Goal: Task Accomplishment & Management: Use online tool/utility

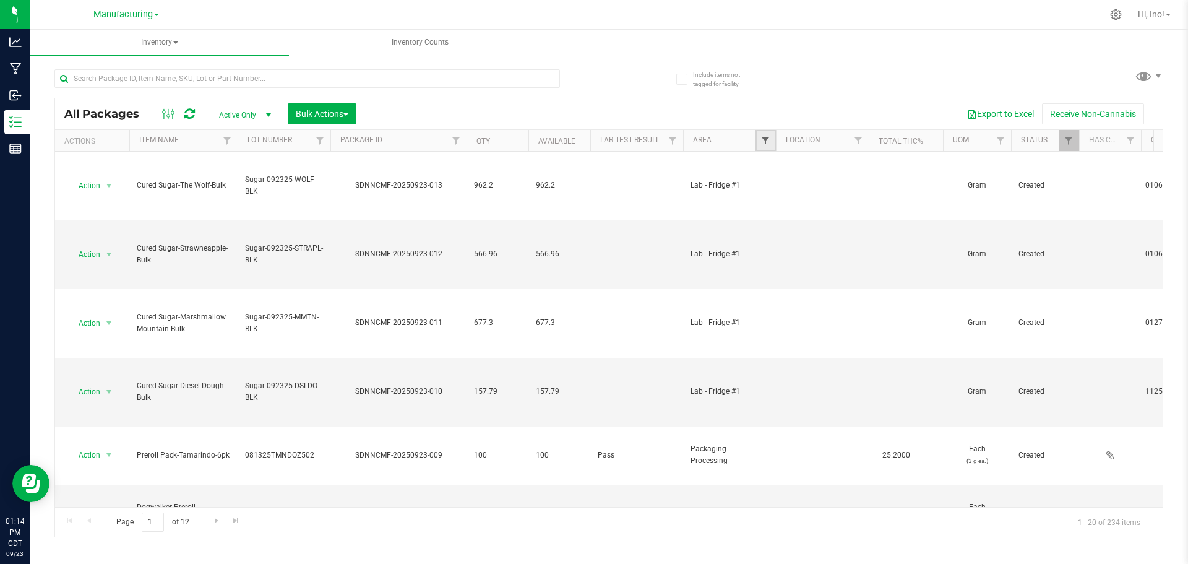
click at [765, 137] on span "Filter" at bounding box center [766, 141] width 10 height 10
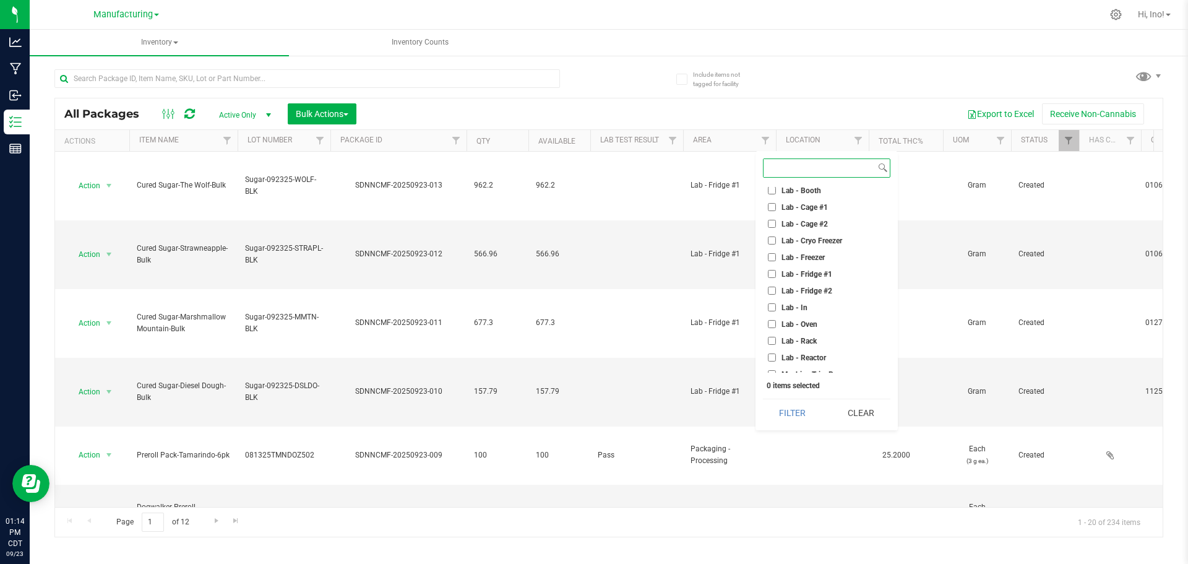
scroll to position [186, 0]
click at [807, 262] on span "Lab - Oven" at bounding box center [800, 258] width 36 height 7
click at [776, 262] on input "Lab - Oven" at bounding box center [772, 258] width 8 height 8
click at [803, 409] on button "Filter" at bounding box center [792, 412] width 59 height 27
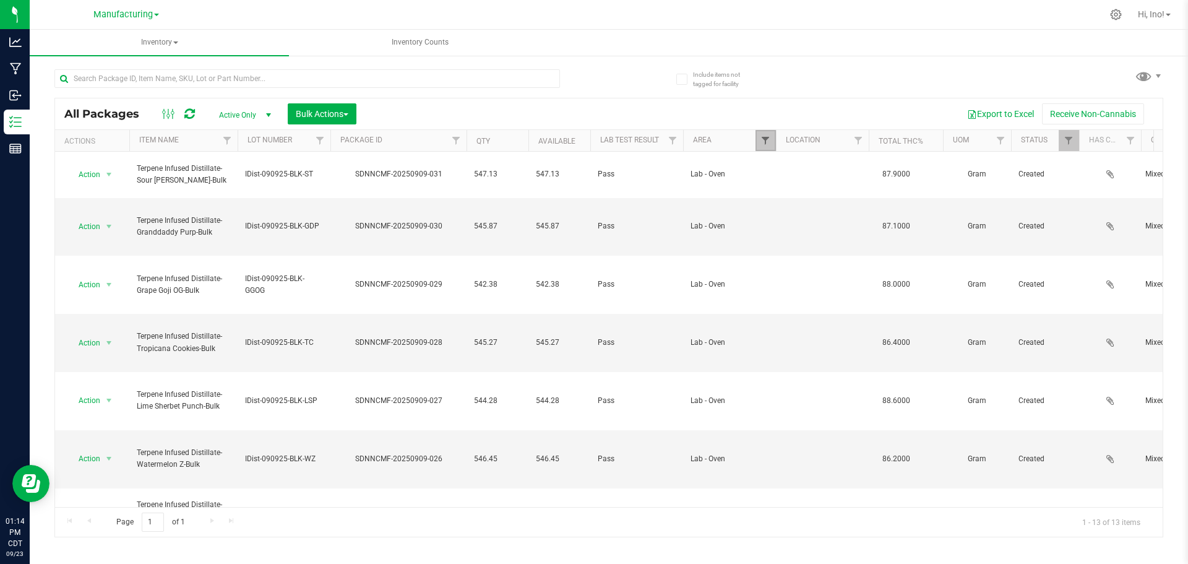
click at [767, 136] on span "Filter" at bounding box center [766, 141] width 10 height 10
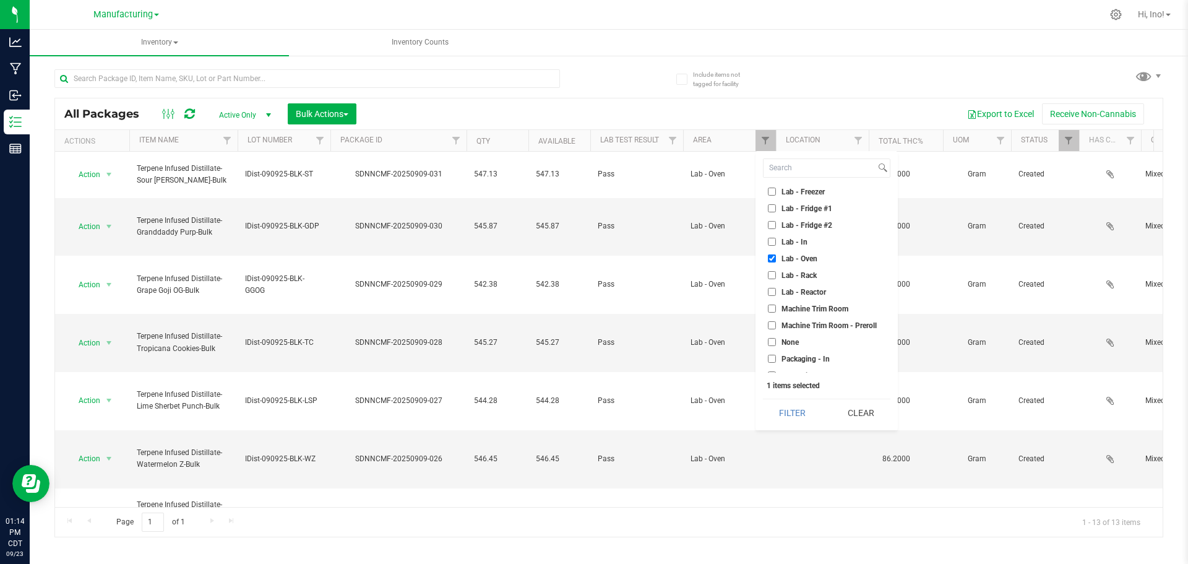
click at [807, 255] on span "Lab - Oven" at bounding box center [800, 258] width 36 height 7
click at [776, 255] on input "Lab - Oven" at bounding box center [772, 258] width 8 height 8
checkbox input "false"
click at [816, 209] on span "Lab - Fridge #1" at bounding box center [807, 208] width 51 height 7
click at [776, 209] on input "Lab - Fridge #1" at bounding box center [772, 208] width 8 height 8
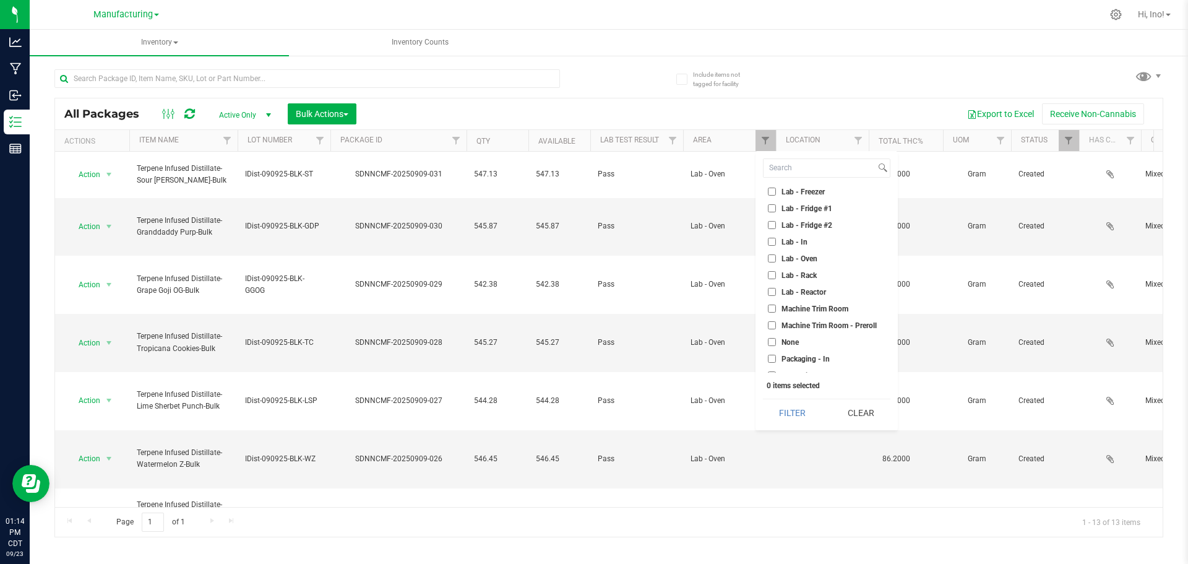
checkbox input "true"
click at [805, 416] on button "Filter" at bounding box center [792, 412] width 59 height 27
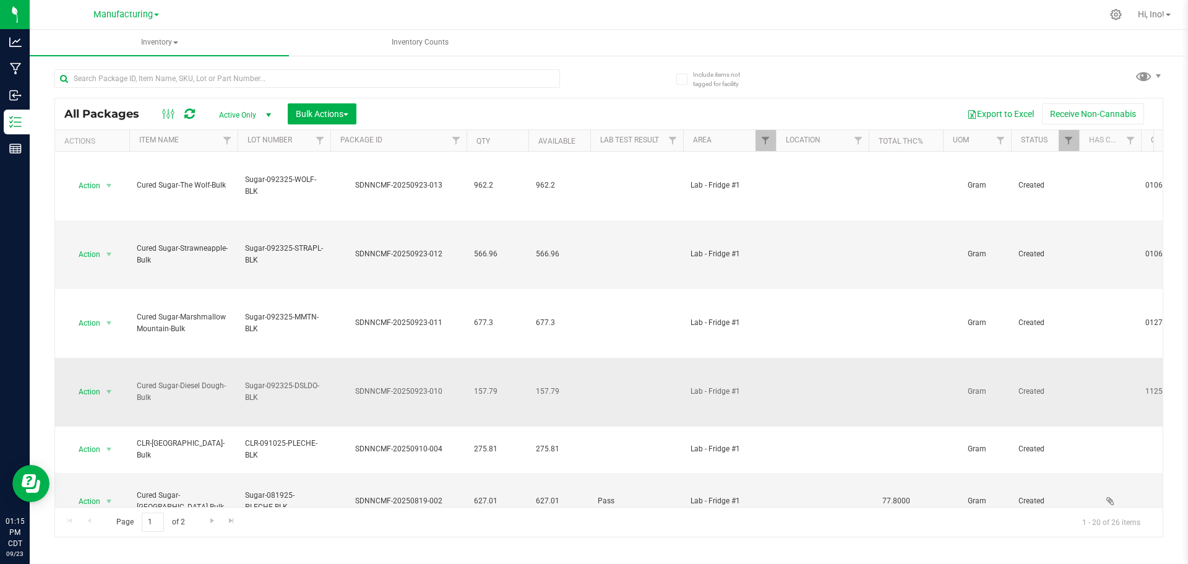
drag, startPoint x: 259, startPoint y: 397, endPoint x: 245, endPoint y: 384, distance: 19.3
click at [245, 384] on span "Sugar-092325-DSLDO-BLK" at bounding box center [284, 392] width 78 height 24
copy span "Sugar-092325-DSLDO-BLK"
drag, startPoint x: 440, startPoint y: 391, endPoint x: 355, endPoint y: 394, distance: 85.5
click at [355, 394] on div "SDNNCMF-20250923-010" at bounding box center [399, 392] width 140 height 12
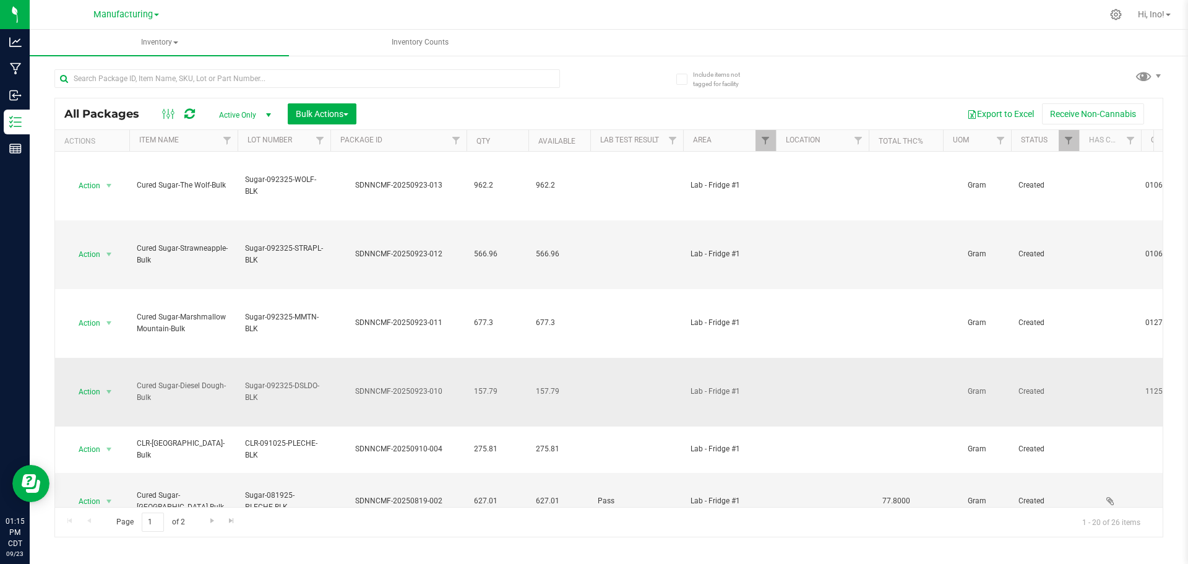
copy div "SDNNCMF-20250923-010"
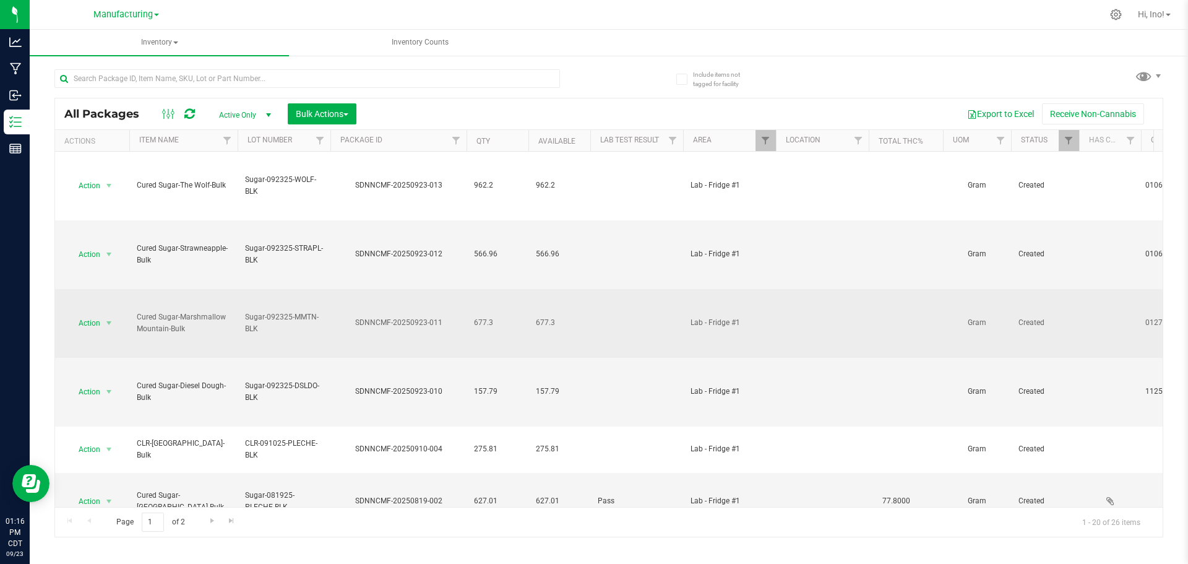
drag, startPoint x: 261, startPoint y: 329, endPoint x: 245, endPoint y: 318, distance: 19.4
click at [245, 318] on span "Sugar-092325-MMTN-BLK" at bounding box center [284, 323] width 78 height 24
copy span "Sugar-092325-MMTN-BLK"
drag, startPoint x: 441, startPoint y: 323, endPoint x: 357, endPoint y: 323, distance: 84.2
click at [357, 323] on div "SDNNCMF-20250923-011" at bounding box center [399, 323] width 140 height 12
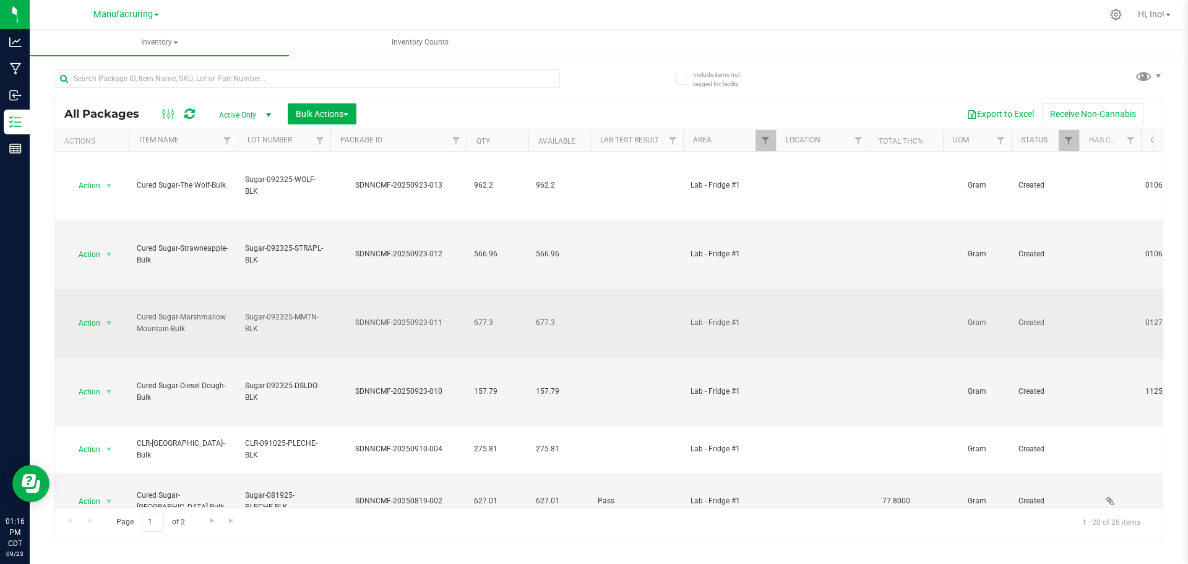
copy div "SDNNCMF-20250923-011"
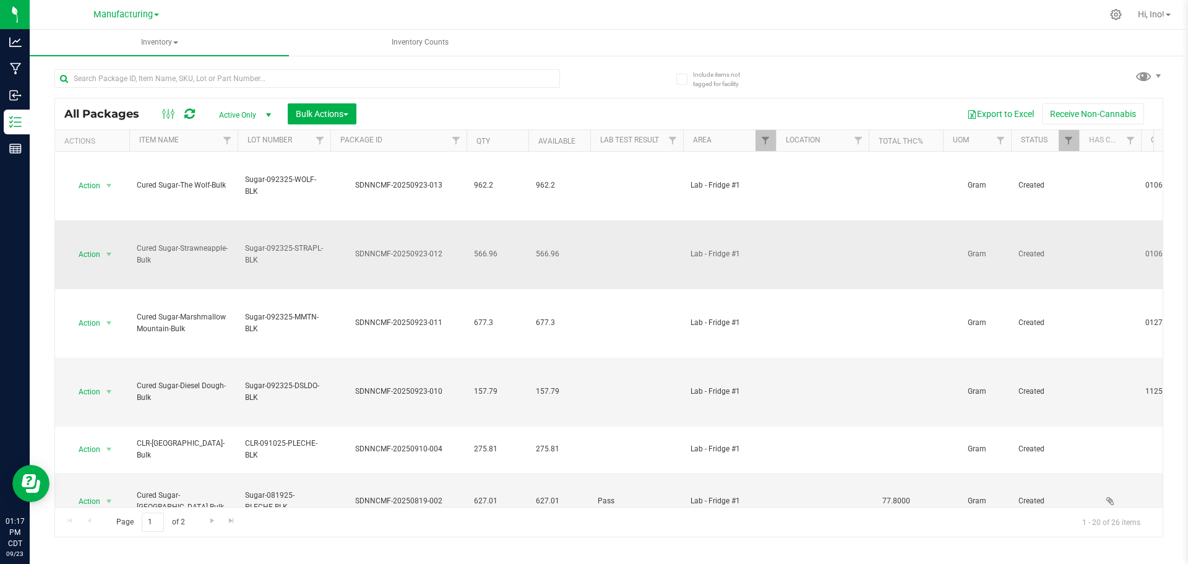
drag, startPoint x: 262, startPoint y: 260, endPoint x: 246, endPoint y: 249, distance: 19.1
click at [246, 249] on span "Sugar-092325-STRAPL-BLK" at bounding box center [284, 255] width 78 height 24
copy span "Sugar-092325-STRAPL-BLK"
drag, startPoint x: 443, startPoint y: 253, endPoint x: 354, endPoint y: 258, distance: 89.3
click at [354, 258] on div "SDNNCMF-20250923-012" at bounding box center [399, 254] width 140 height 12
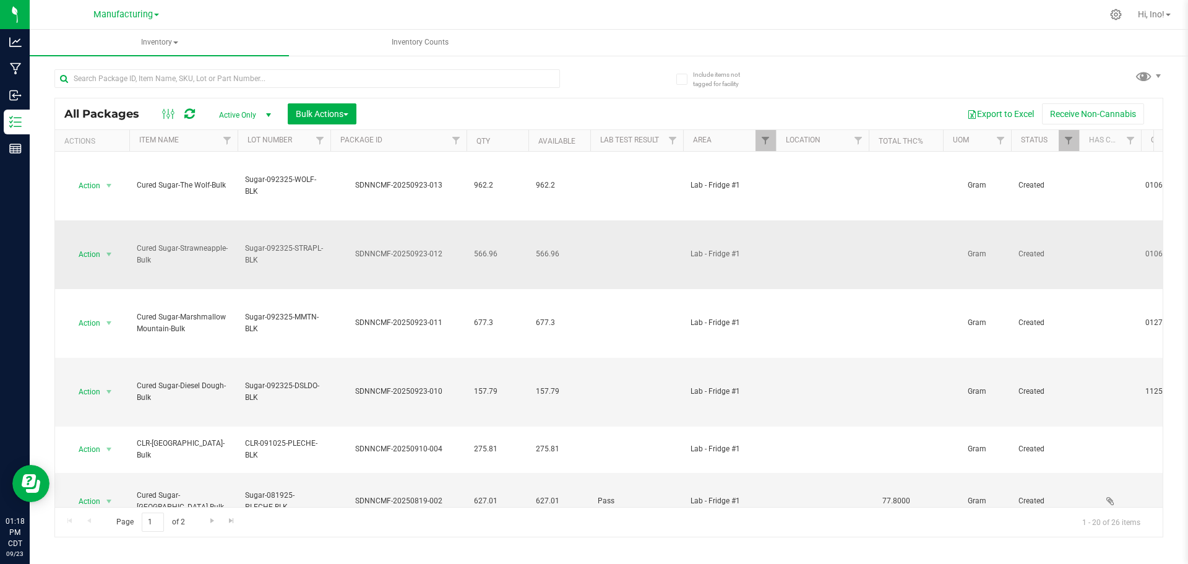
copy div "SDNNCMF-20250923-012"
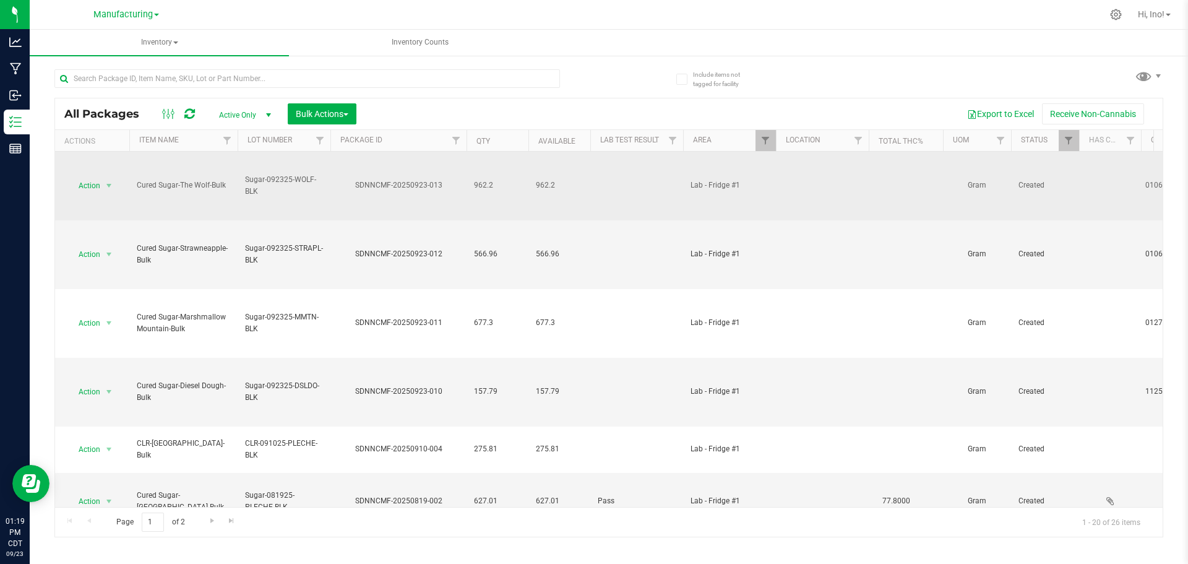
drag, startPoint x: 259, startPoint y: 192, endPoint x: 246, endPoint y: 177, distance: 20.6
click at [246, 177] on span "Sugar-092325-WOLF-BLK" at bounding box center [284, 186] width 78 height 24
copy span "Sugar-092325-WOLF-BLK"
drag, startPoint x: 441, startPoint y: 185, endPoint x: 358, endPoint y: 186, distance: 82.9
click at [358, 186] on div "SDNNCMF-20250923-013" at bounding box center [399, 186] width 140 height 12
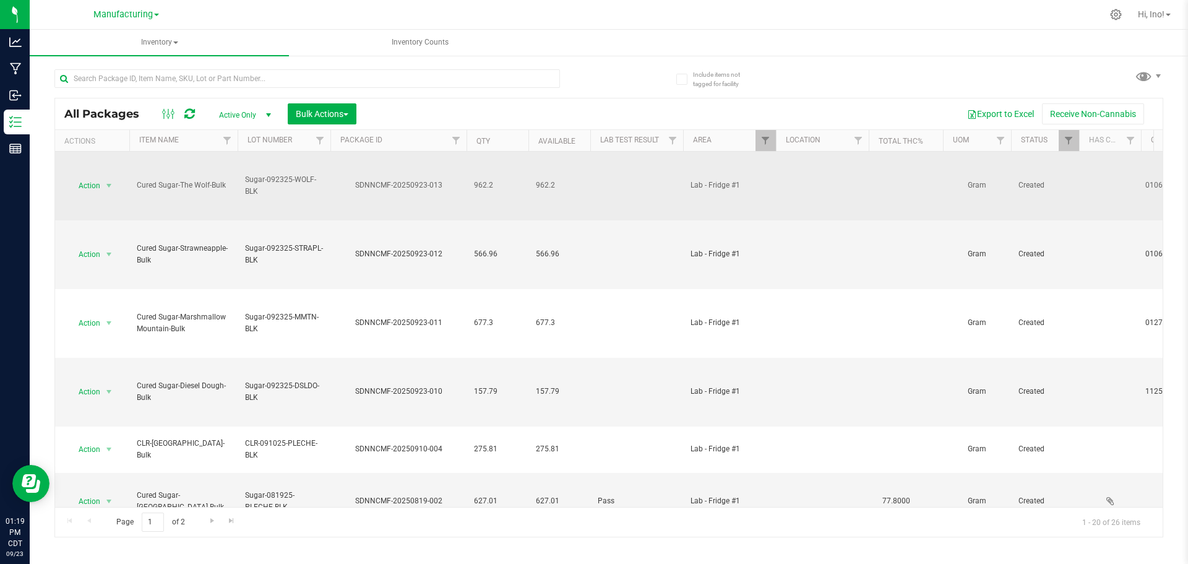
copy div "SDNNCMF-20250923-013"
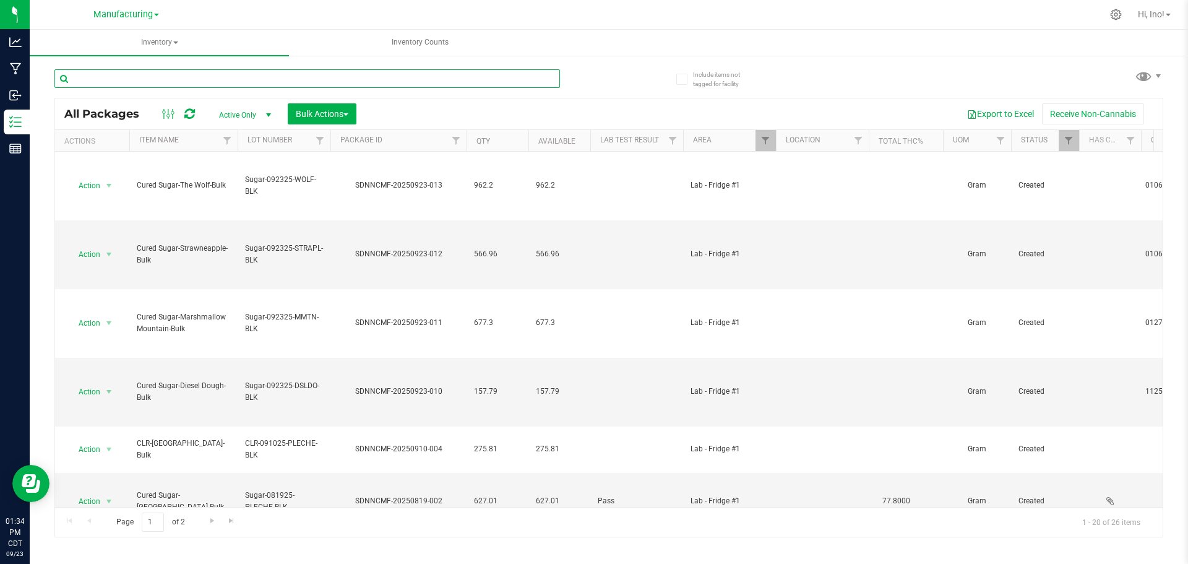
click at [450, 82] on input "text" at bounding box center [307, 78] width 506 height 19
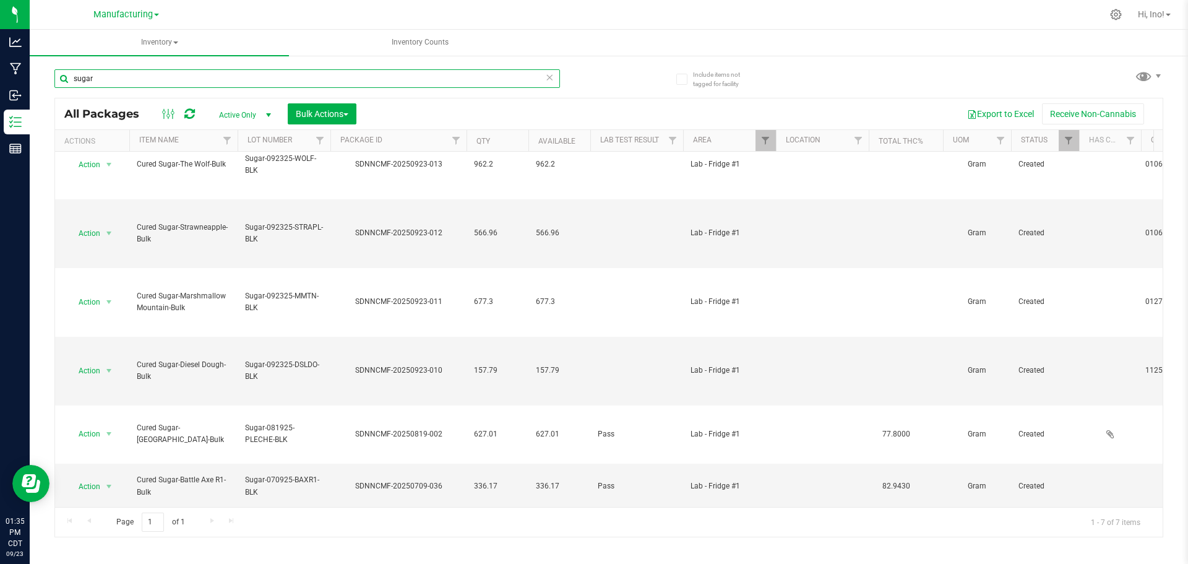
scroll to position [31, 0]
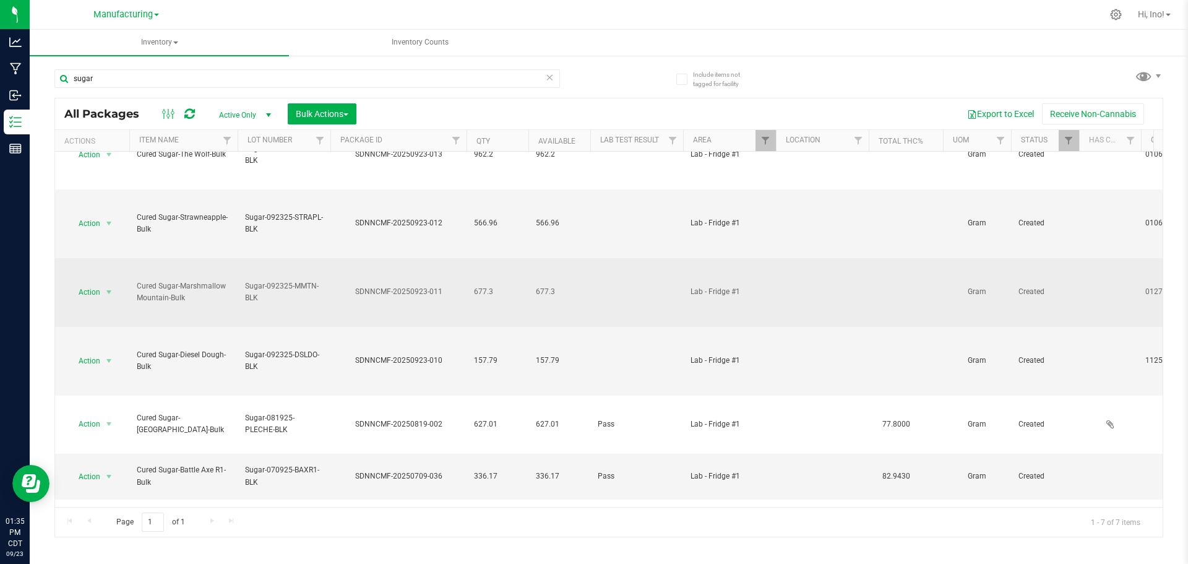
click at [790, 287] on td at bounding box center [822, 292] width 93 height 69
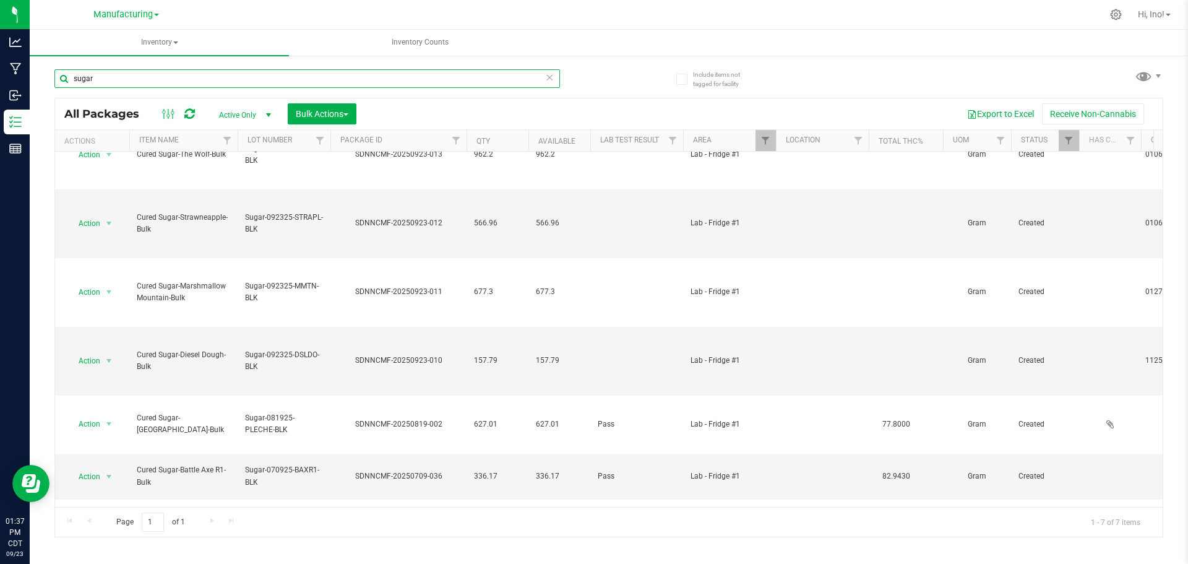
click at [446, 87] on input "sugar" at bounding box center [307, 78] width 506 height 19
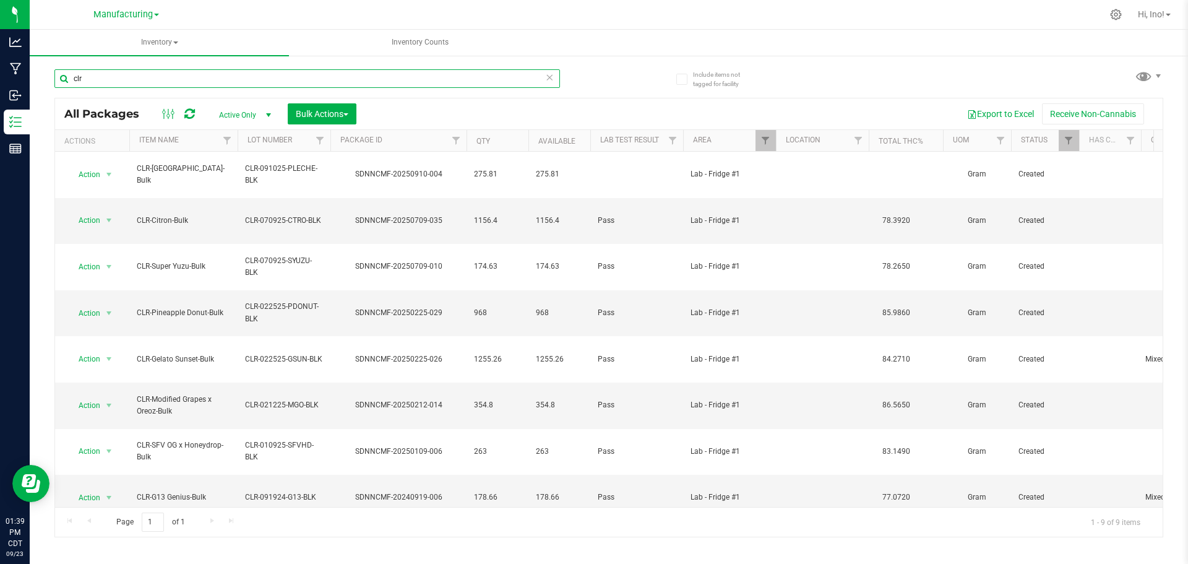
type input "clr"
click at [551, 78] on icon at bounding box center [549, 76] width 9 height 15
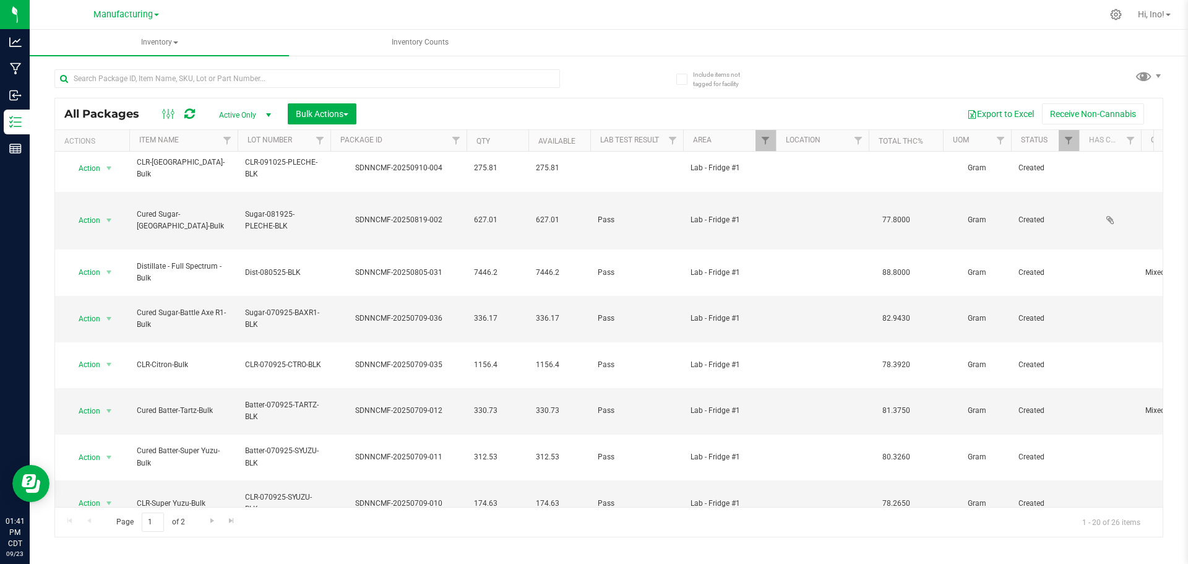
scroll to position [467, 0]
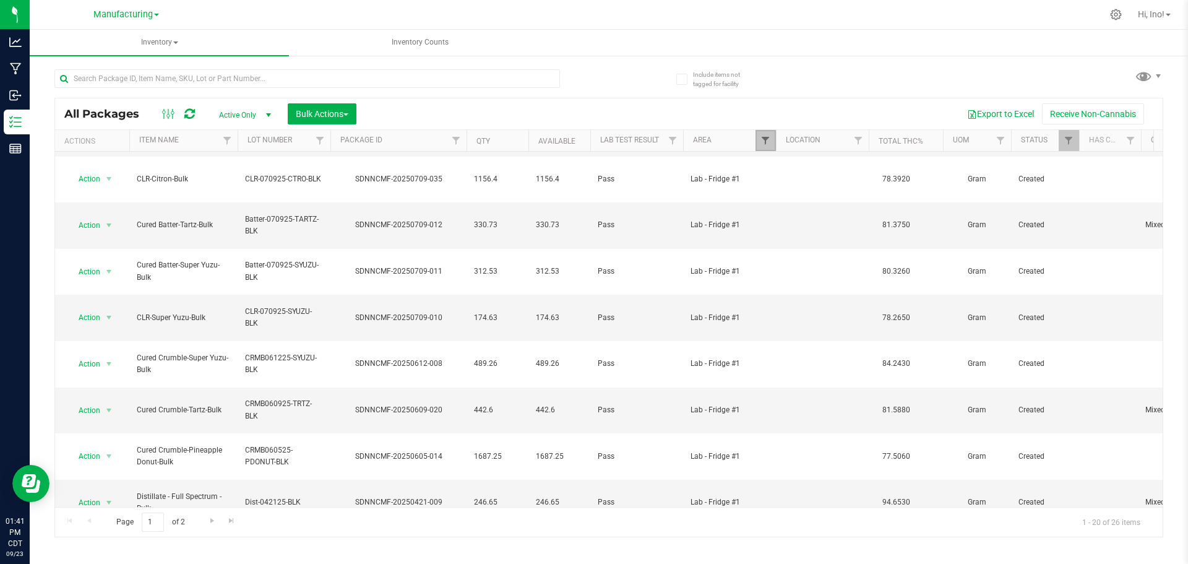
click at [768, 138] on span "Filter" at bounding box center [766, 141] width 10 height 10
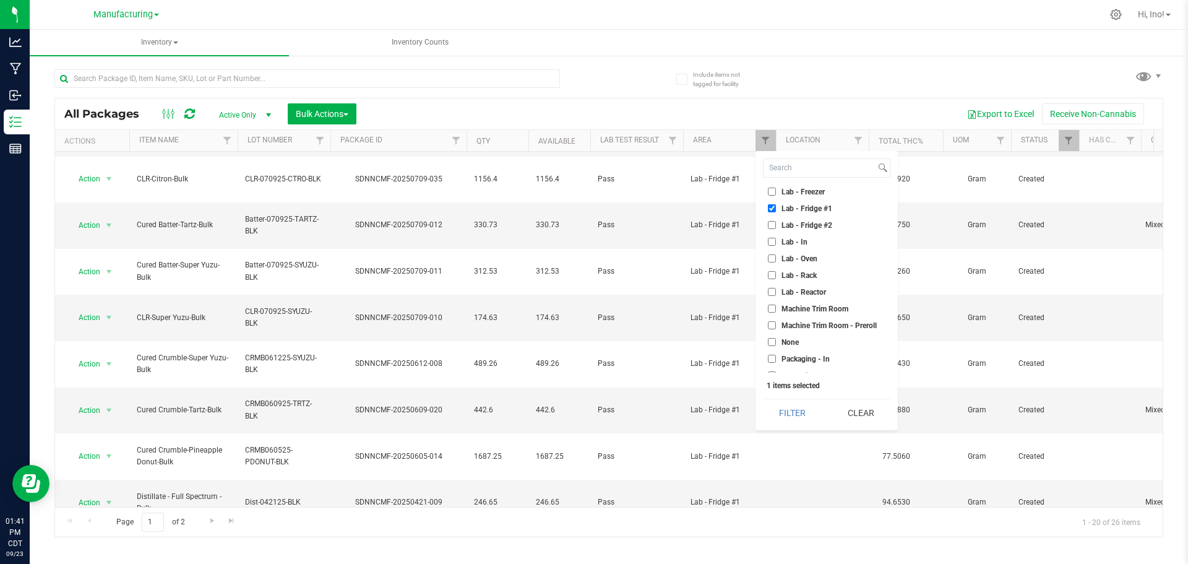
click at [801, 210] on span "Lab - Fridge #1" at bounding box center [807, 208] width 51 height 7
click at [776, 210] on input "Lab - Fridge #1" at bounding box center [772, 208] width 8 height 8
checkbox input "false"
click at [812, 259] on span "Lab - Oven" at bounding box center [800, 258] width 36 height 7
click at [776, 259] on input "Lab - Oven" at bounding box center [772, 258] width 8 height 8
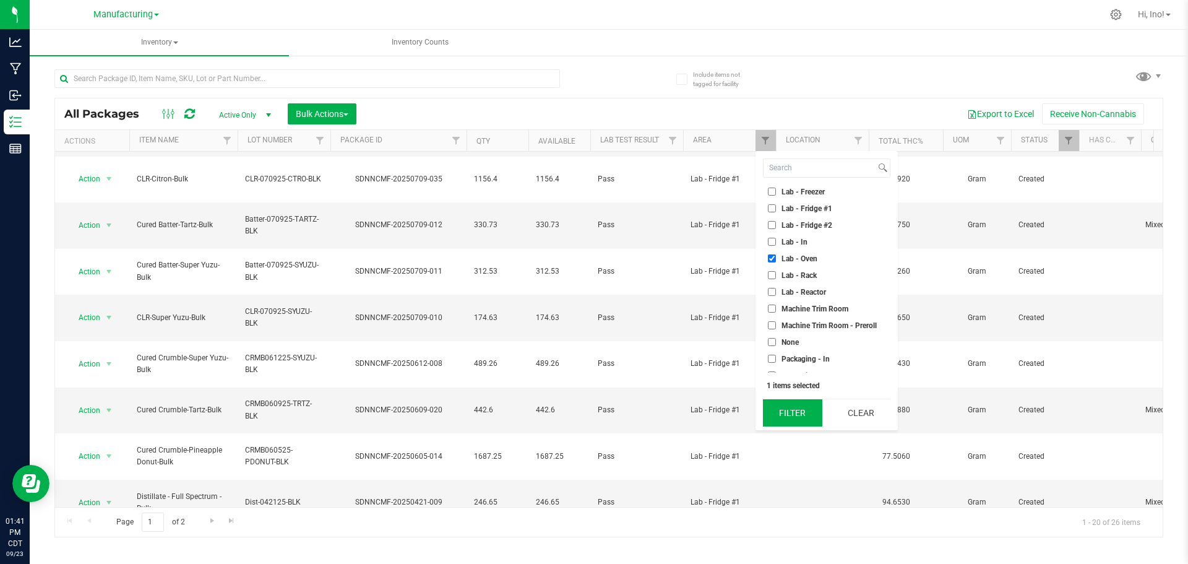
click at [803, 405] on button "Filter" at bounding box center [792, 412] width 59 height 27
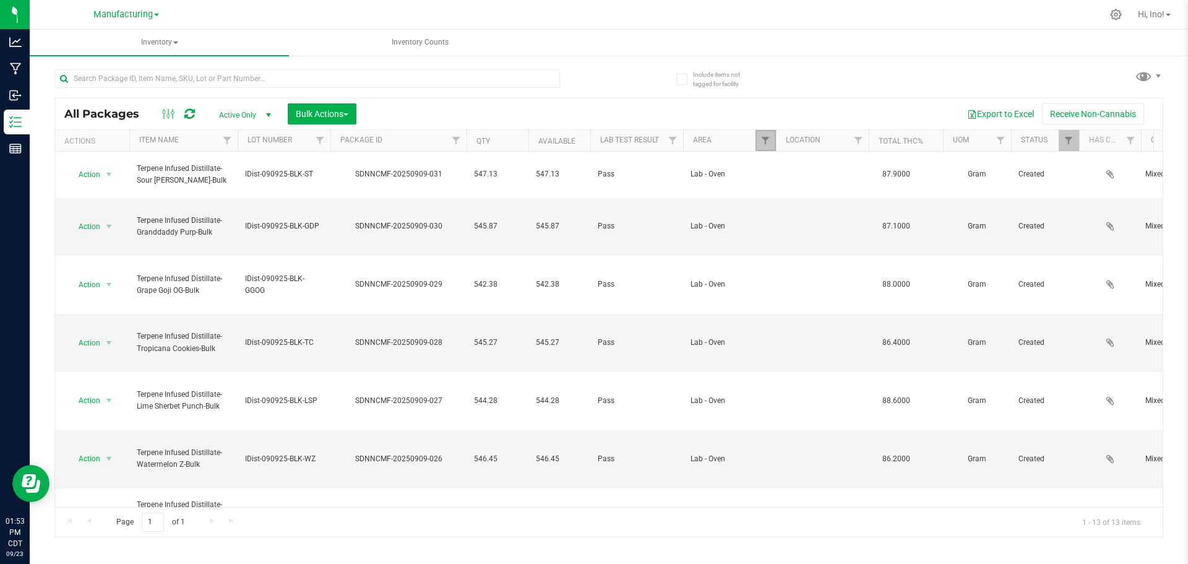
click at [760, 139] on link "Filter" at bounding box center [766, 140] width 20 height 21
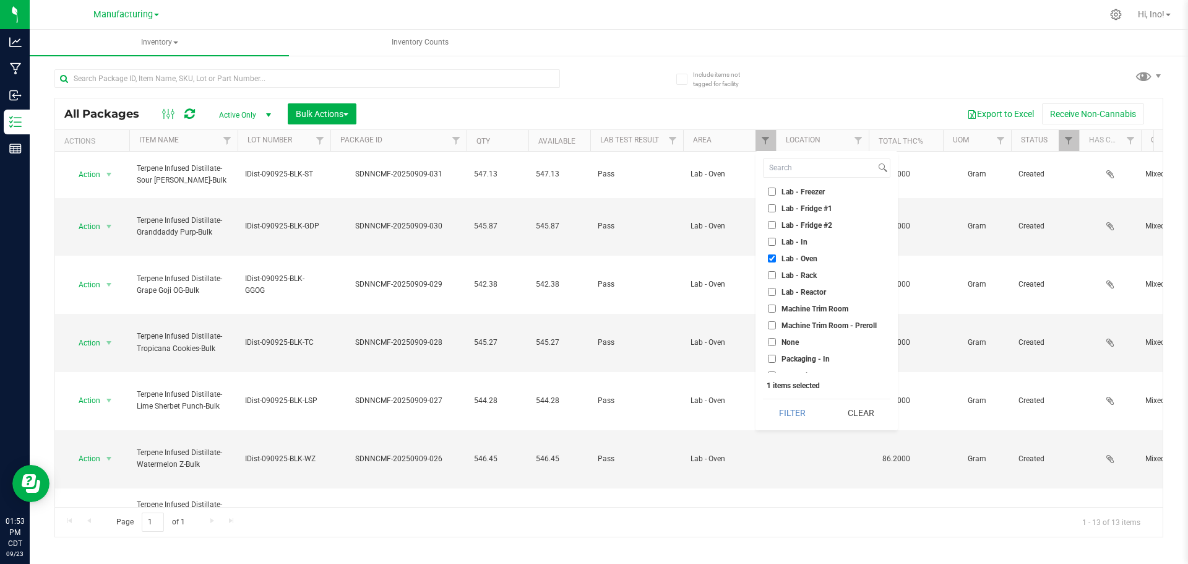
click at [800, 255] on span "Lab - Oven" at bounding box center [800, 258] width 36 height 7
click at [776, 255] on input "Lab - Oven" at bounding box center [772, 258] width 8 height 8
checkbox input "false"
click at [180, 43] on span "Inventory" at bounding box center [159, 43] width 259 height 26
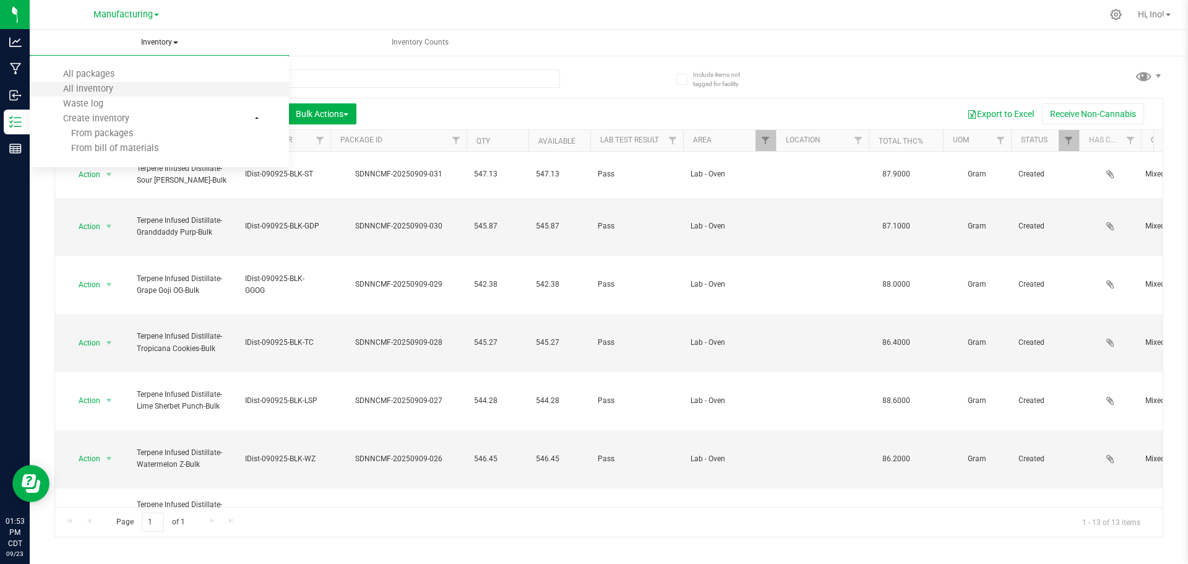
click at [163, 90] on li "All inventory" at bounding box center [159, 89] width 259 height 15
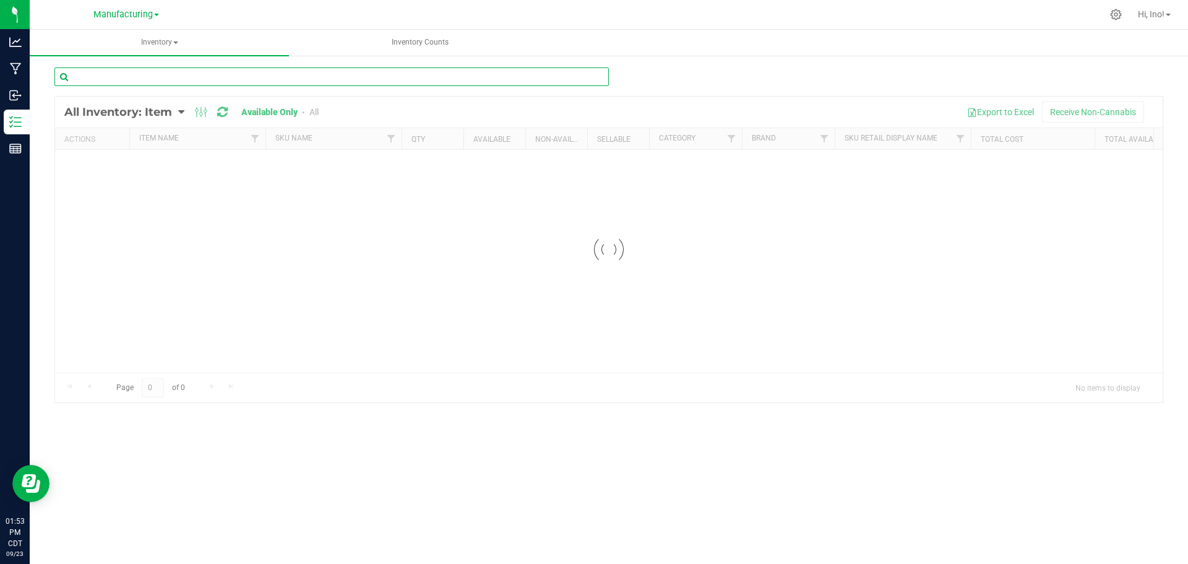
click at [293, 82] on div "Inventory All packages All inventory Waste log Create inventory Inventory Counts" at bounding box center [609, 297] width 1159 height 534
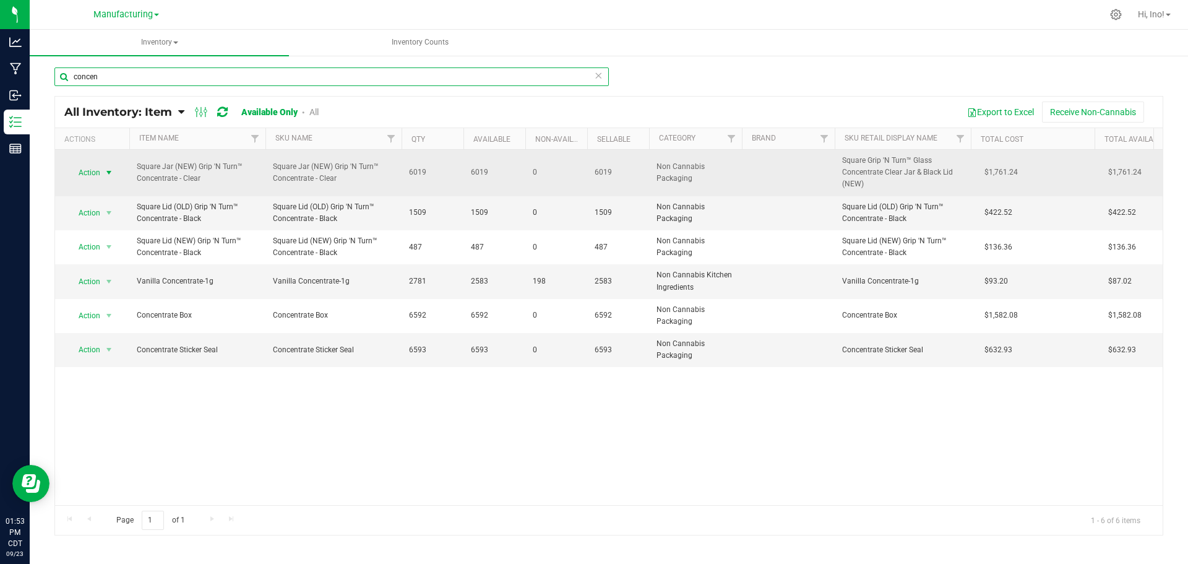
type input "concen"
click at [110, 176] on span "select" at bounding box center [109, 173] width 10 height 10
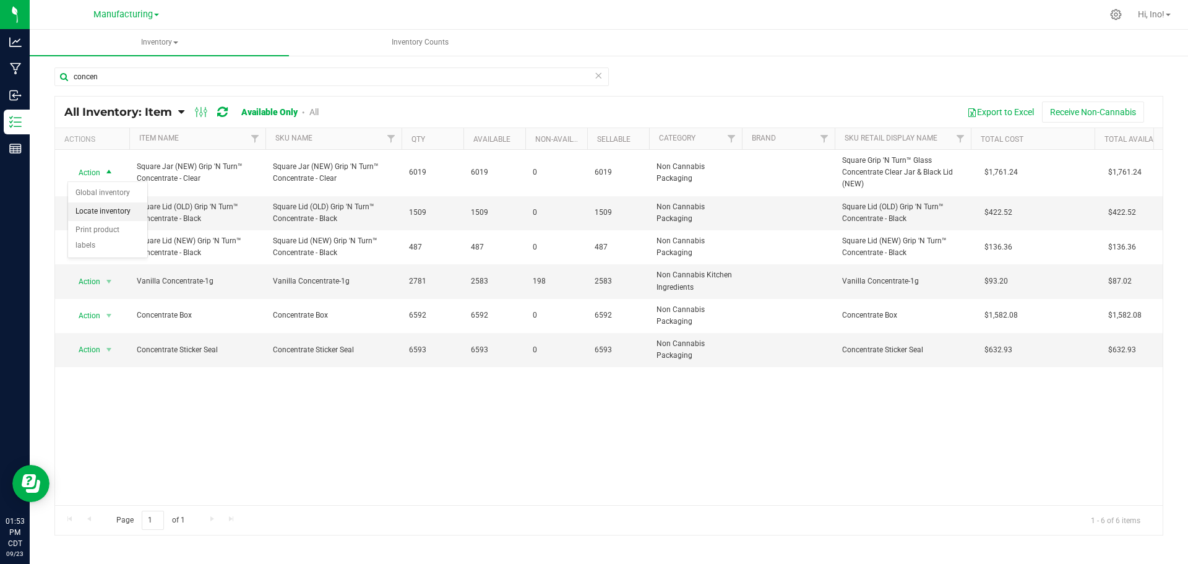
click at [108, 211] on li "Locate inventory" at bounding box center [107, 211] width 79 height 19
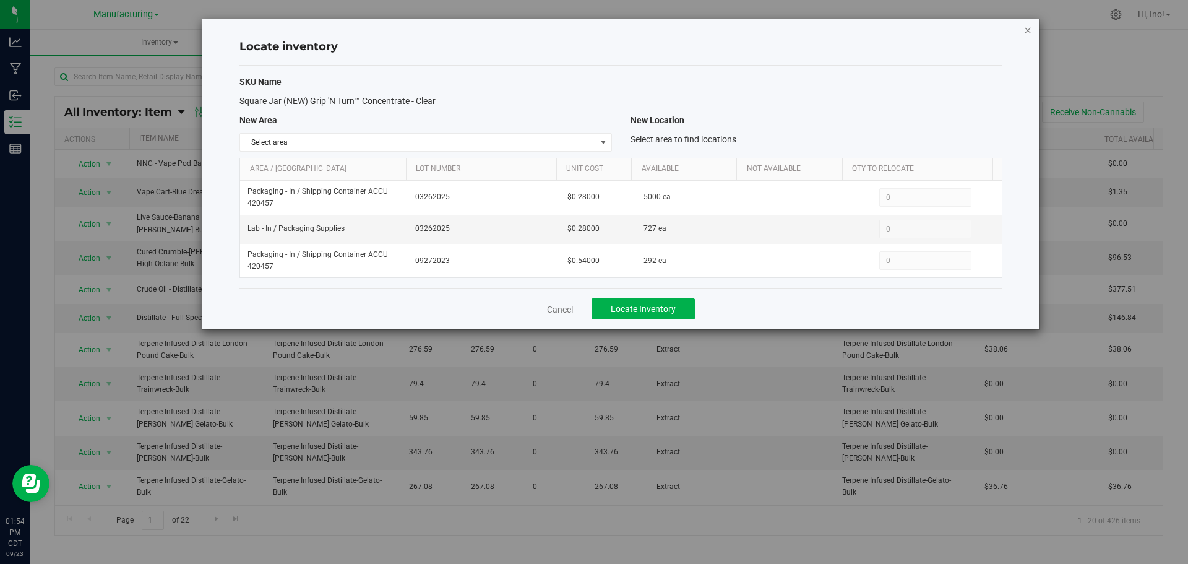
click at [1026, 30] on icon "button" at bounding box center [1028, 29] width 9 height 15
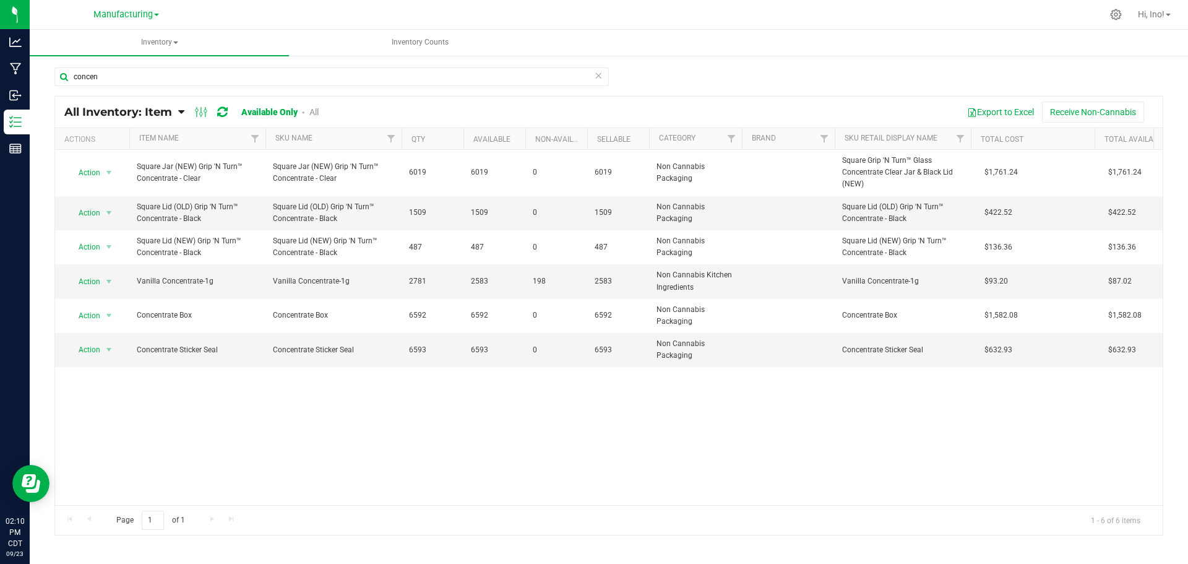
click at [600, 80] on icon at bounding box center [598, 74] width 9 height 15
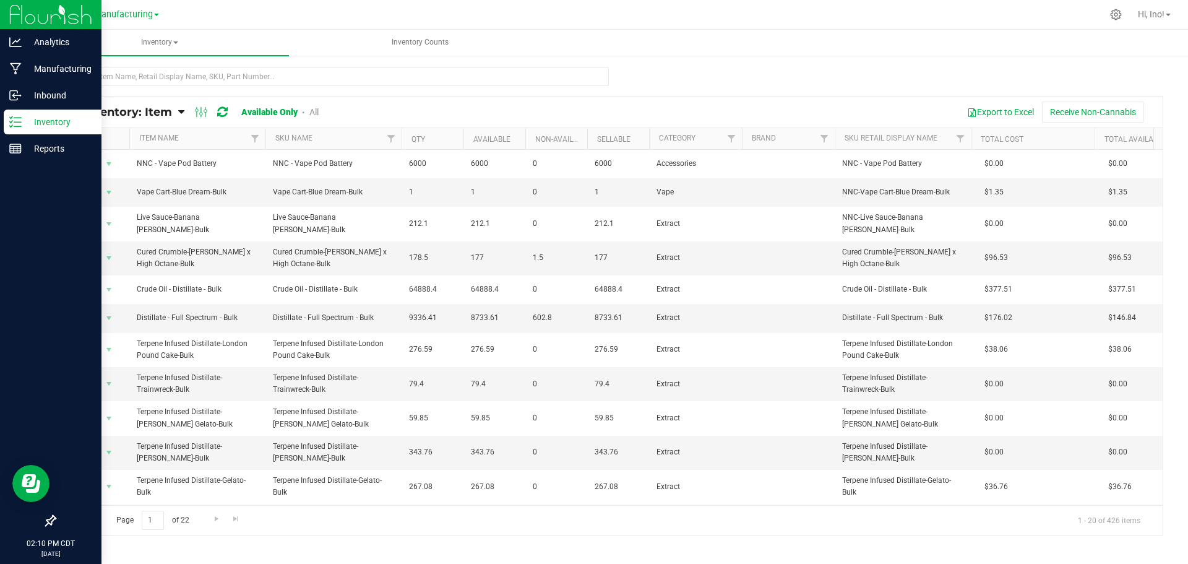
click at [53, 123] on p "Inventory" at bounding box center [59, 122] width 74 height 15
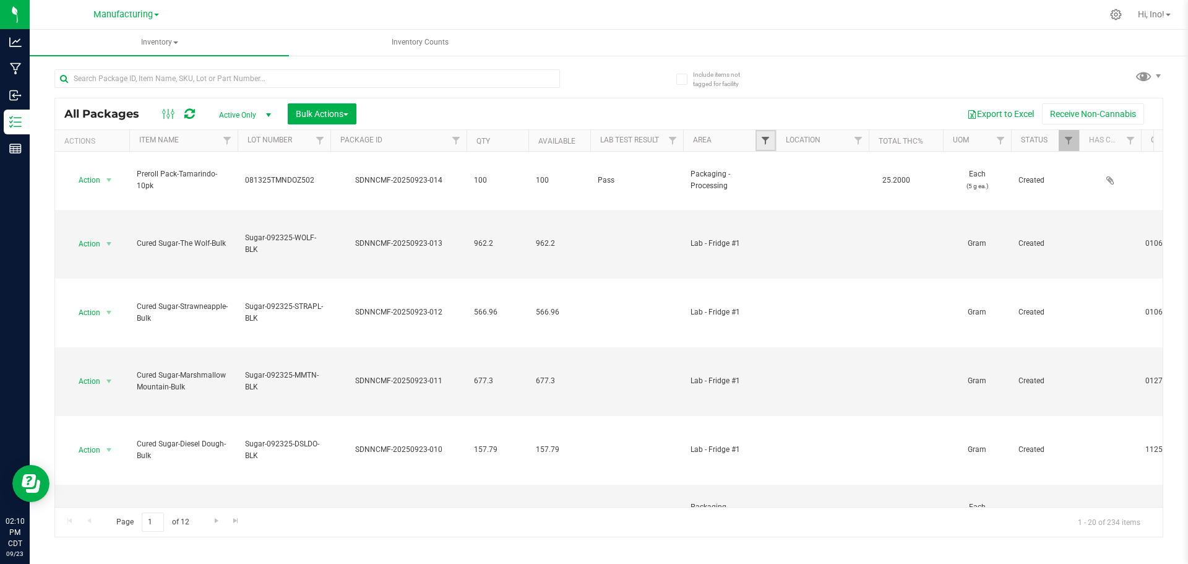
click at [766, 141] on span "Filter" at bounding box center [766, 141] width 10 height 10
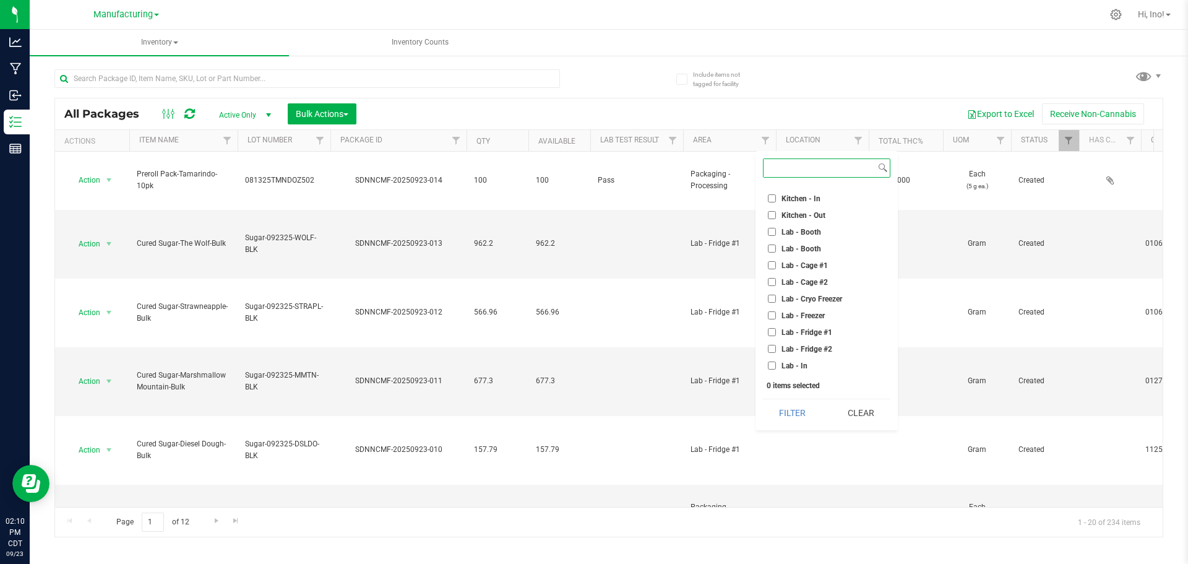
scroll to position [186, 0]
click at [805, 261] on span "Lab - Oven" at bounding box center [800, 258] width 36 height 7
click at [776, 261] on input "Lab - Oven" at bounding box center [772, 258] width 8 height 8
checkbox input "true"
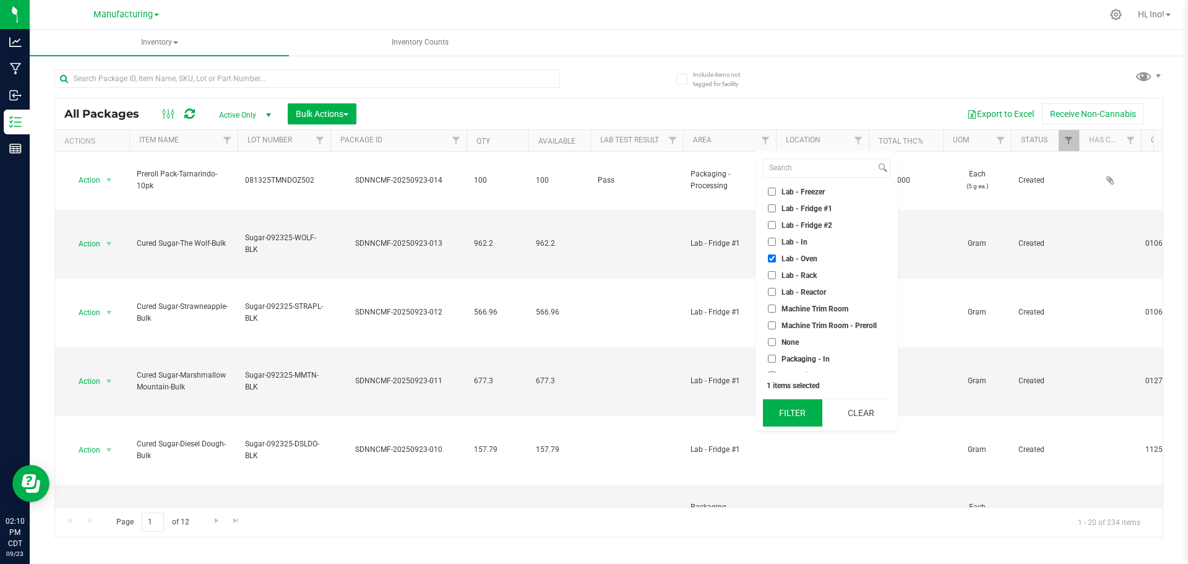
click at [797, 405] on button "Filter" at bounding box center [792, 412] width 59 height 27
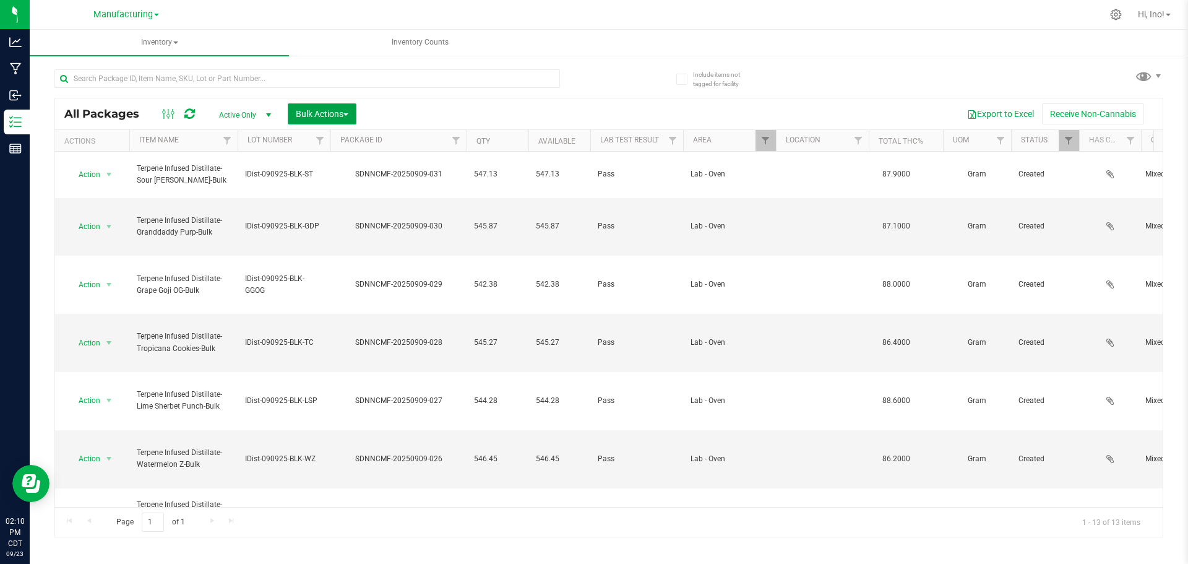
click at [331, 117] on span "Bulk Actions" at bounding box center [322, 114] width 53 height 10
click at [327, 147] on div "Add to manufacturing run" at bounding box center [350, 144] width 110 height 20
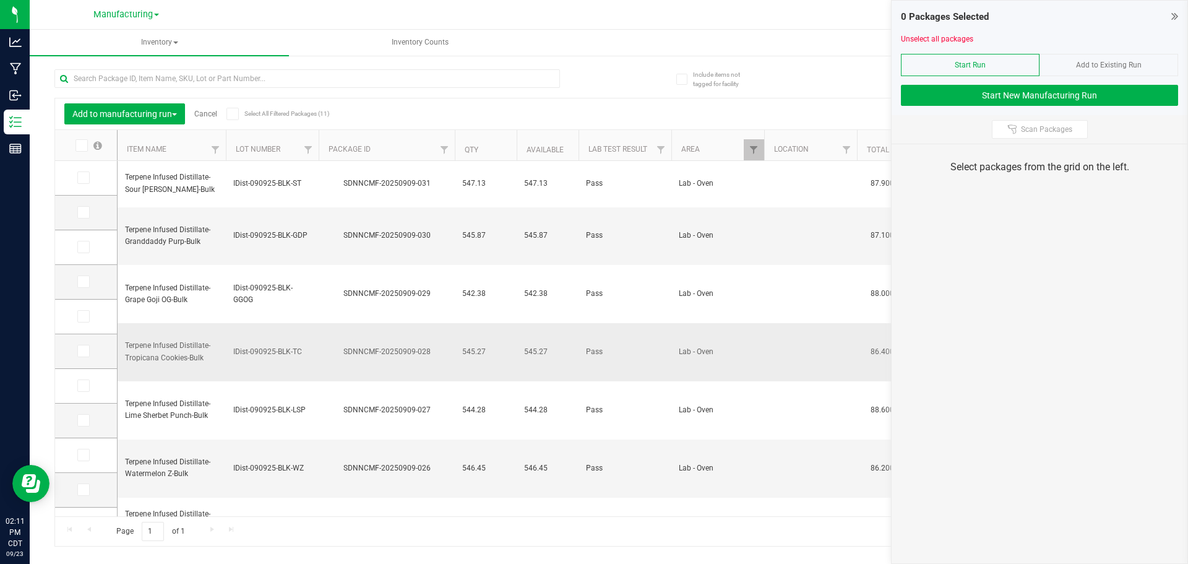
scroll to position [25, 0]
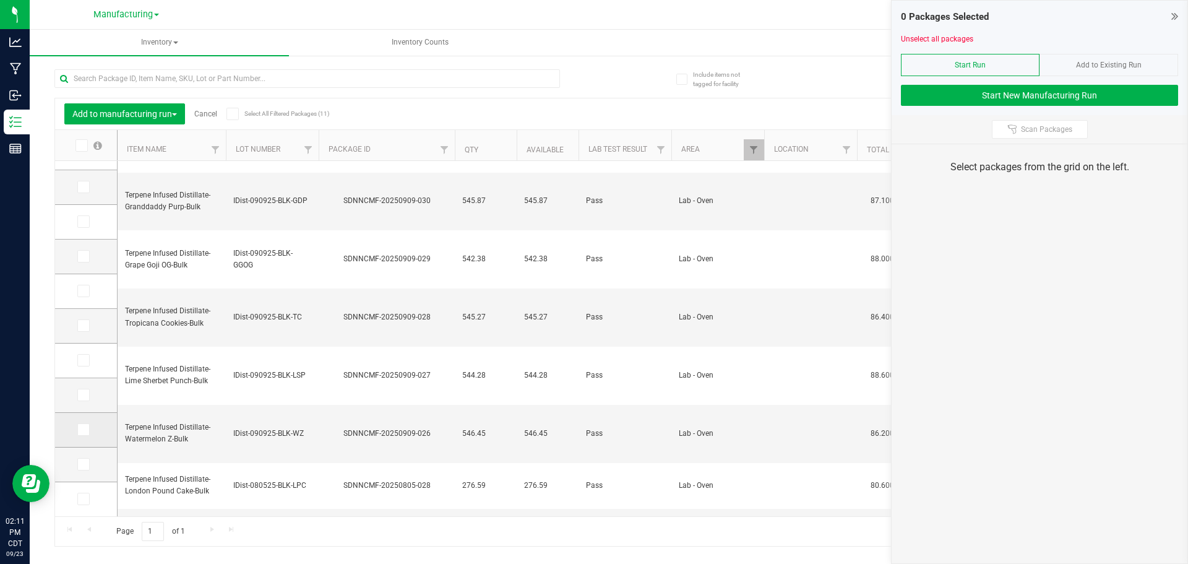
click at [84, 430] on icon at bounding box center [83, 430] width 8 height 0
click at [0, 0] on input "checkbox" at bounding box center [0, 0] width 0 height 0
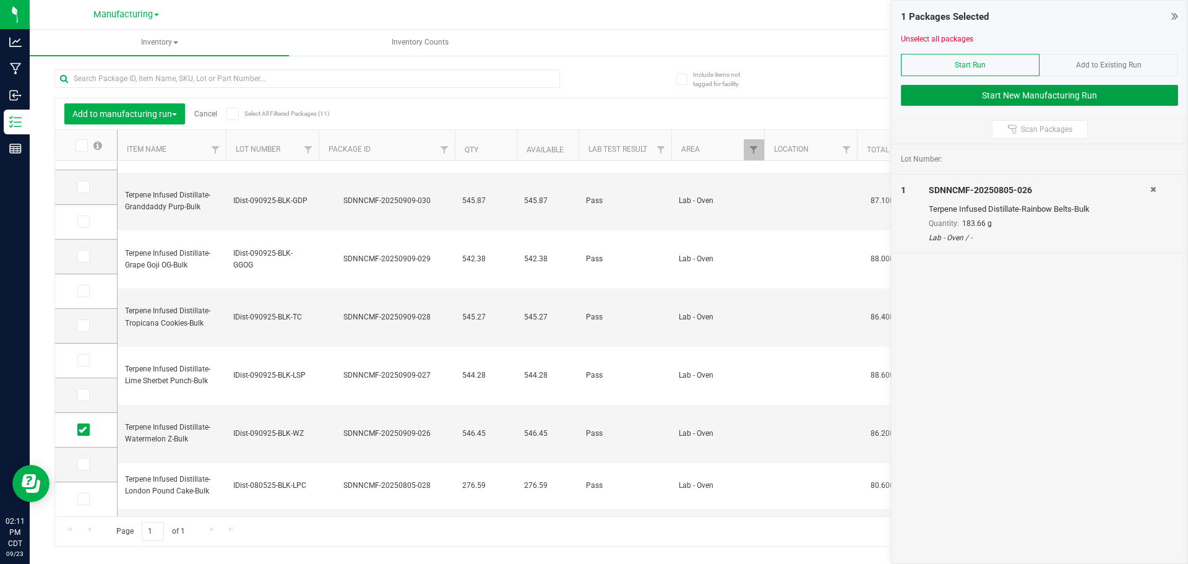
click at [970, 95] on button "Start New Manufacturing Run" at bounding box center [1039, 95] width 277 height 21
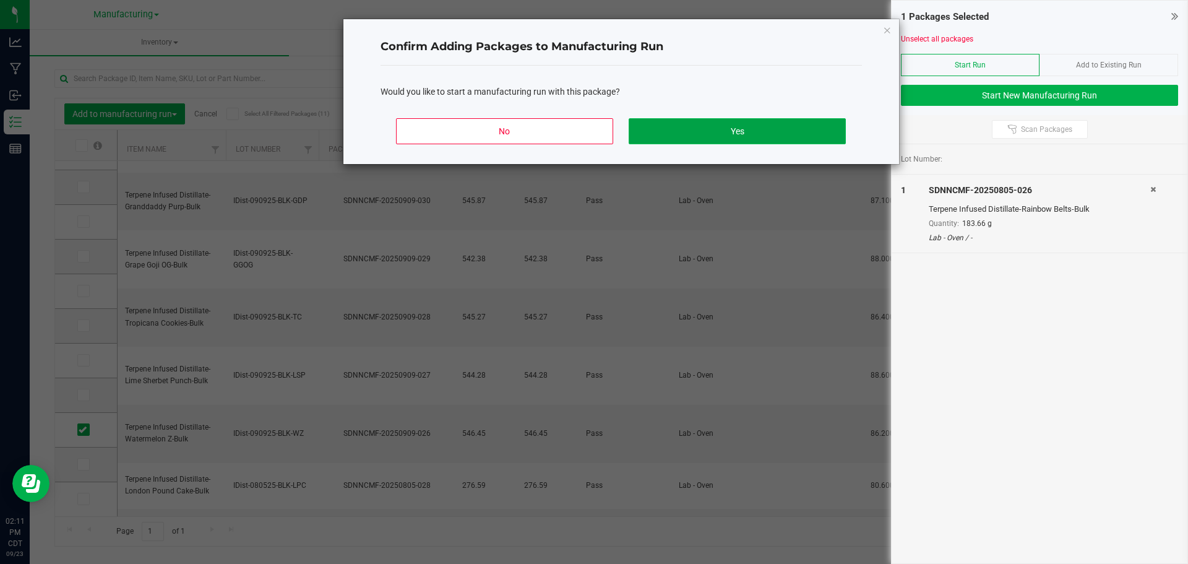
click at [809, 136] on button "Yes" at bounding box center [737, 131] width 217 height 26
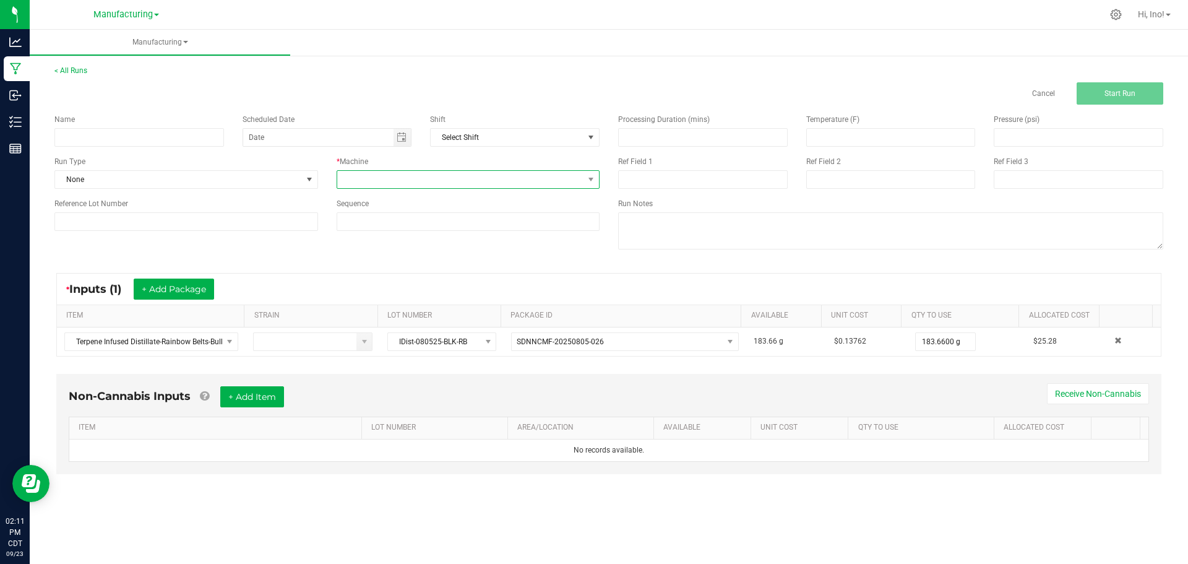
click at [475, 183] on span at bounding box center [460, 179] width 247 height 17
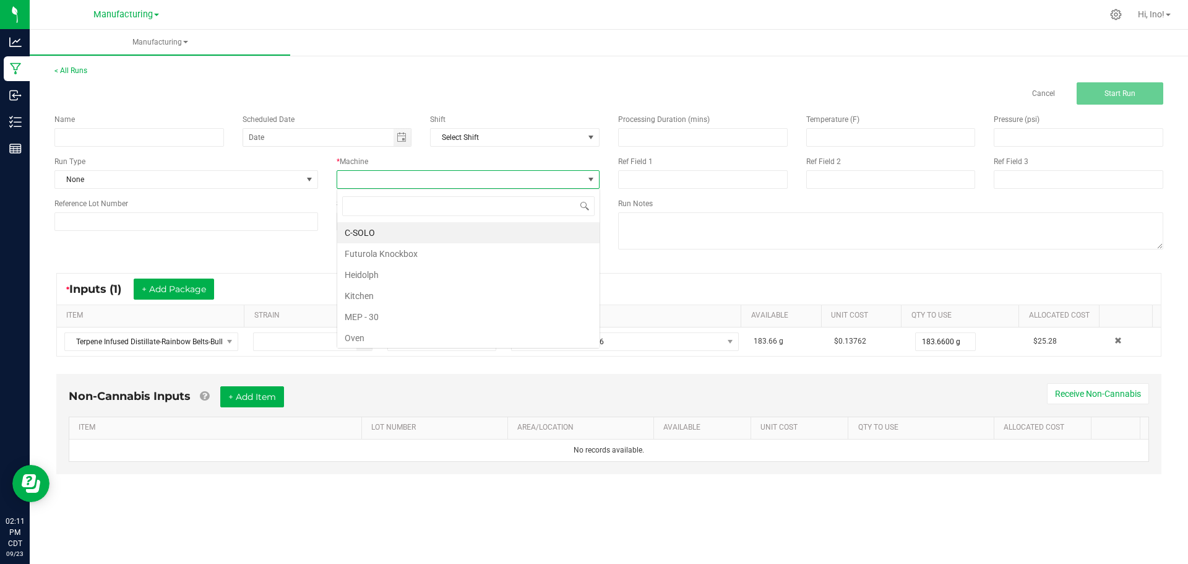
scroll to position [19, 263]
click at [446, 242] on li "C-SOLO" at bounding box center [468, 232] width 262 height 21
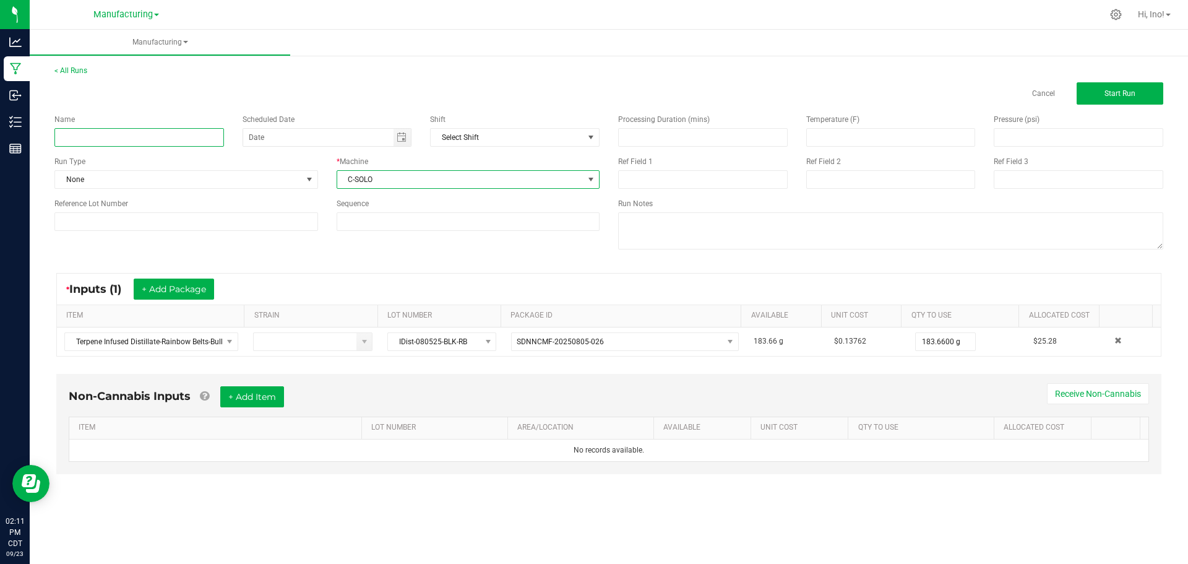
click at [151, 138] on input at bounding box center [139, 137] width 170 height 19
type input "Disposable"
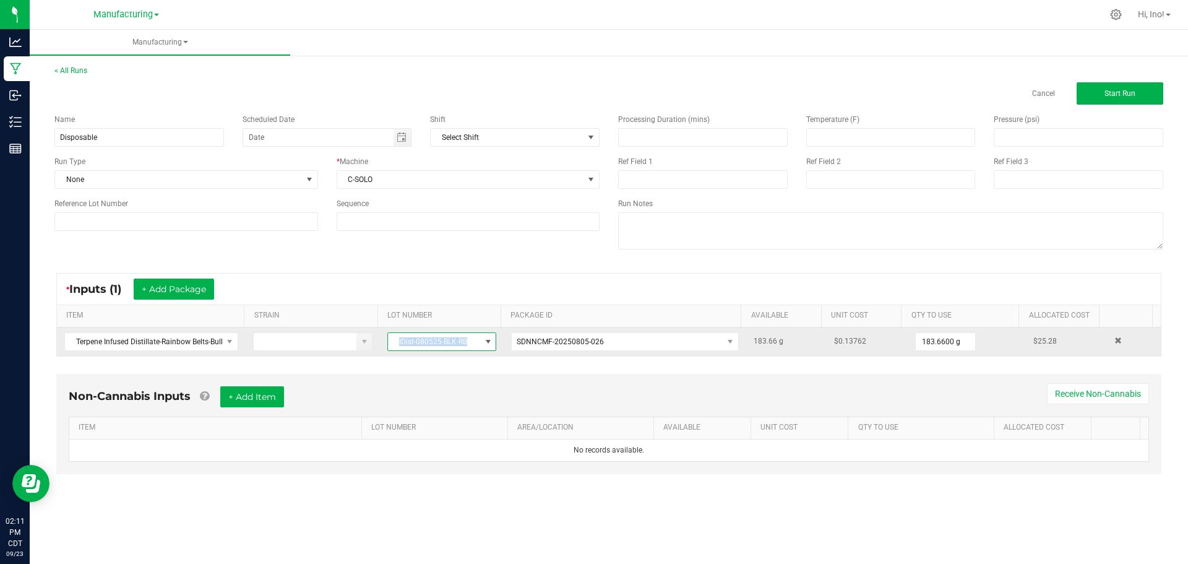
drag, startPoint x: 470, startPoint y: 345, endPoint x: 394, endPoint y: 347, distance: 76.2
click at [394, 347] on span "IDist-080525-BLK-RB" at bounding box center [434, 341] width 92 height 17
drag, startPoint x: 467, startPoint y: 342, endPoint x: 391, endPoint y: 344, distance: 76.1
click at [391, 344] on span "IDist-080525-BLK-RB" at bounding box center [434, 341] width 92 height 17
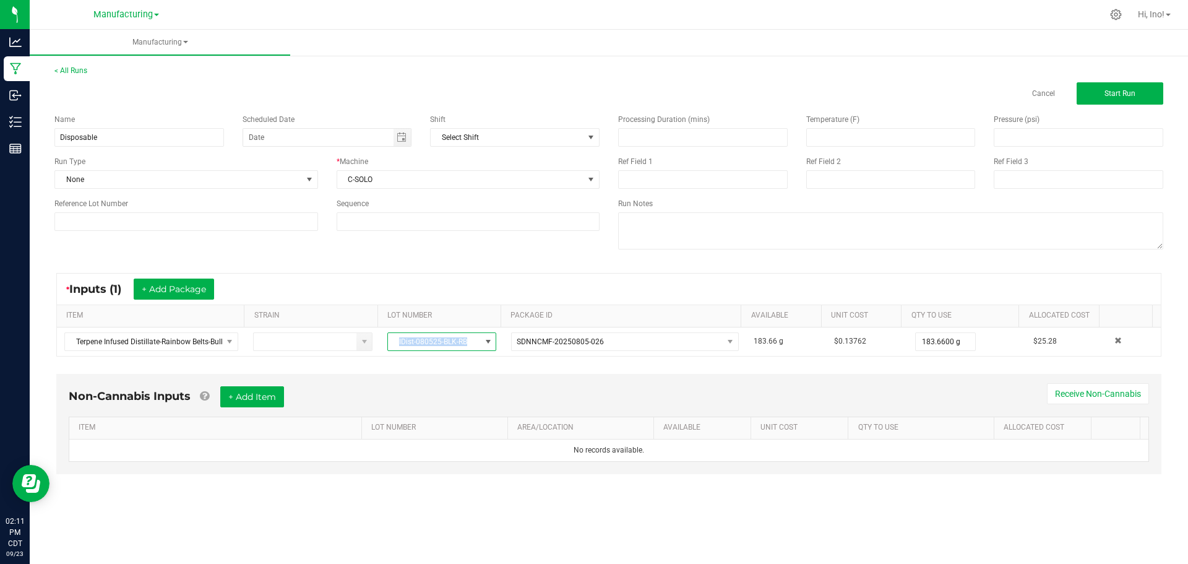
copy span "IDist-080525-BLK-RB"
click at [272, 231] on div "Name Disposable Scheduled Date Shift Select Shift Run Type None * Machine C-SOL…" at bounding box center [327, 173] width 564 height 136
click at [274, 227] on input at bounding box center [186, 221] width 264 height 19
paste input "IDist-080525-BLK-RB"
type input "IDist-080525-BLK-RB"
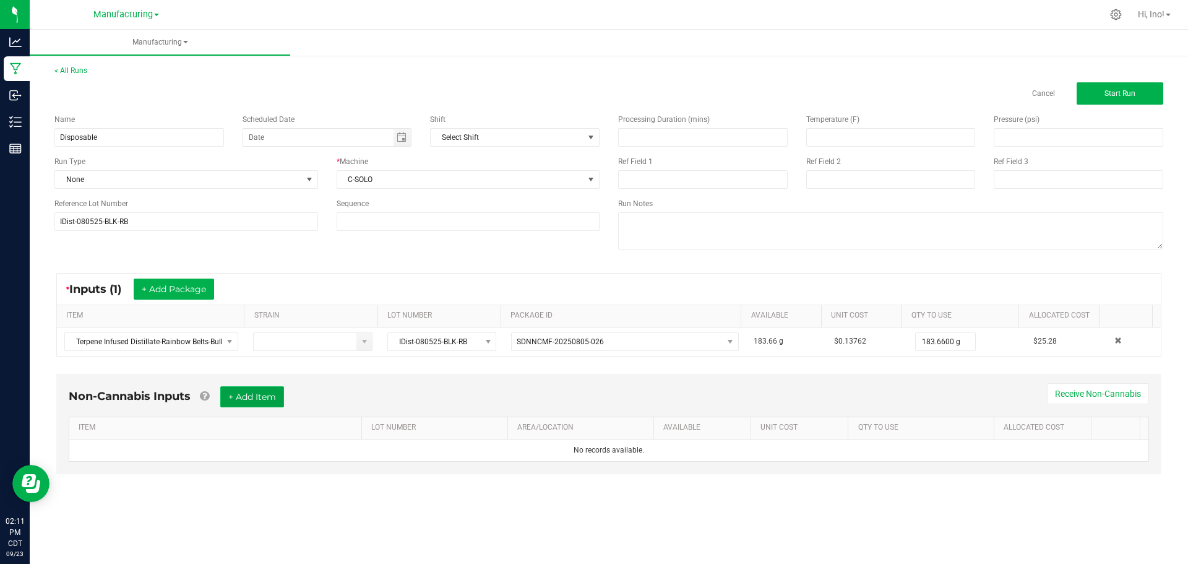
click at [263, 391] on button "+ Add Item" at bounding box center [252, 396] width 64 height 21
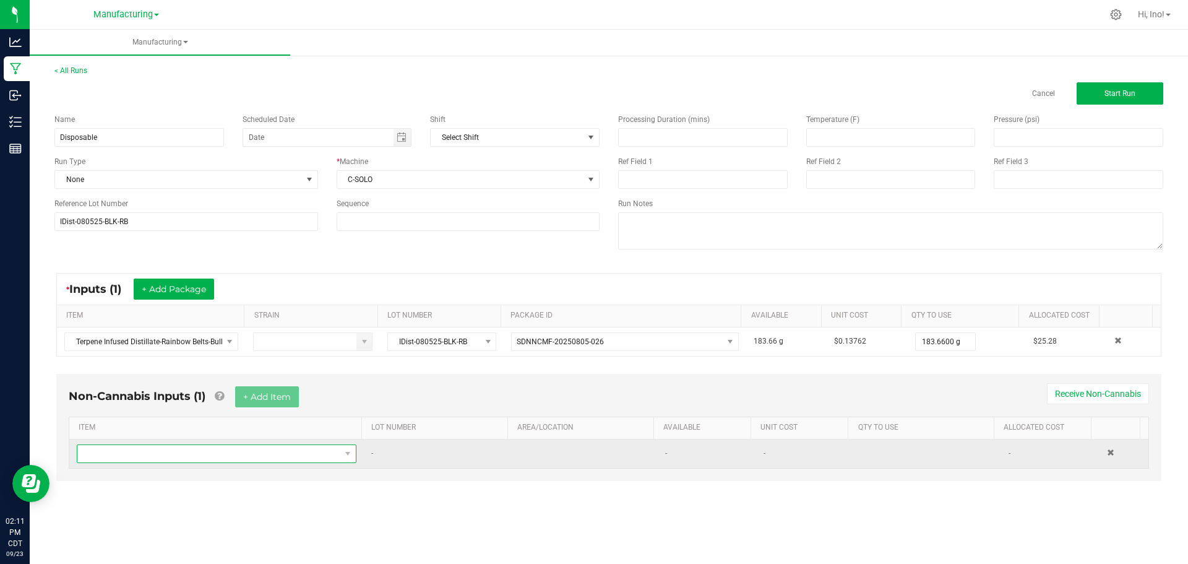
click at [266, 456] on span "NO DATA FOUND" at bounding box center [208, 453] width 263 height 17
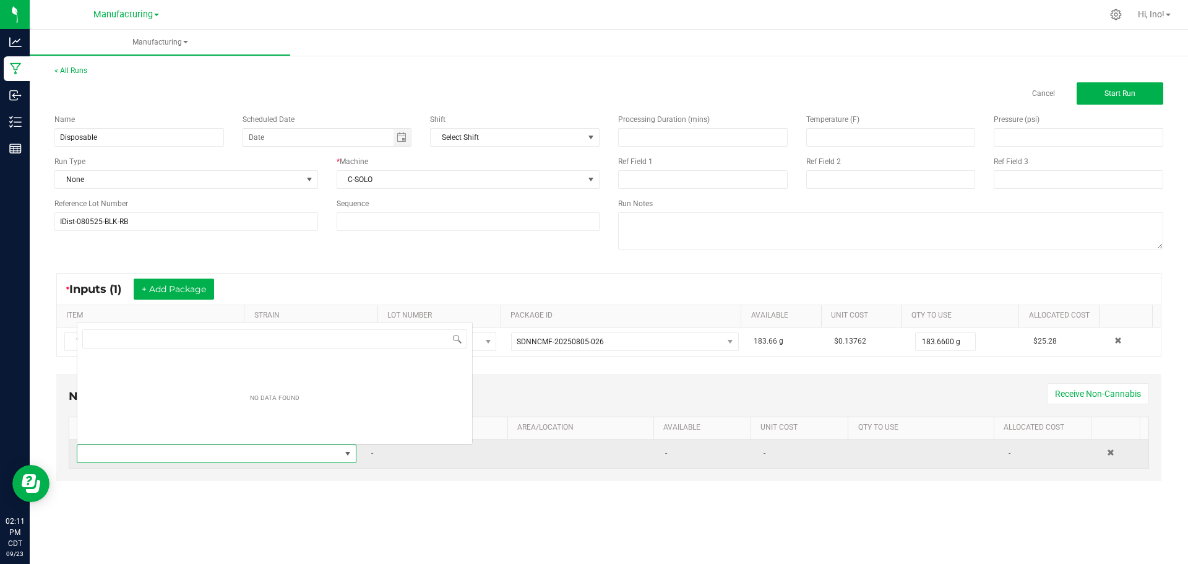
scroll to position [19, 275]
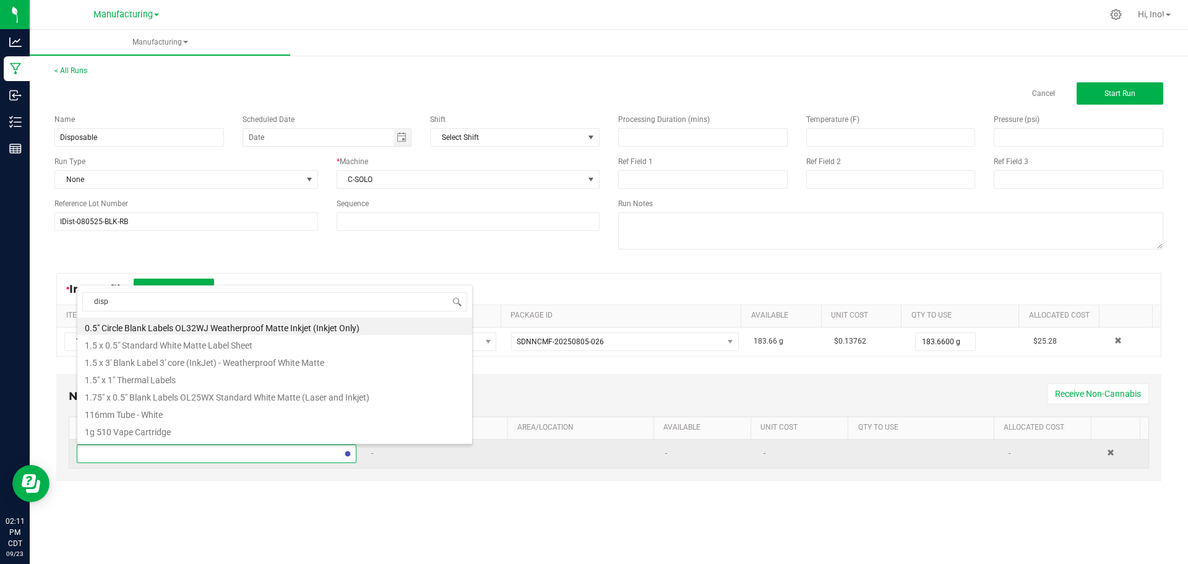
type input "dispo"
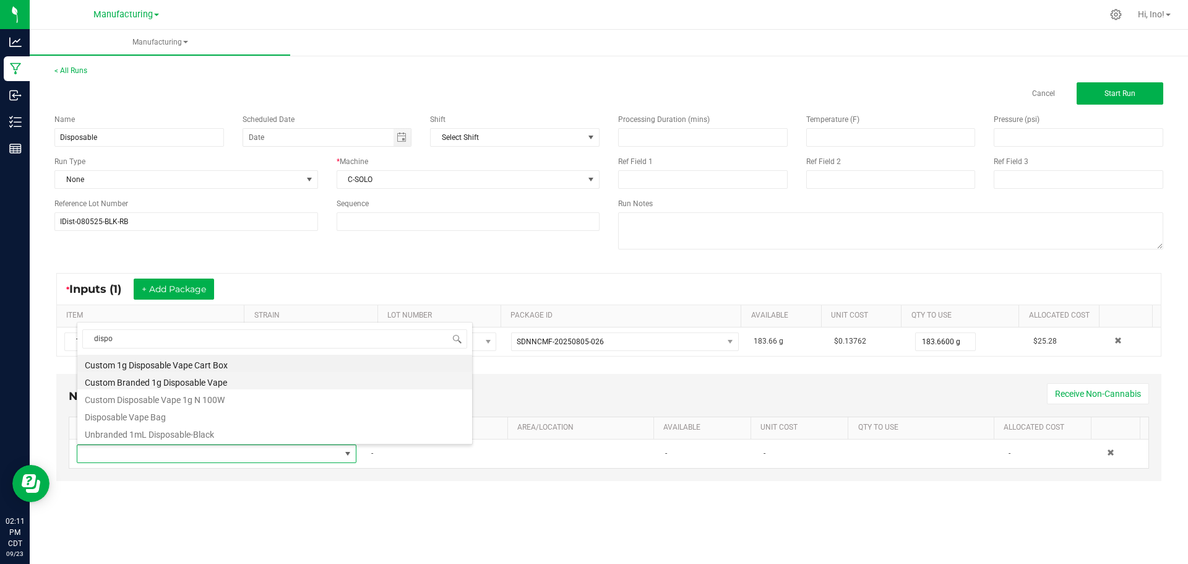
click at [253, 382] on li "Custom Branded 1g Disposable Vape" at bounding box center [274, 380] width 395 height 17
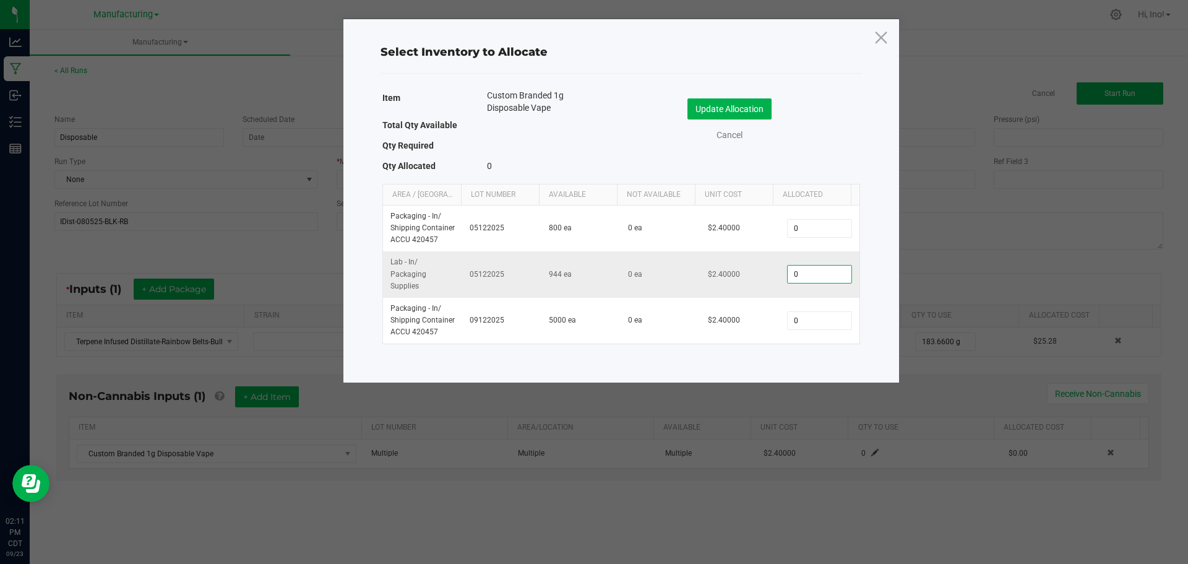
click at [824, 277] on input "0" at bounding box center [819, 274] width 63 height 17
type input "175"
click at [758, 109] on button "Update Allocation" at bounding box center [730, 108] width 84 height 21
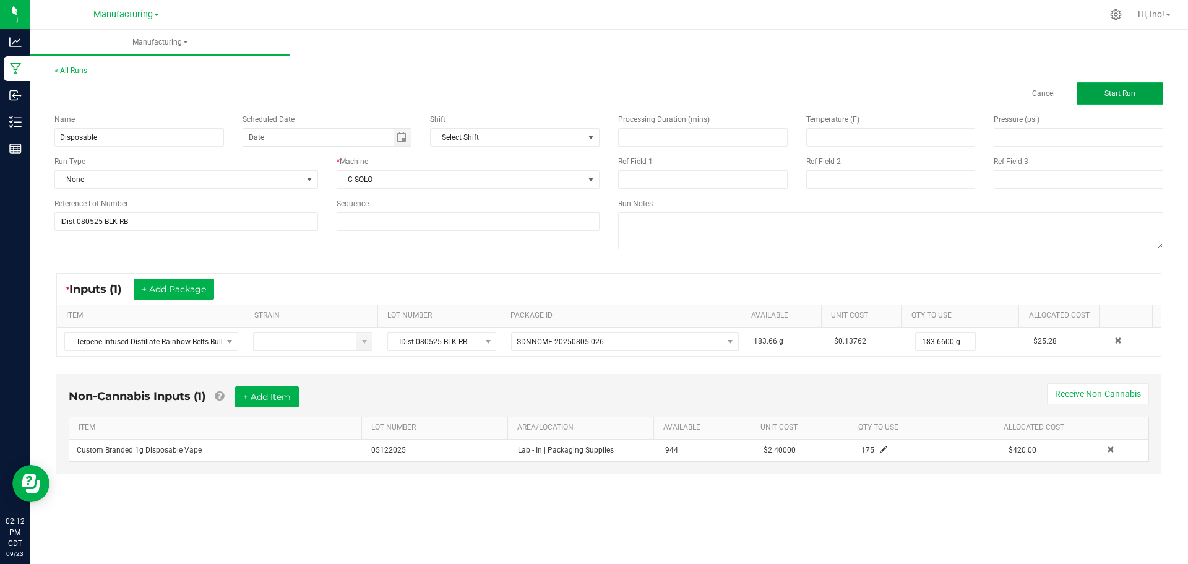
click at [1141, 95] on button "Start Run" at bounding box center [1120, 93] width 87 height 22
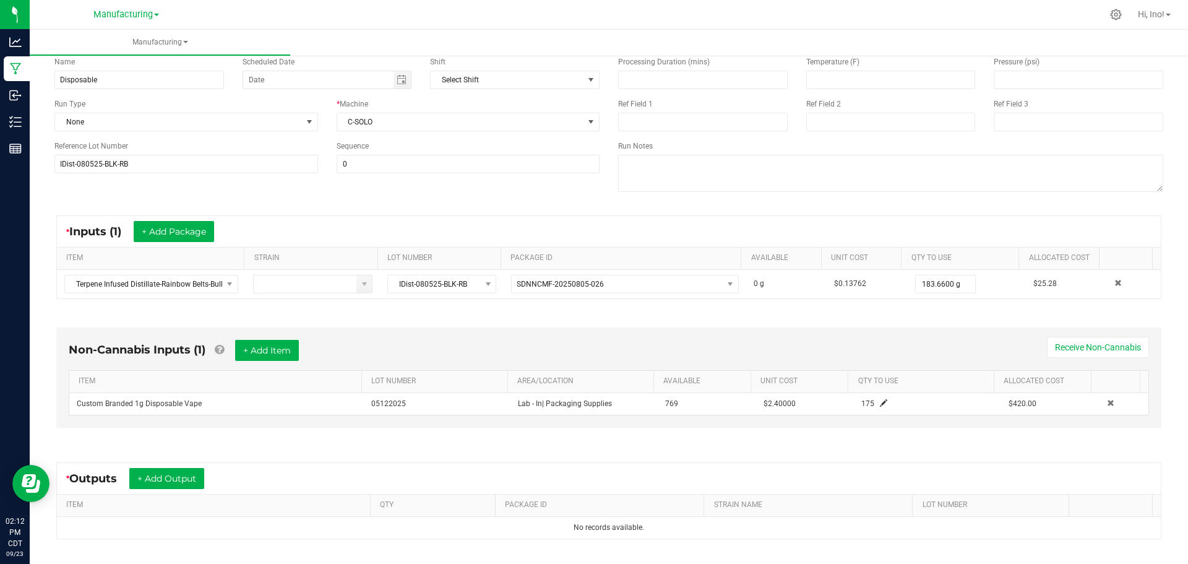
scroll to position [199, 0]
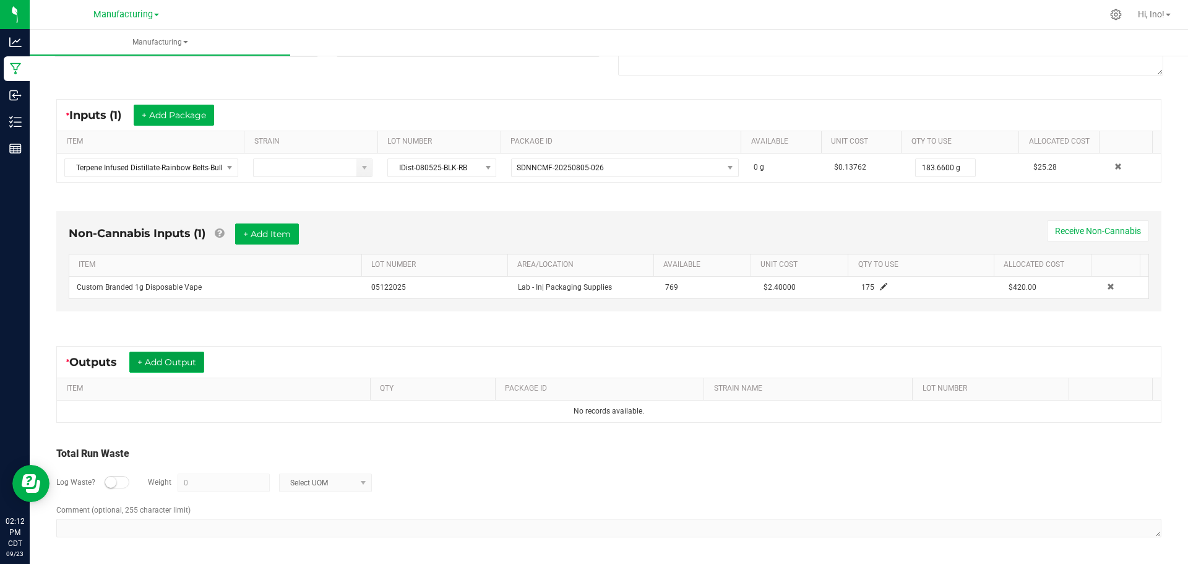
click at [183, 366] on button "+ Add Output" at bounding box center [166, 362] width 75 height 21
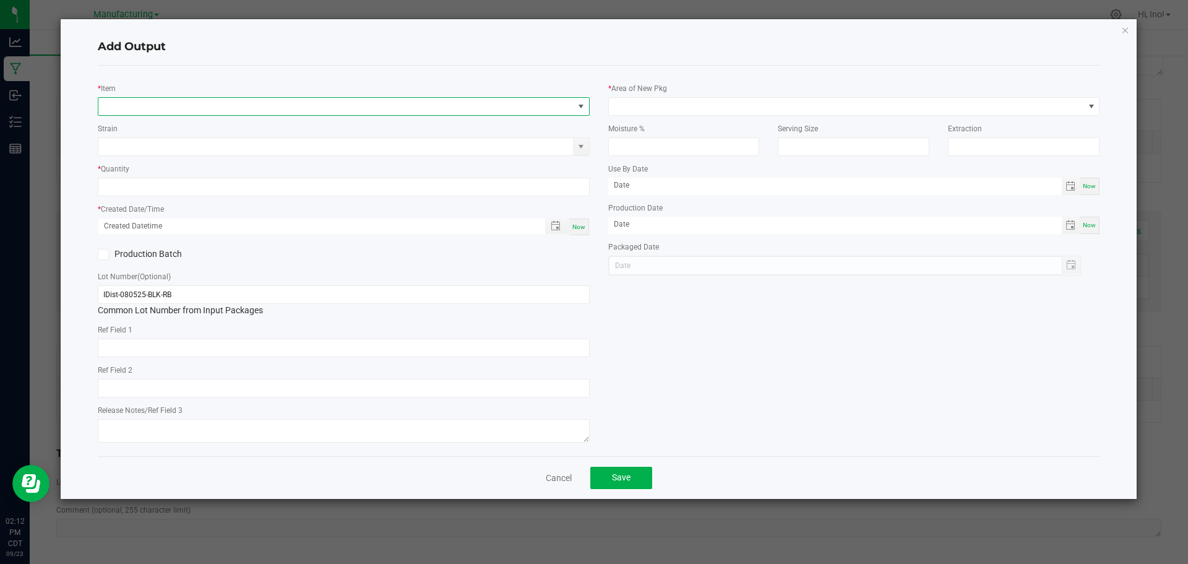
click at [209, 106] on span "NO DATA FOUND" at bounding box center [335, 106] width 475 height 17
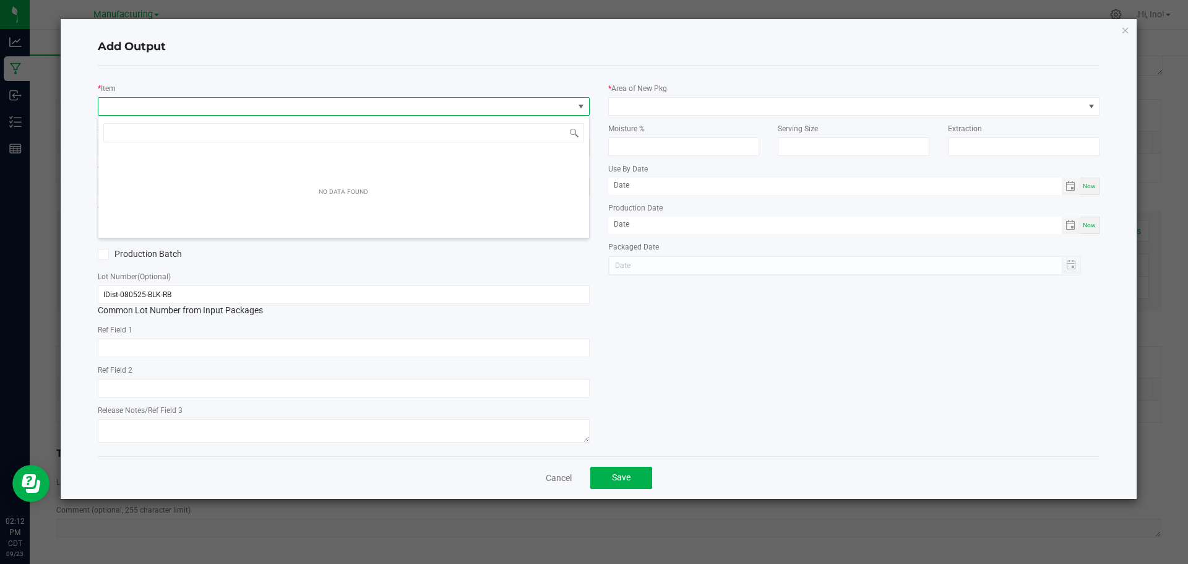
scroll to position [19, 492]
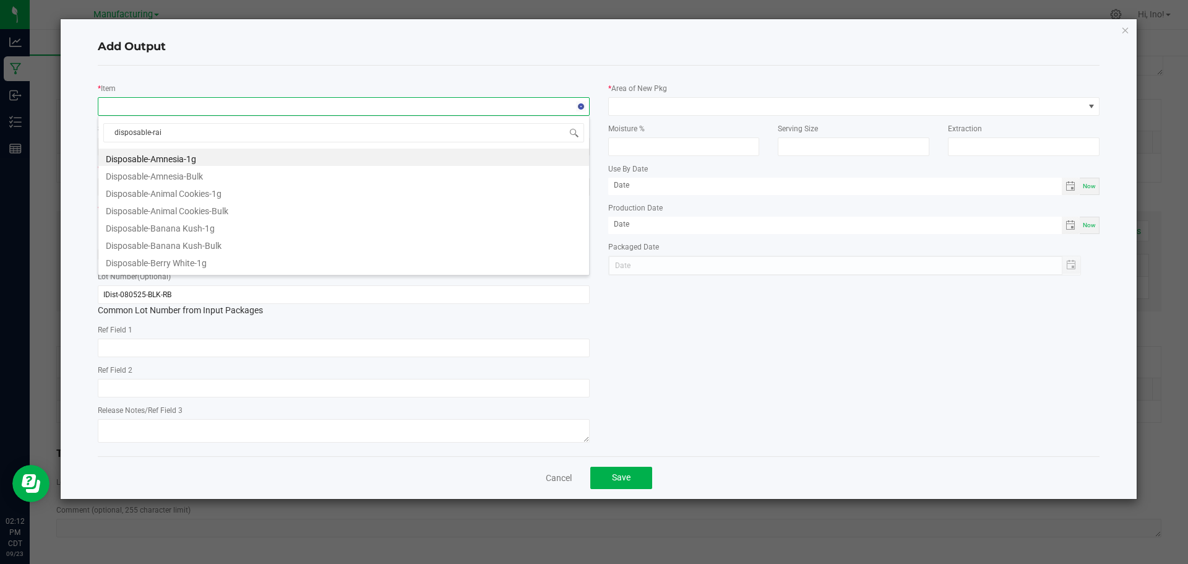
type input "disposable-rain"
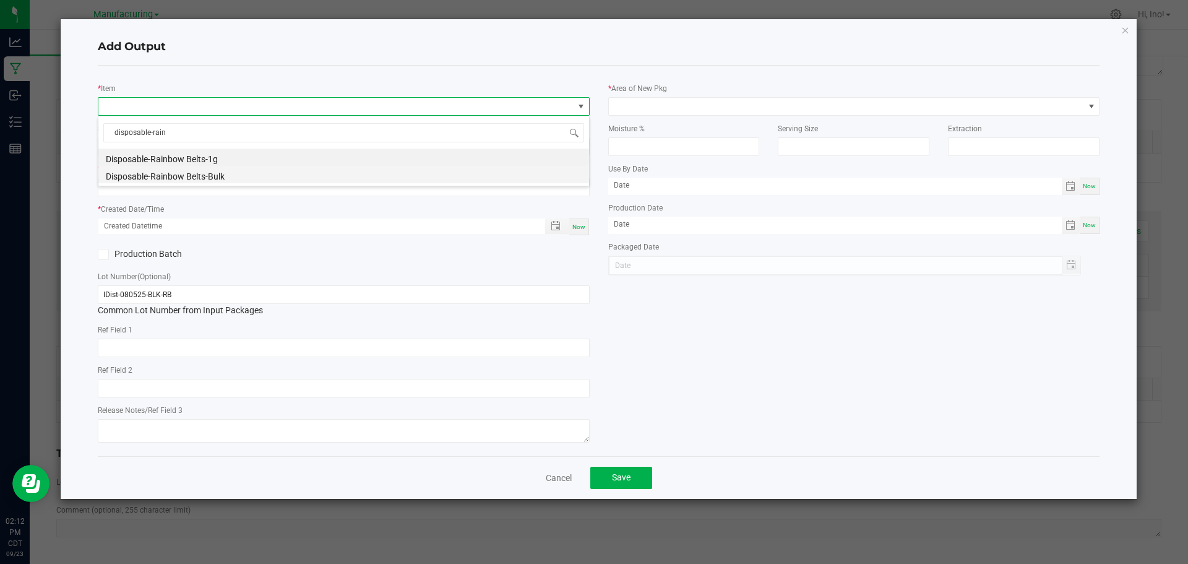
click at [244, 177] on li "Disposable-Rainbow Belts-Bulk" at bounding box center [343, 174] width 491 height 17
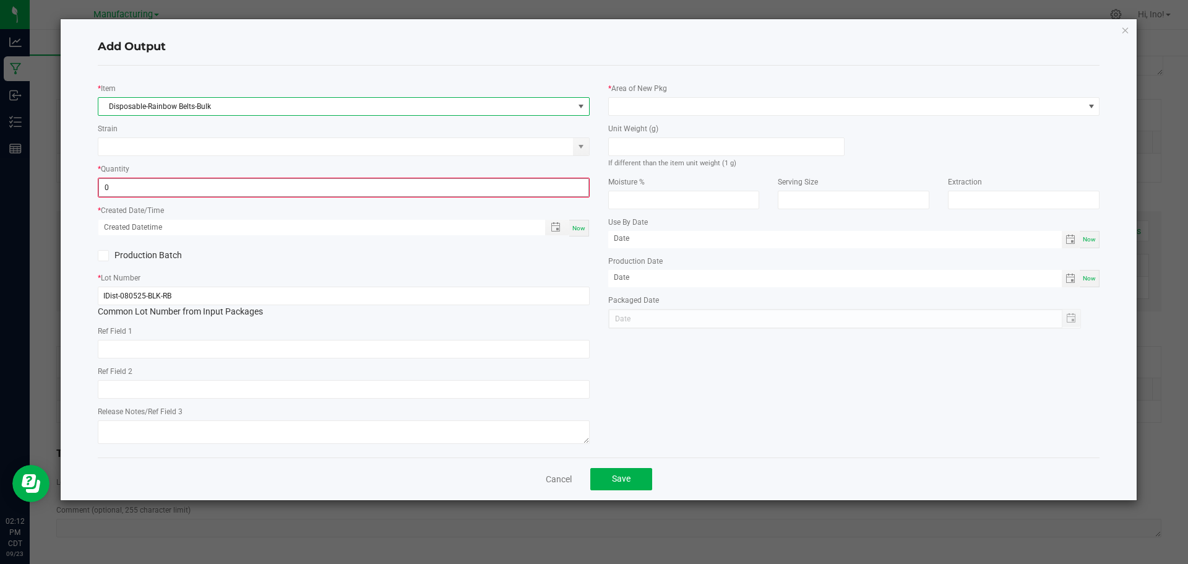
click at [236, 185] on input "0" at bounding box center [344, 187] width 490 height 17
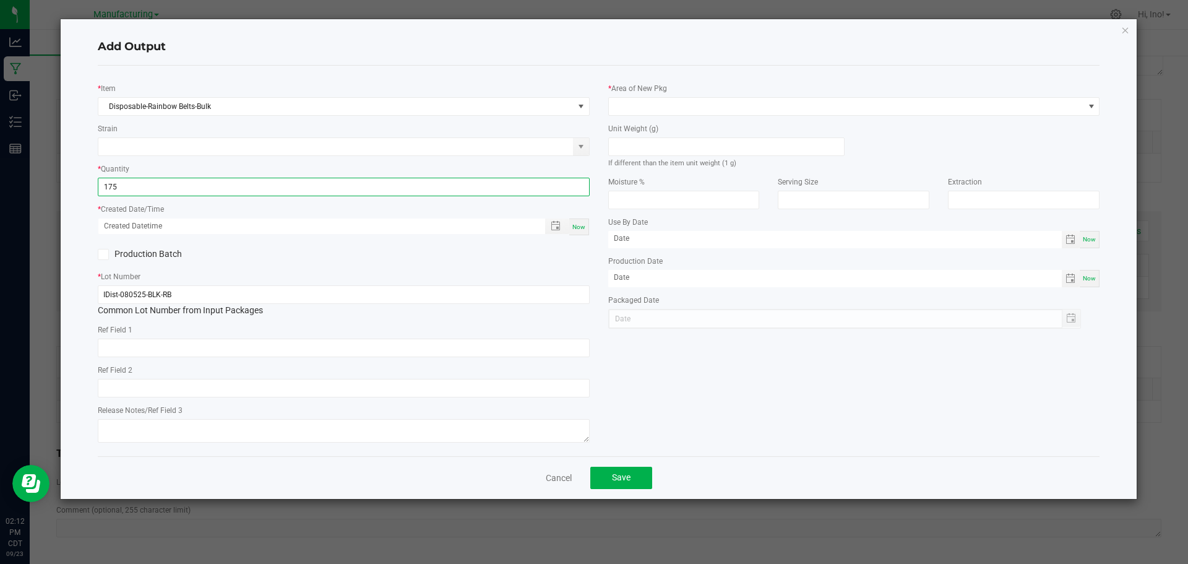
type input "175 ea"
click at [579, 226] on span "Now" at bounding box center [579, 226] width 13 height 7
type input "[DATE] 2:12 PM"
type input "[DATE]"
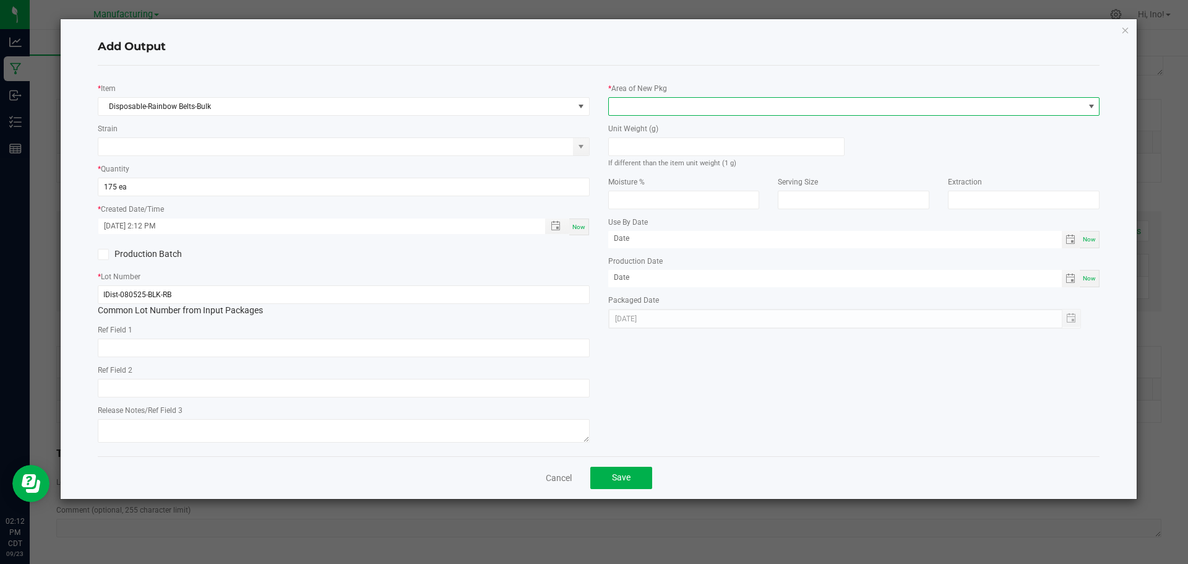
click at [652, 104] on span at bounding box center [846, 106] width 475 height 17
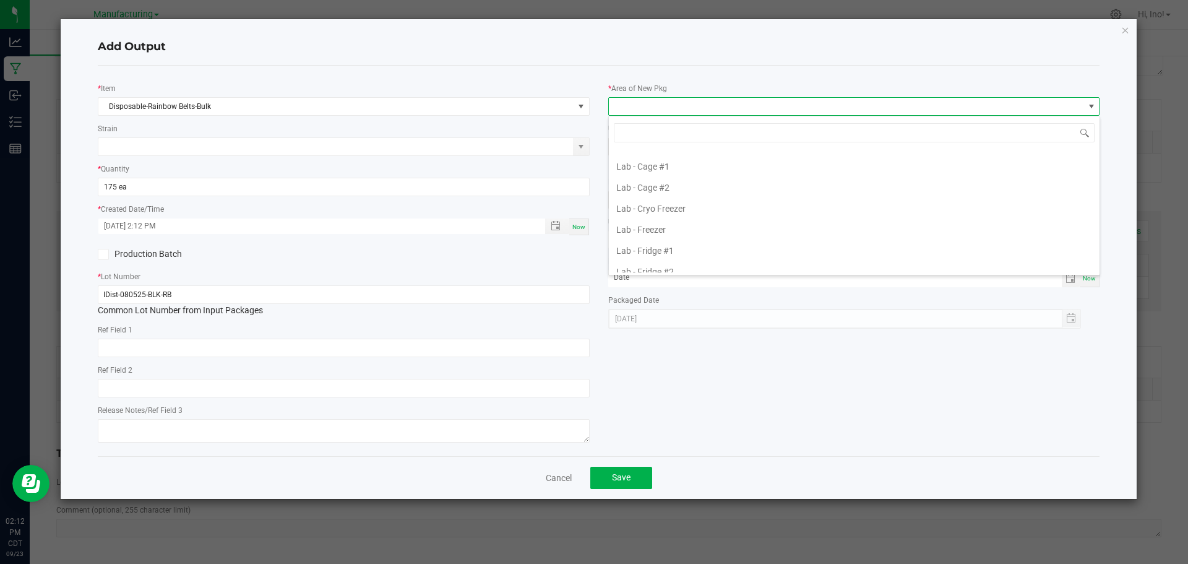
scroll to position [124, 0]
click at [713, 165] on li "Lab - Cage #1" at bounding box center [854, 161] width 491 height 21
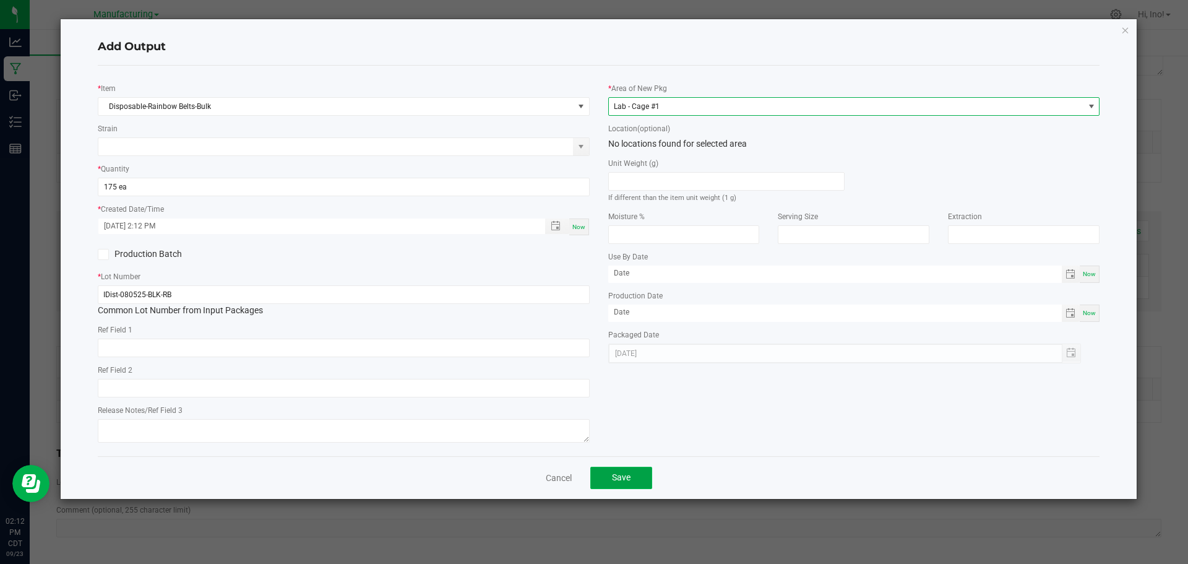
click at [639, 475] on button "Save" at bounding box center [621, 478] width 62 height 22
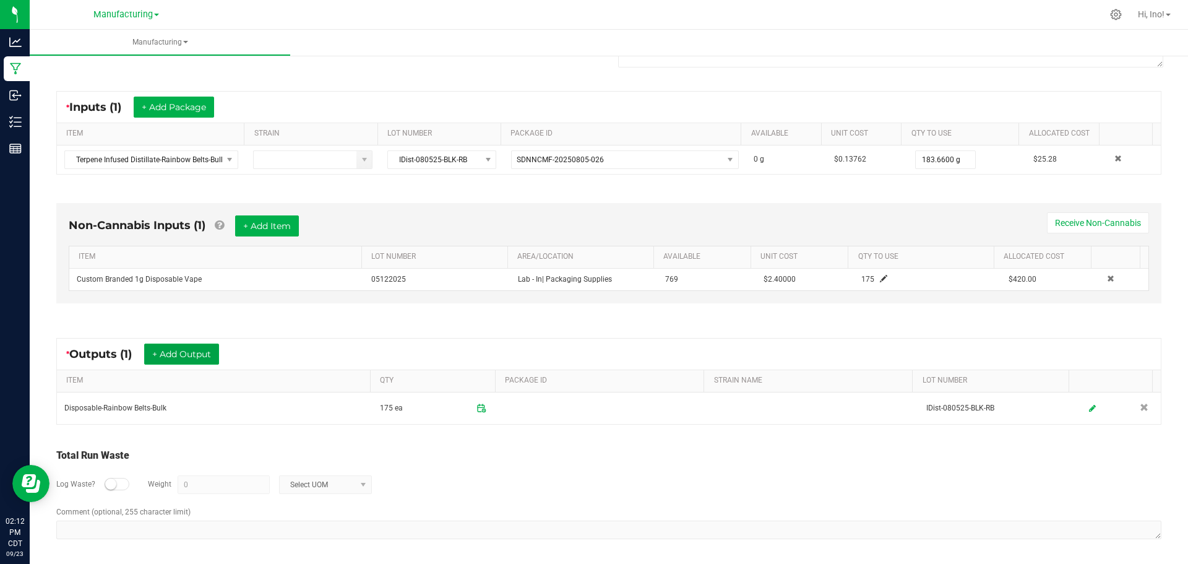
scroll to position [209, 0]
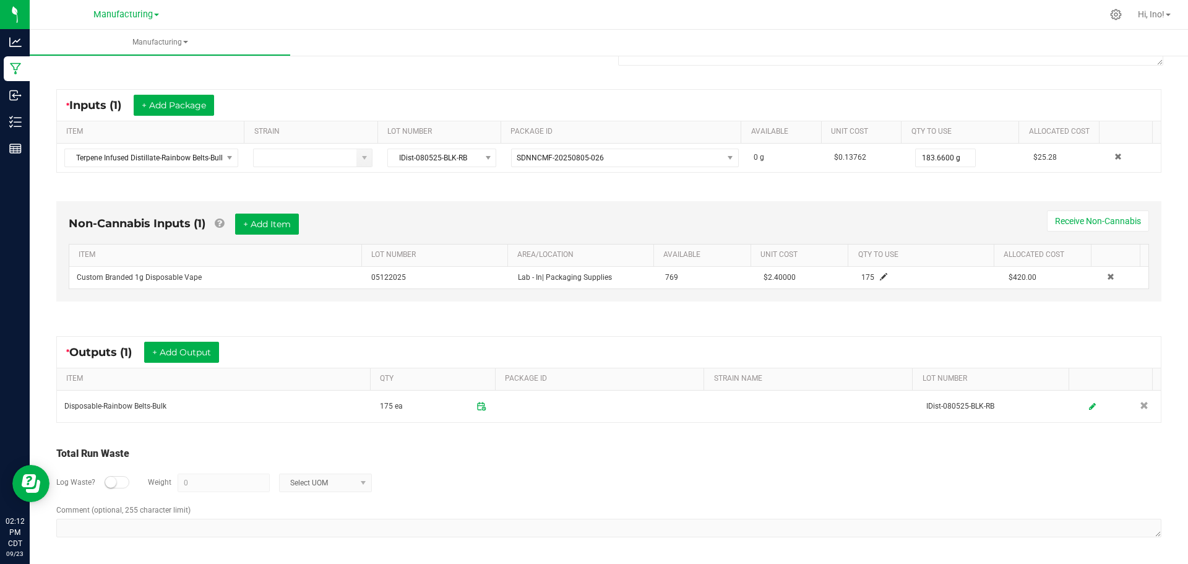
click at [120, 485] on div at bounding box center [117, 482] width 25 height 12
click at [211, 480] on input "0" at bounding box center [223, 482] width 91 height 17
click at [331, 480] on span "Select UOM" at bounding box center [318, 482] width 76 height 17
click at [318, 373] on li "Gram" at bounding box center [325, 375] width 92 height 17
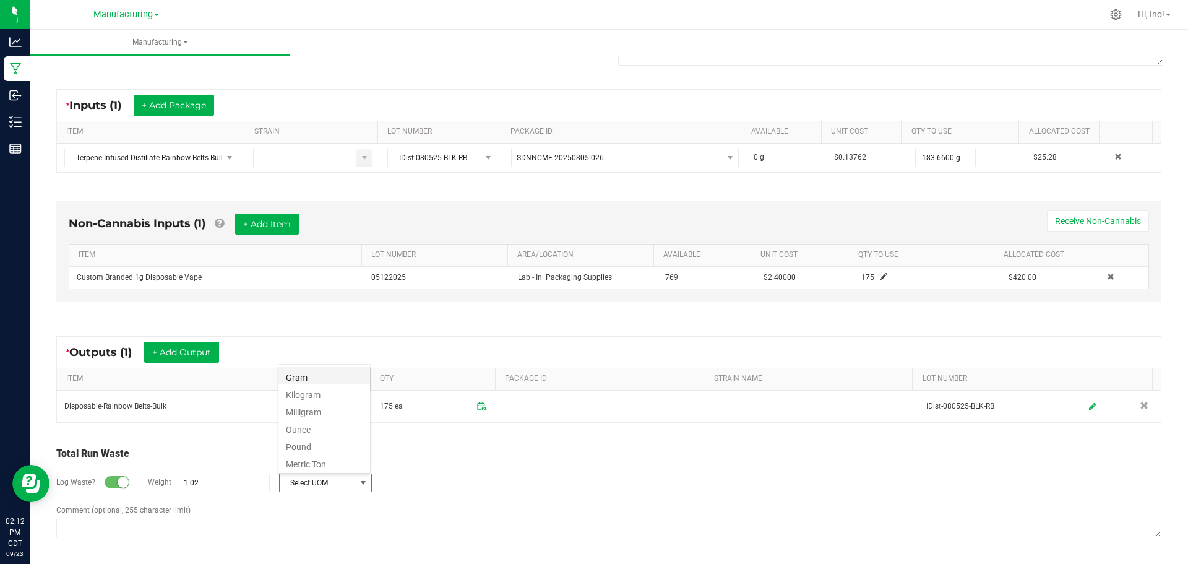
type input "1.02 g"
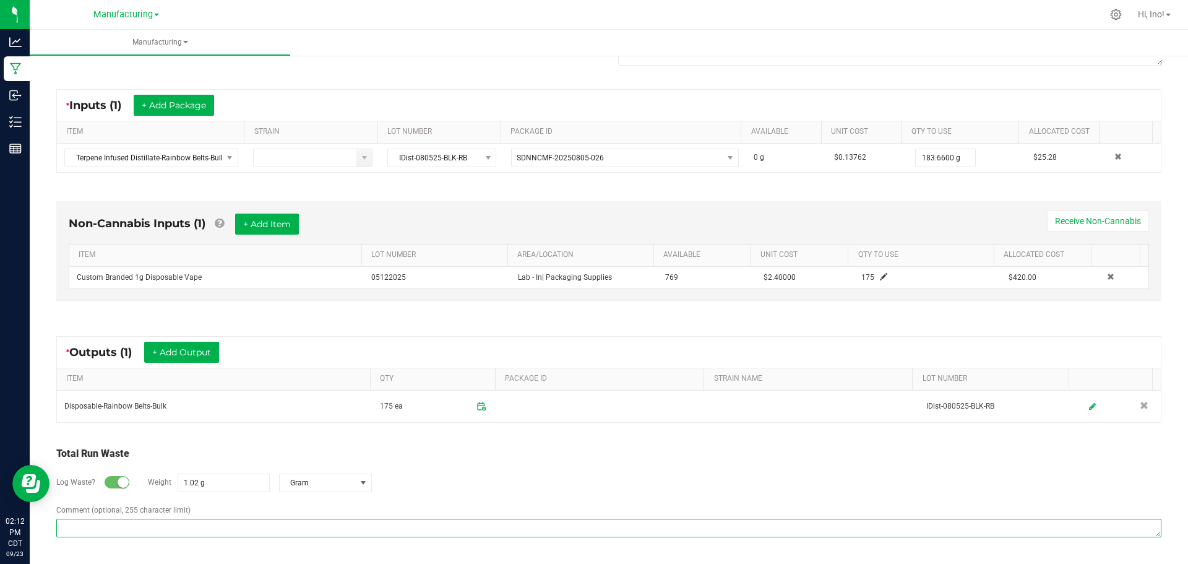
click at [352, 526] on textarea "Comment (optional, 255 character limit)" at bounding box center [608, 528] width 1105 height 19
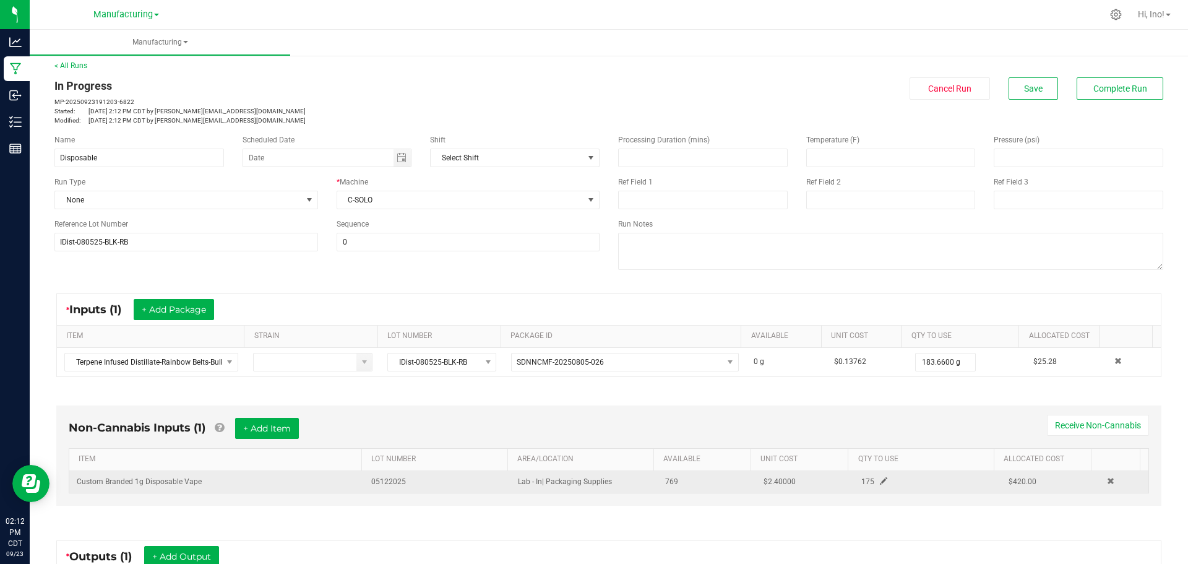
scroll to position [0, 0]
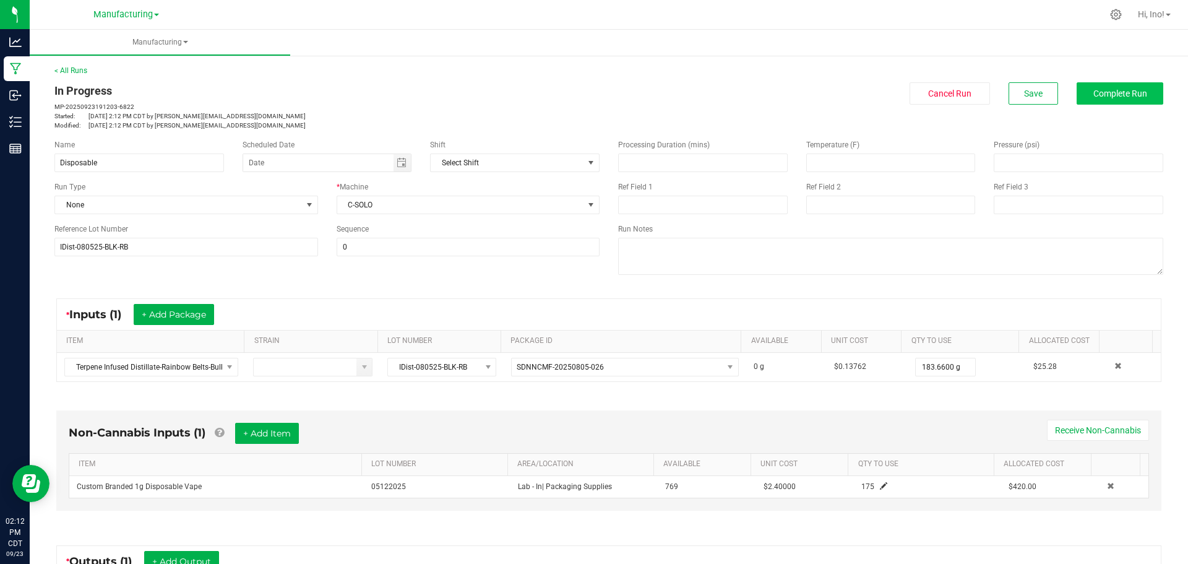
type textarea "1.02g of Rainbow Belts went towards sonicator"
click at [1112, 92] on span "Complete Run" at bounding box center [1121, 94] width 54 height 10
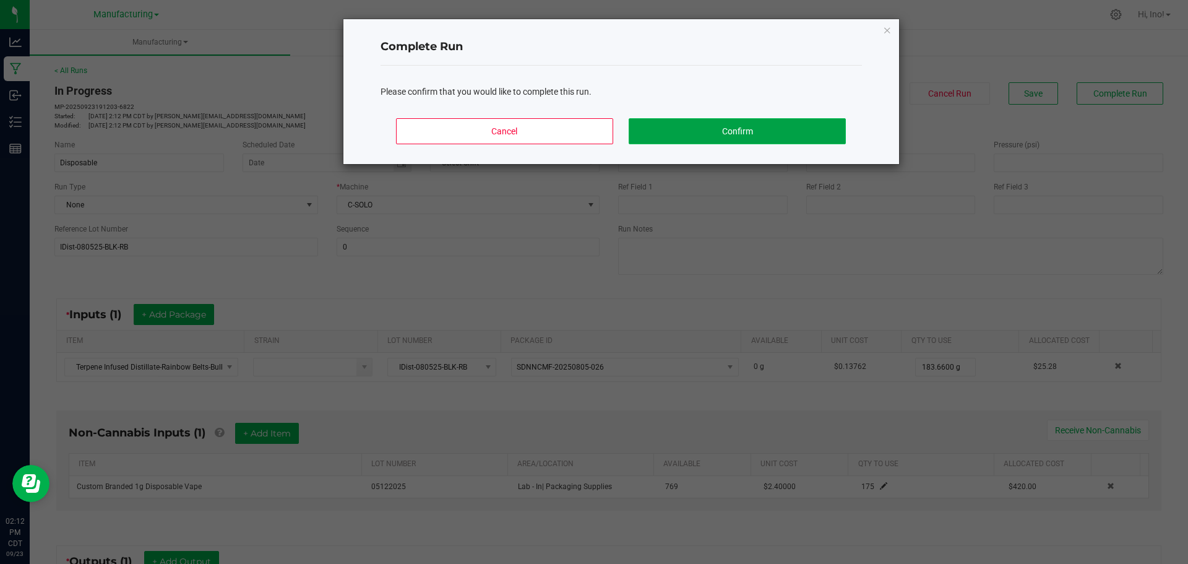
click at [733, 130] on button "Confirm" at bounding box center [737, 131] width 217 height 26
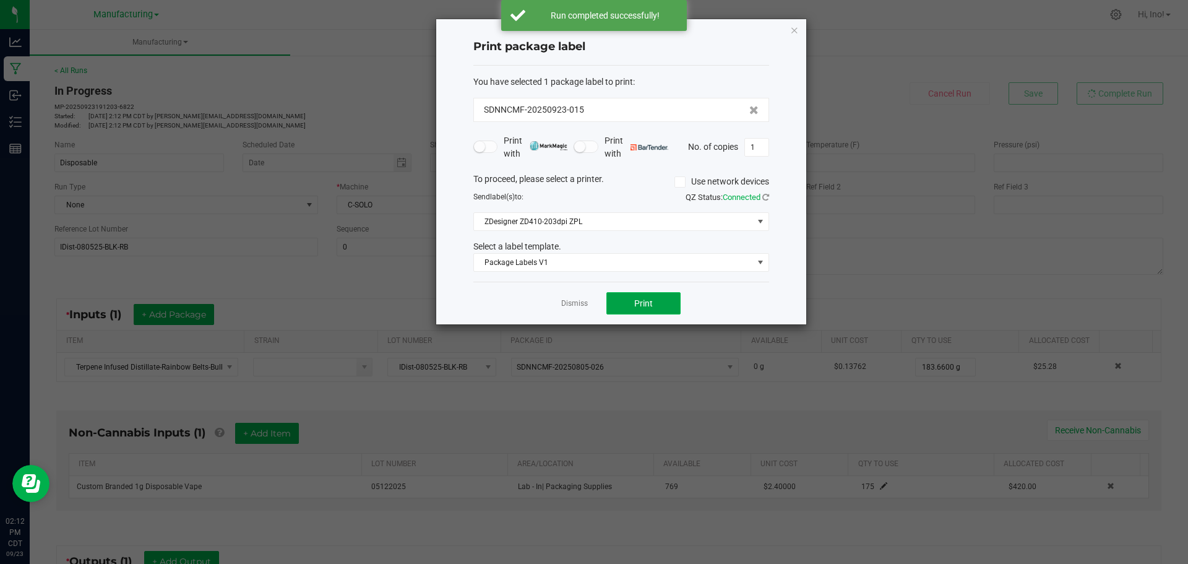
click at [670, 301] on button "Print" at bounding box center [644, 303] width 74 height 22
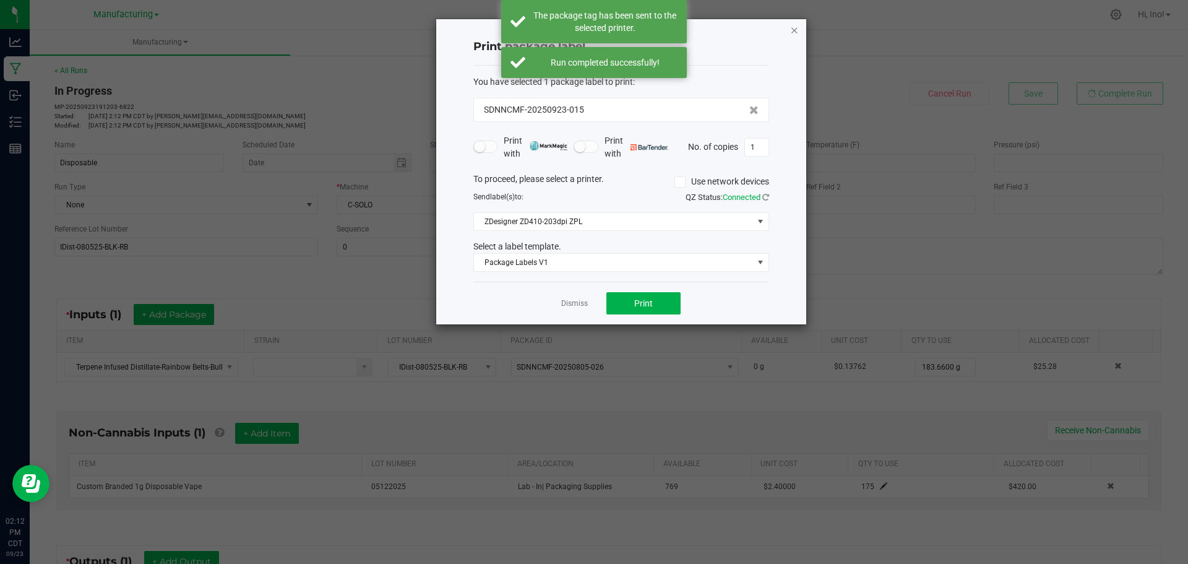
click at [792, 30] on icon "button" at bounding box center [794, 29] width 9 height 15
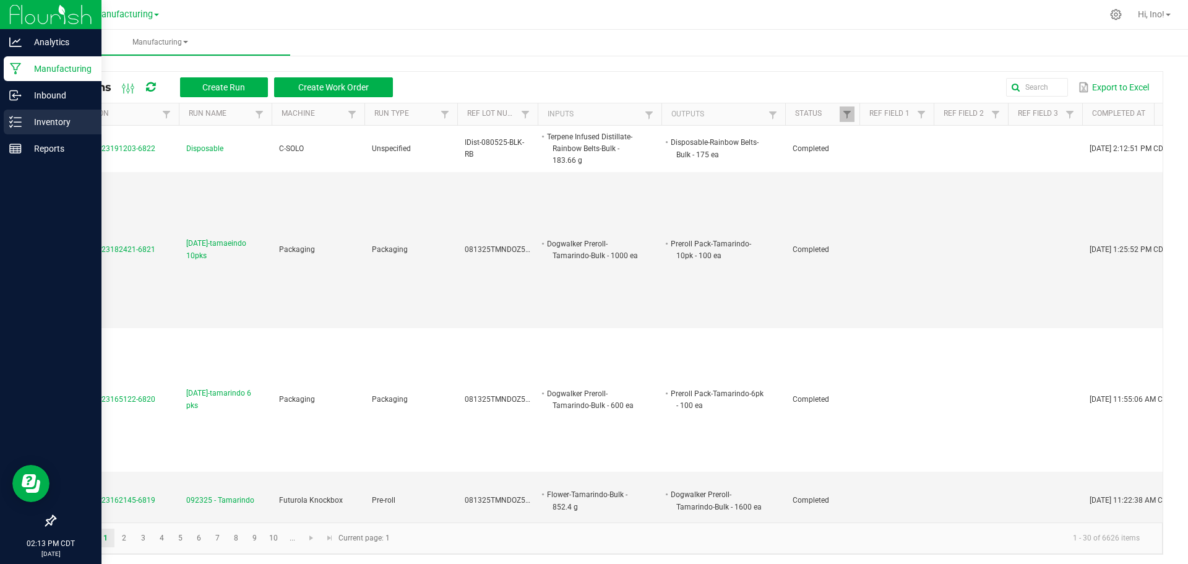
click at [3, 121] on link "Inventory" at bounding box center [51, 123] width 102 height 27
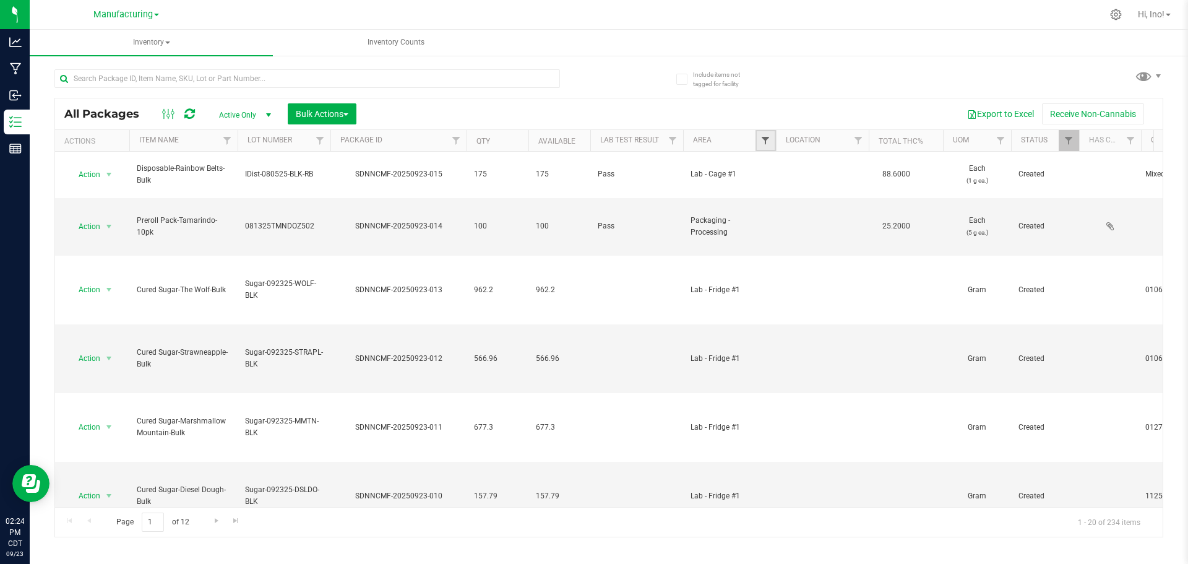
click at [761, 139] on span "Filter" at bounding box center [766, 141] width 10 height 10
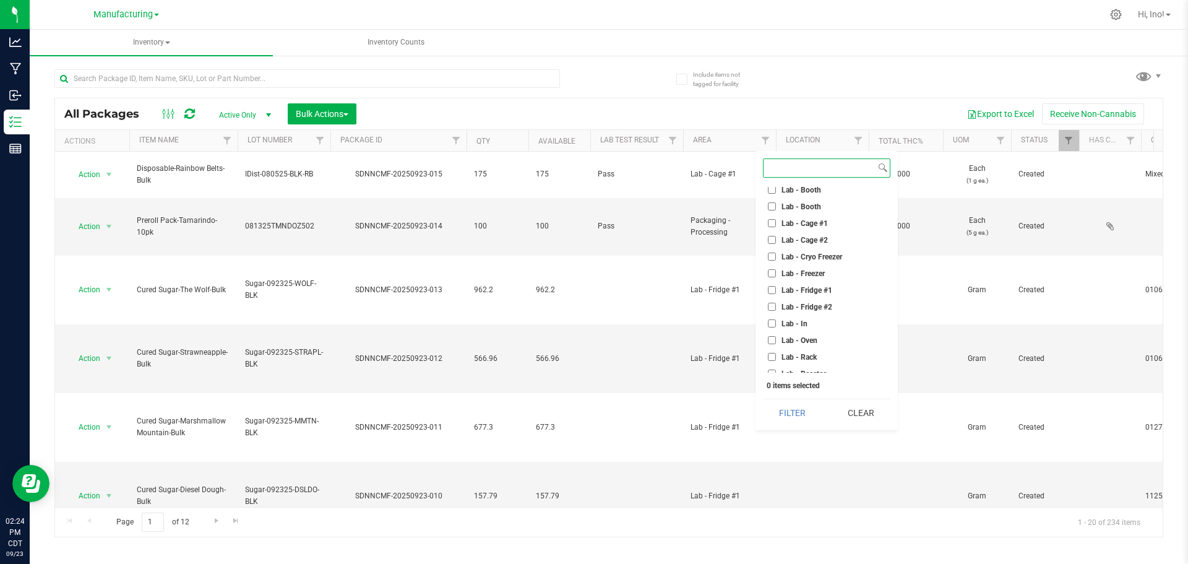
scroll to position [124, 0]
click at [806, 321] on span "Lab - Oven" at bounding box center [800, 320] width 36 height 7
click at [776, 321] on input "Lab - Oven" at bounding box center [772, 320] width 8 height 8
checkbox input "true"
click at [807, 419] on button "Filter" at bounding box center [792, 412] width 59 height 27
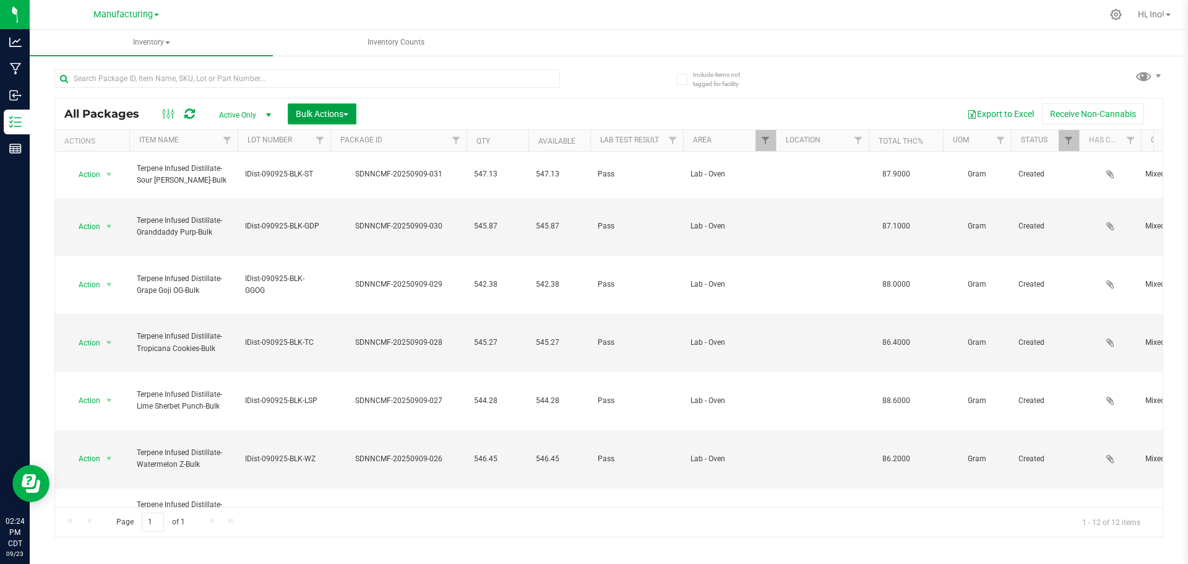
click at [326, 112] on span "Bulk Actions" at bounding box center [322, 114] width 53 height 10
click at [326, 137] on span "Add to manufacturing run" at bounding box center [341, 142] width 93 height 10
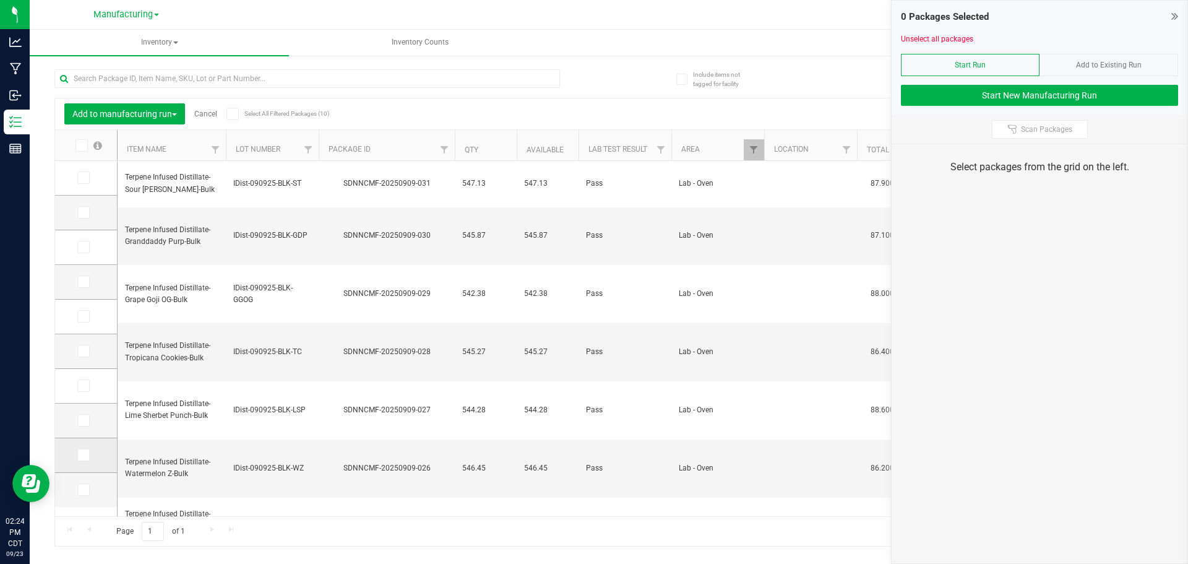
click at [82, 455] on icon at bounding box center [83, 455] width 8 height 0
click at [0, 0] on input "checkbox" at bounding box center [0, 0] width 0 height 0
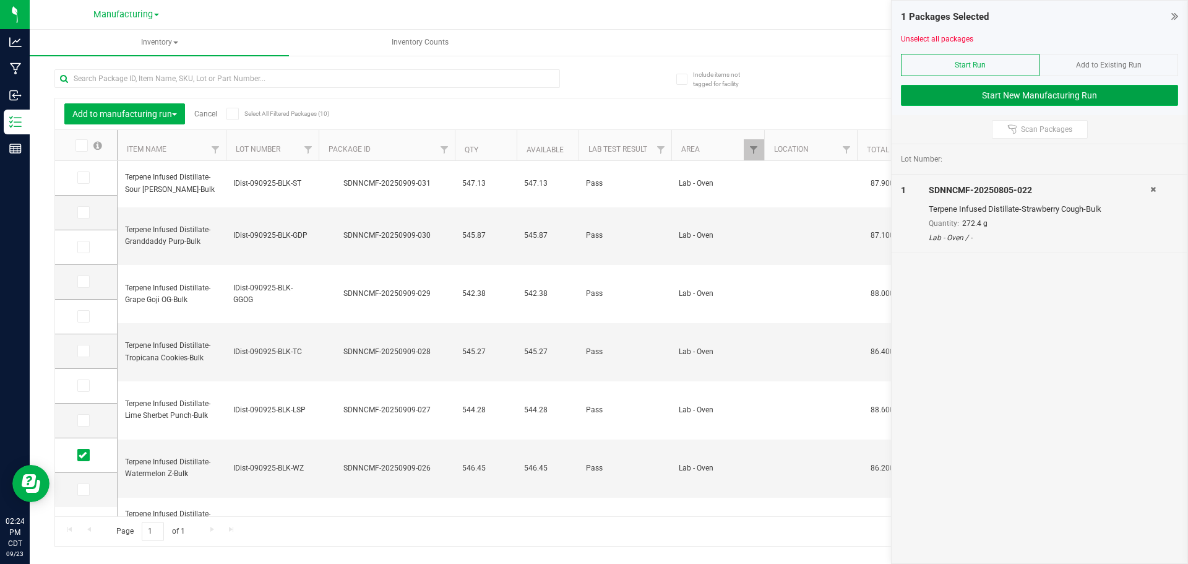
click at [995, 101] on button "Start New Manufacturing Run" at bounding box center [1039, 95] width 277 height 21
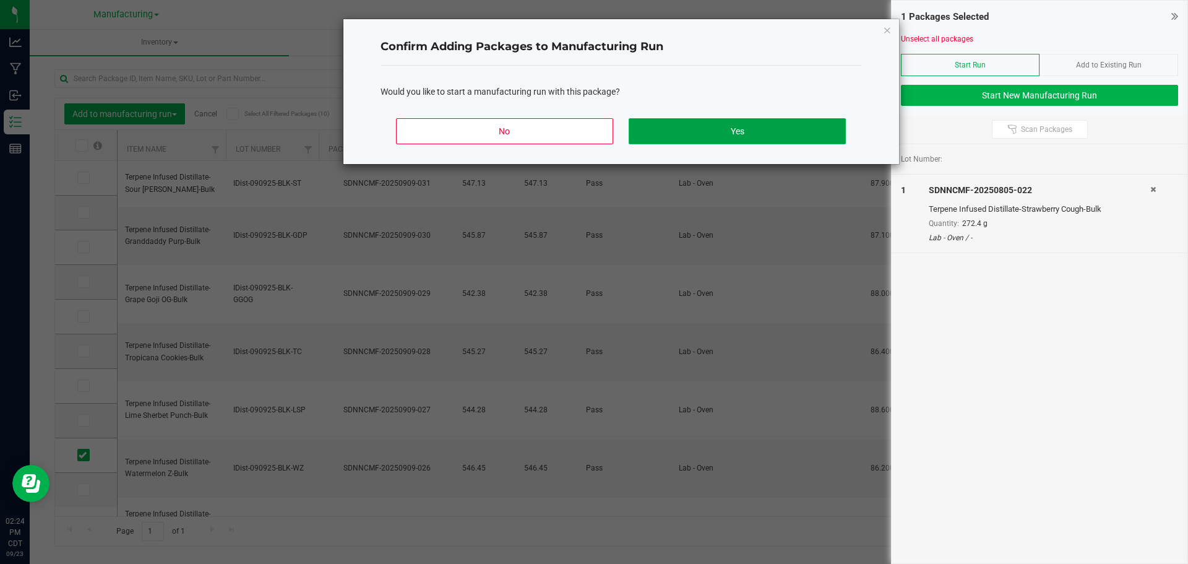
click at [782, 129] on button "Yes" at bounding box center [737, 131] width 217 height 26
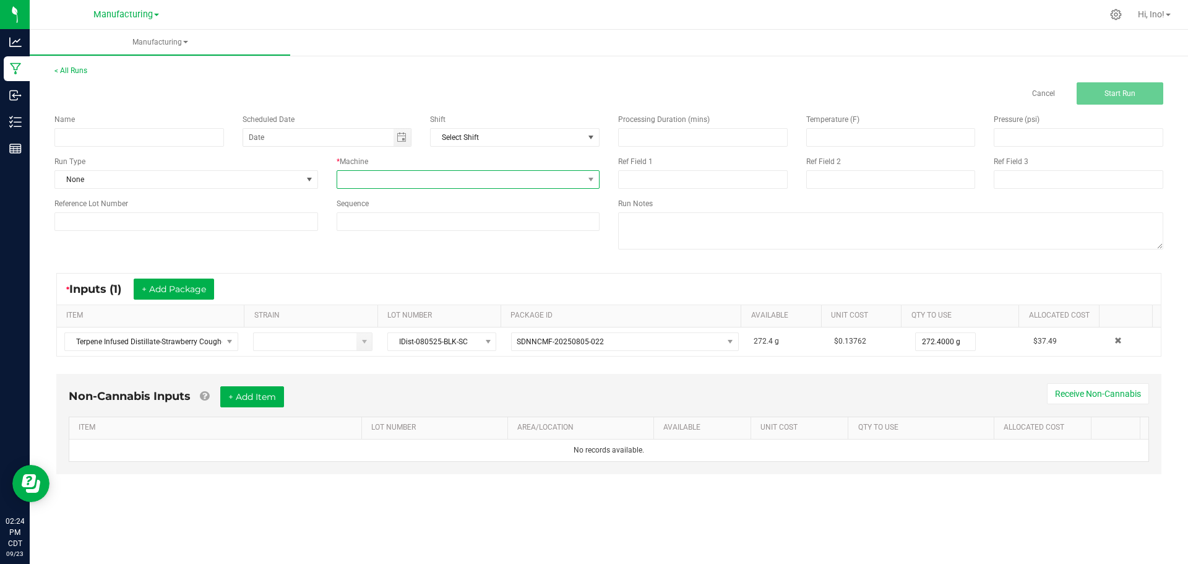
click at [368, 171] on span at bounding box center [460, 179] width 247 height 17
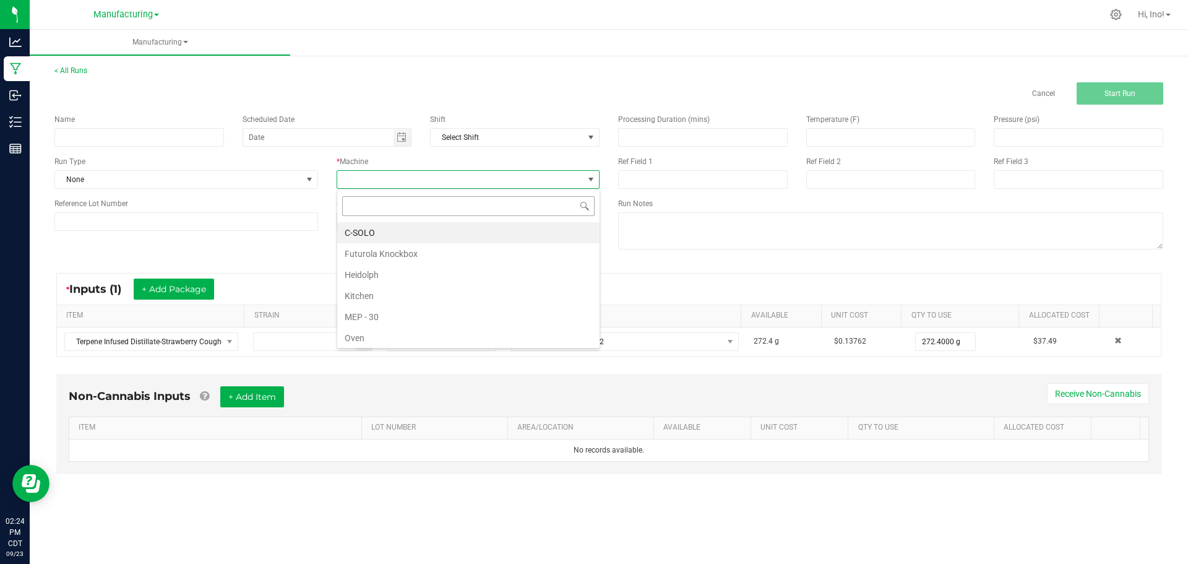
scroll to position [19, 263]
click at [370, 235] on li "C-SOLO" at bounding box center [468, 232] width 262 height 21
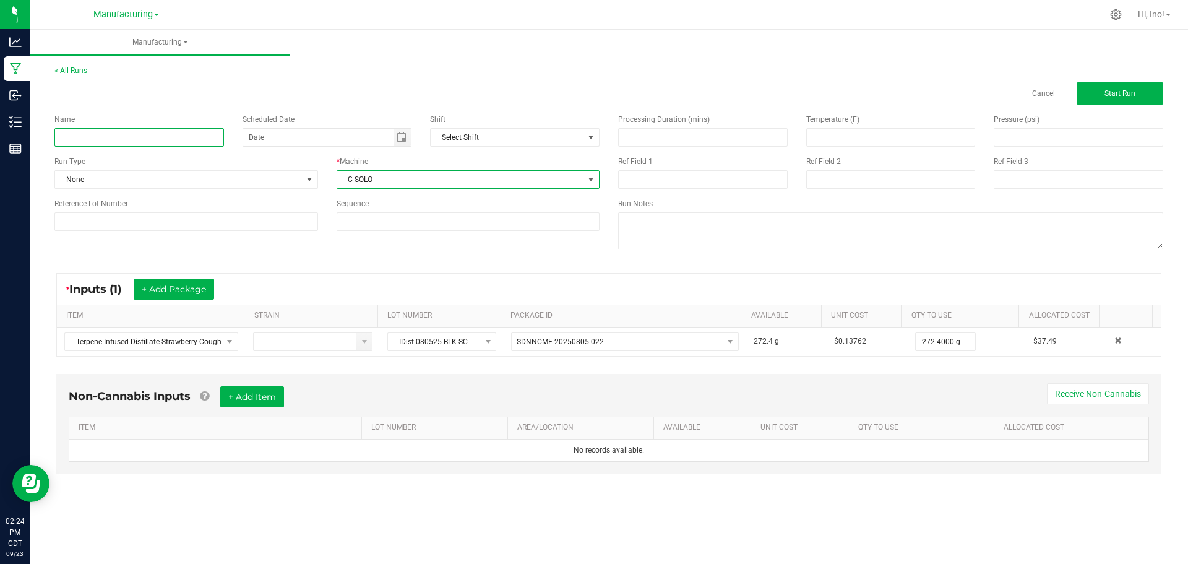
click at [170, 137] on input at bounding box center [139, 137] width 170 height 19
type input "Disposable"
click at [154, 188] on span "None" at bounding box center [186, 179] width 264 height 19
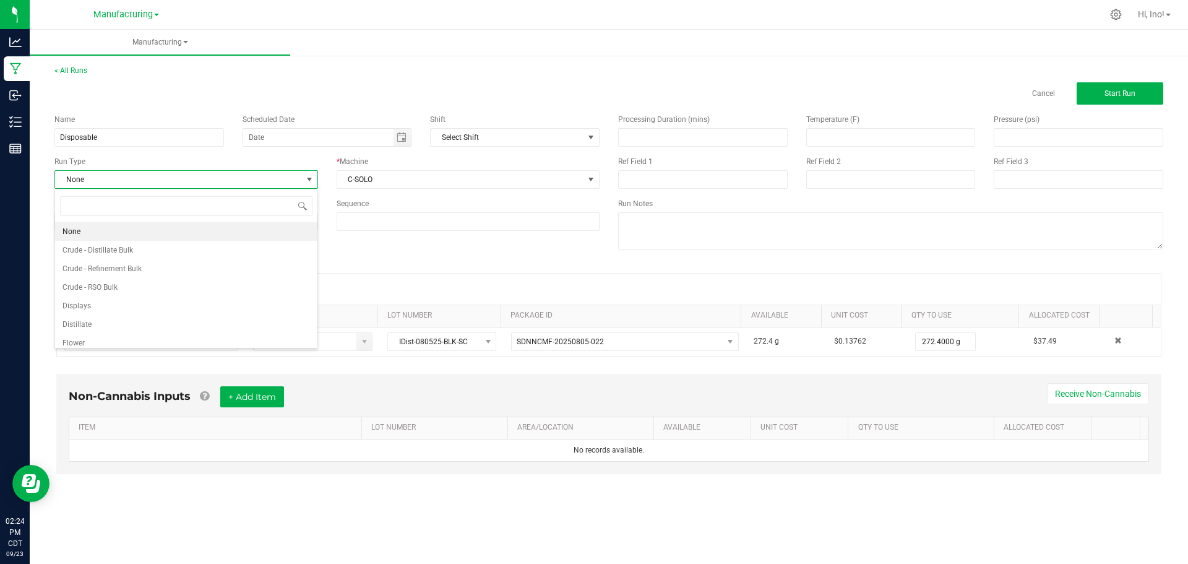
click at [129, 321] on li "Distillate" at bounding box center [186, 324] width 262 height 19
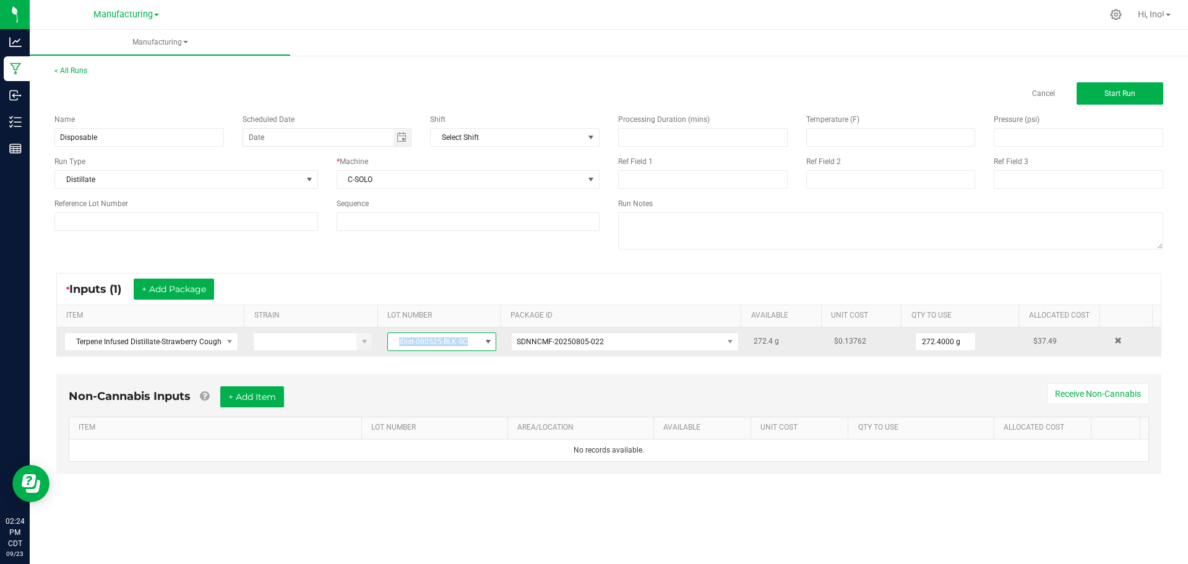
drag, startPoint x: 467, startPoint y: 342, endPoint x: 392, endPoint y: 340, distance: 74.9
click at [392, 340] on span "IDist-080525-BLK-SC" at bounding box center [434, 341] width 92 height 17
drag, startPoint x: 465, startPoint y: 341, endPoint x: 396, endPoint y: 342, distance: 70.0
click at [396, 342] on span "IDist-080525-BLK-SC" at bounding box center [434, 341] width 92 height 17
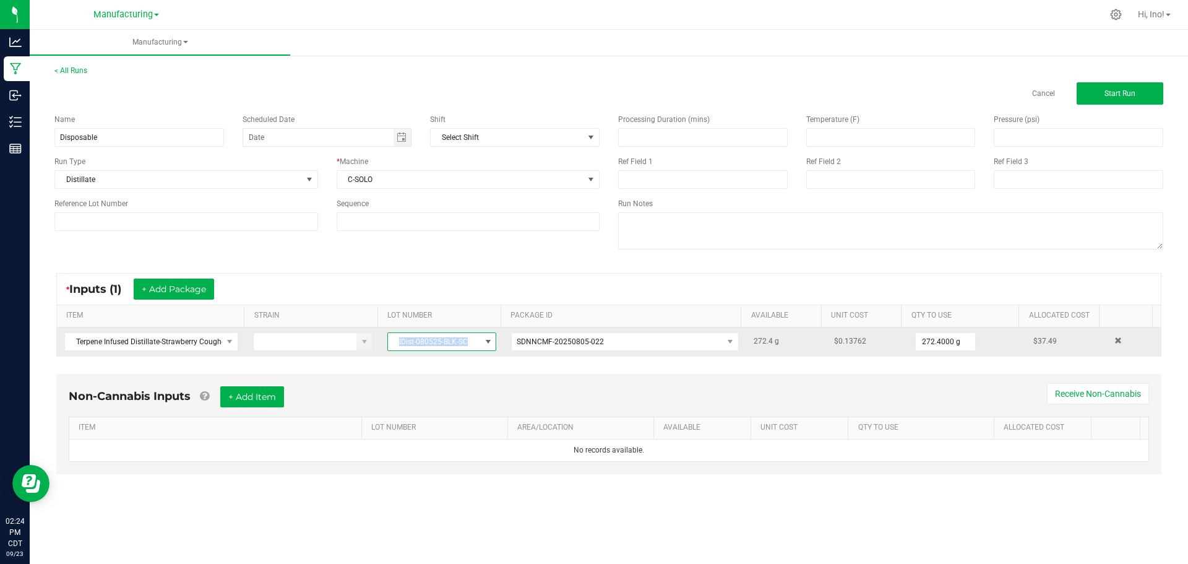
copy span "IDist-080525-BLK-SC"
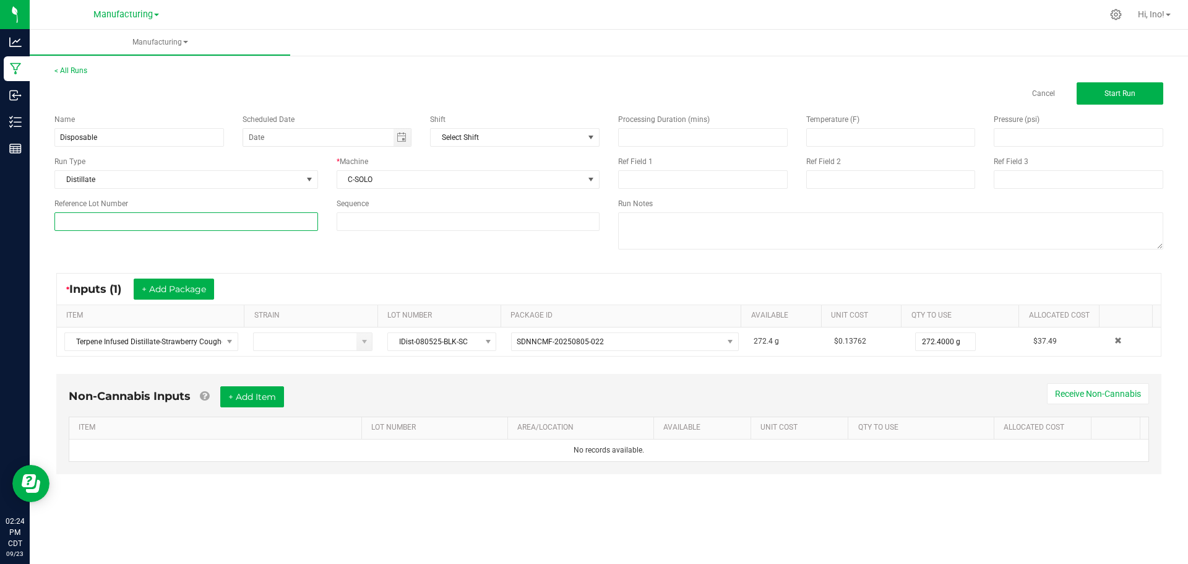
click at [163, 227] on input at bounding box center [186, 221] width 264 height 19
paste input "IDist-080525-BLK-SC"
type input "IDist-080525-BLK-SC"
click at [280, 398] on button "+ Add Item" at bounding box center [252, 396] width 64 height 21
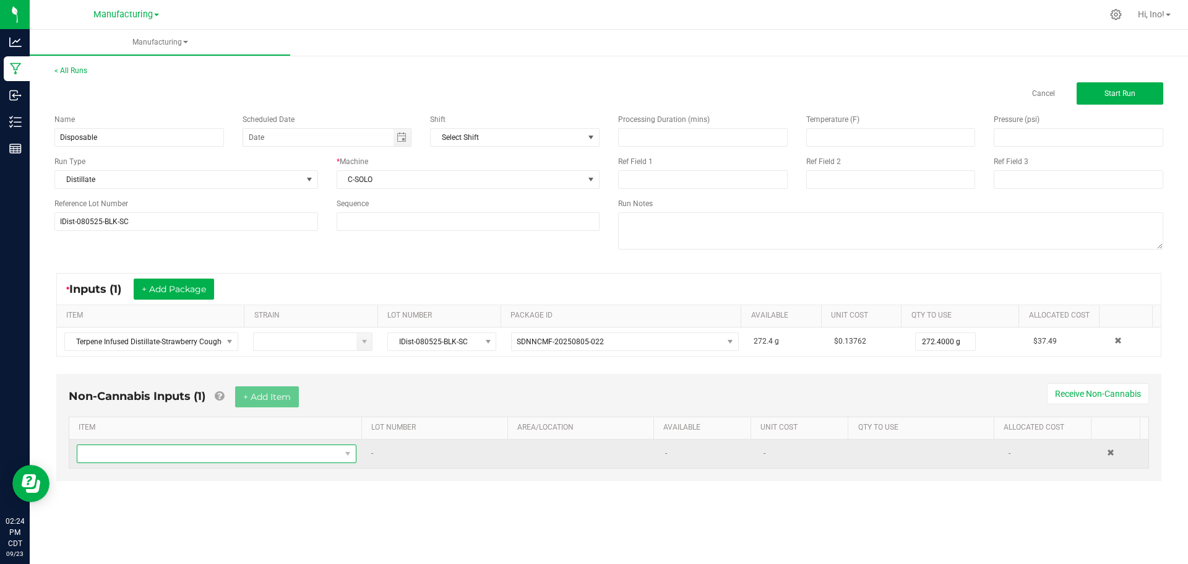
drag, startPoint x: 271, startPoint y: 461, endPoint x: 283, endPoint y: 454, distance: 14.4
click at [272, 461] on span "NO DATA FOUND" at bounding box center [208, 453] width 263 height 17
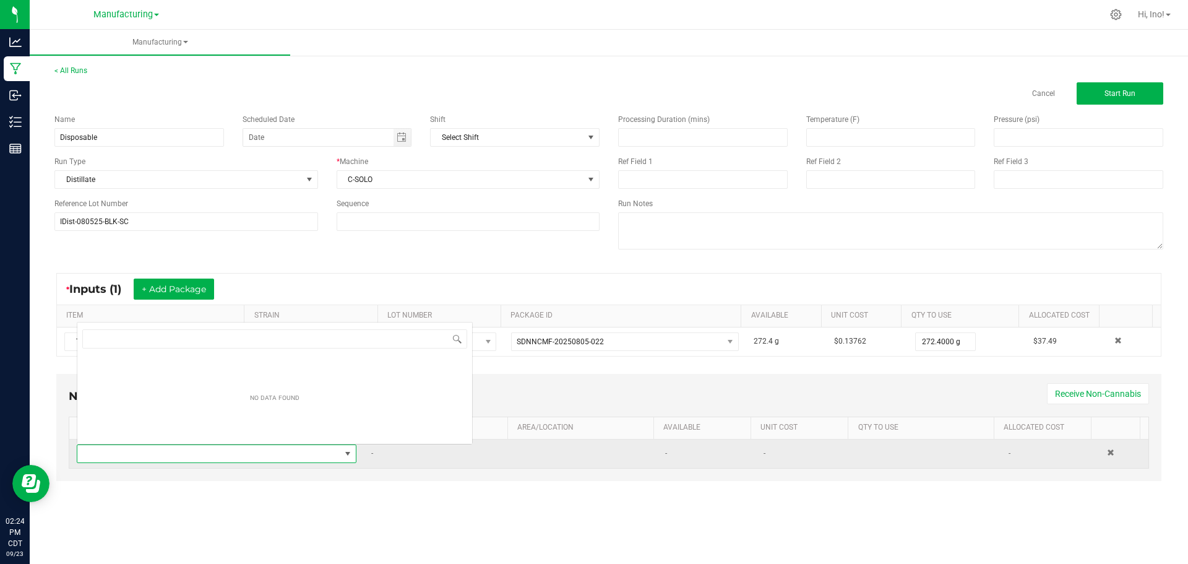
scroll to position [19, 275]
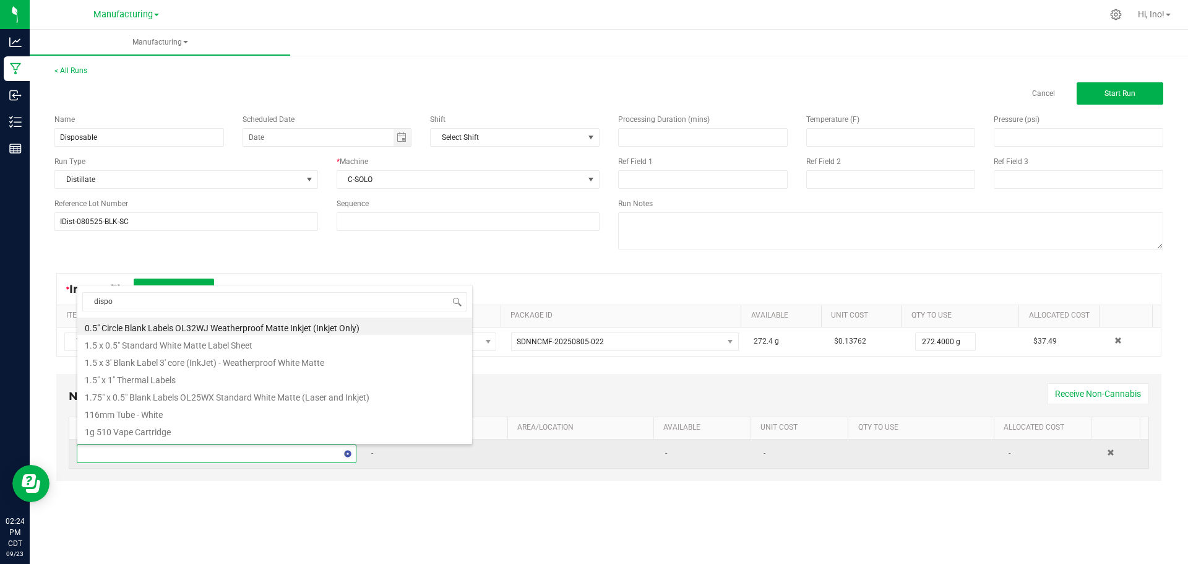
type input "dispos"
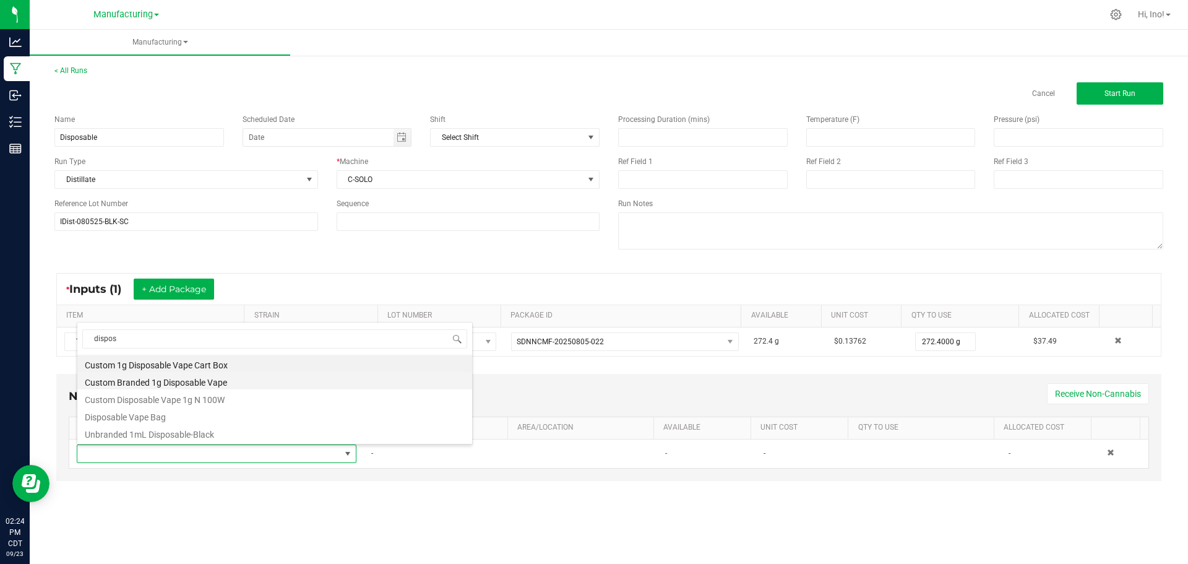
click at [236, 387] on li "Custom Branded 1g Disposable Vape" at bounding box center [274, 380] width 395 height 17
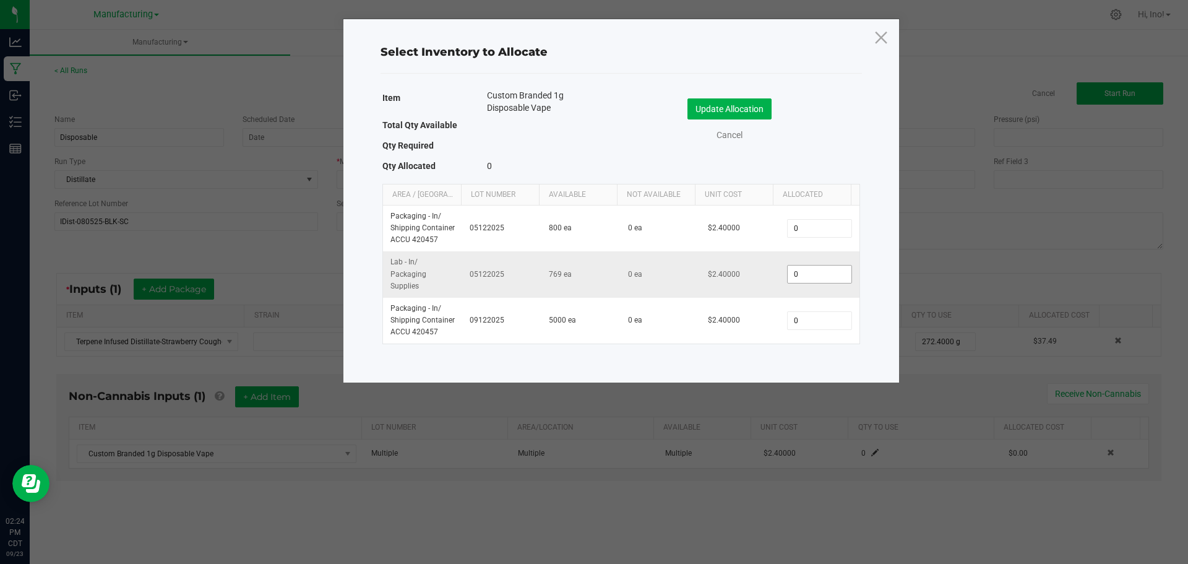
click at [818, 274] on input "0" at bounding box center [819, 274] width 63 height 17
type input "100"
click at [749, 119] on button "Update Allocation" at bounding box center [730, 108] width 84 height 21
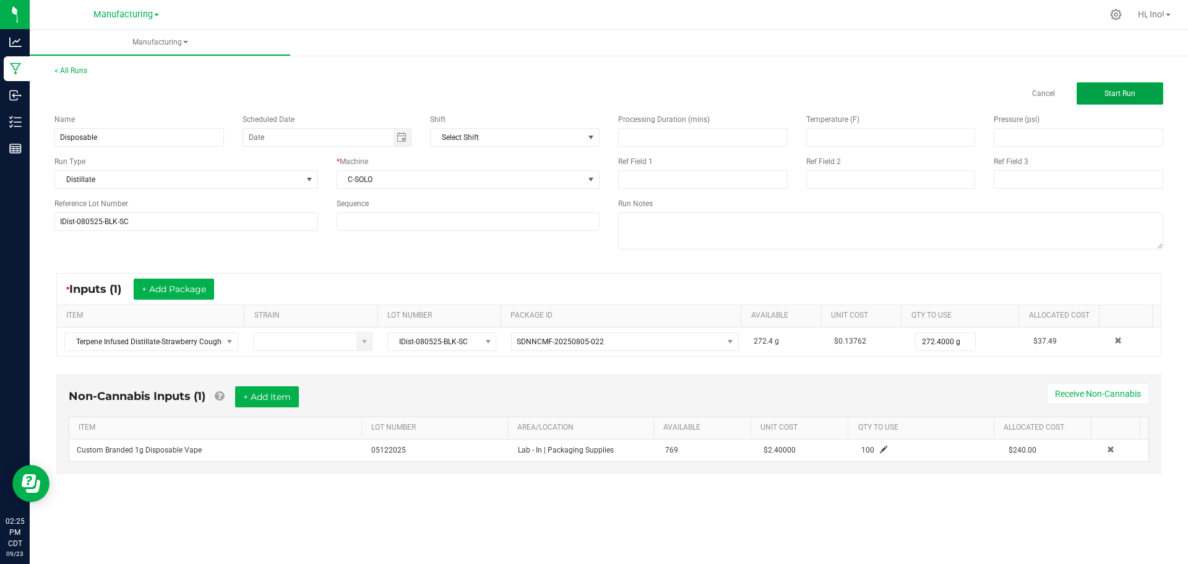
click at [1131, 95] on span "Start Run" at bounding box center [1120, 93] width 31 height 9
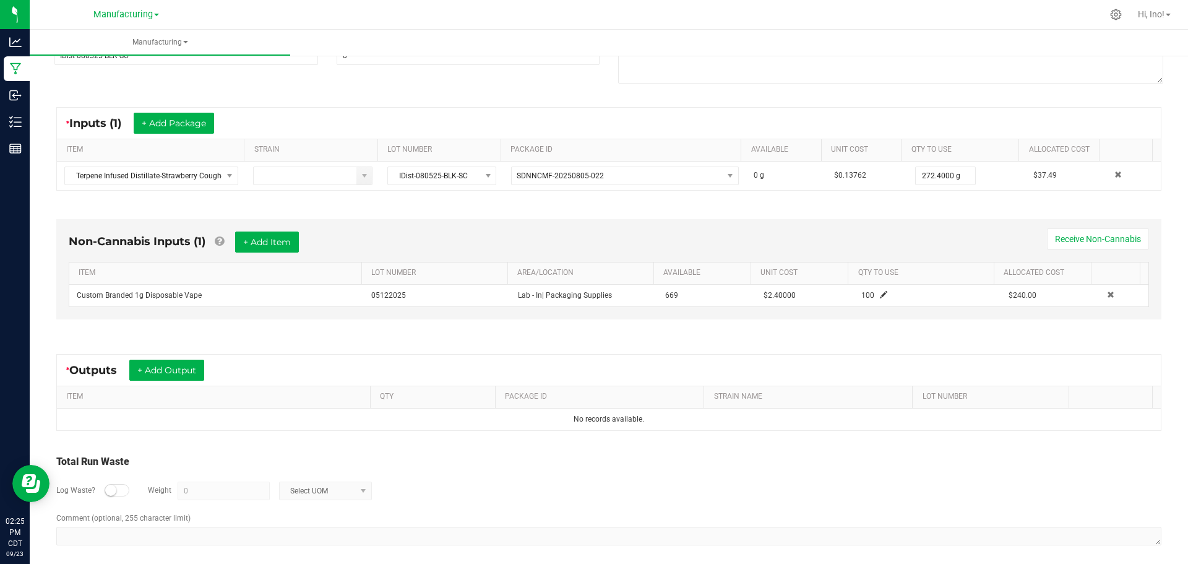
scroll to position [199, 0]
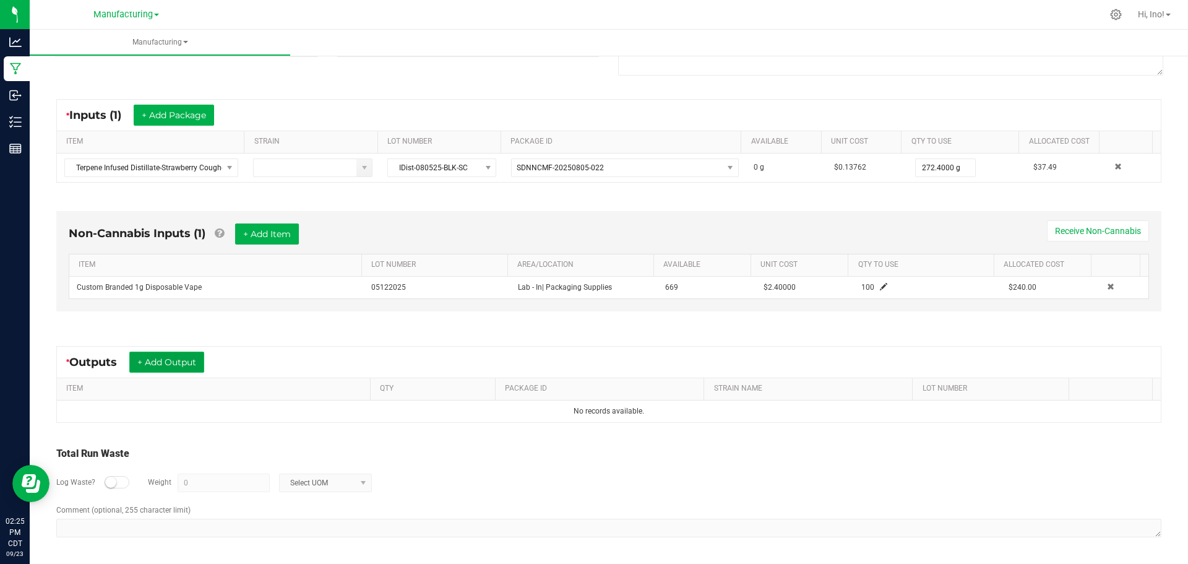
click at [194, 365] on button "+ Add Output" at bounding box center [166, 362] width 75 height 21
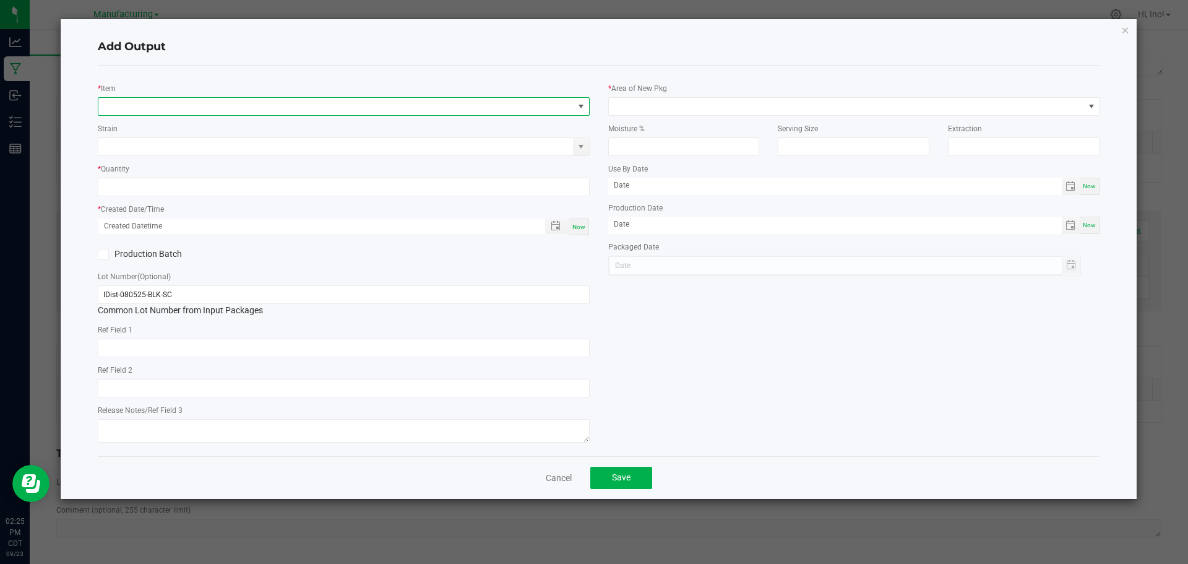
click at [202, 108] on span "NO DATA FOUND" at bounding box center [335, 106] width 475 height 17
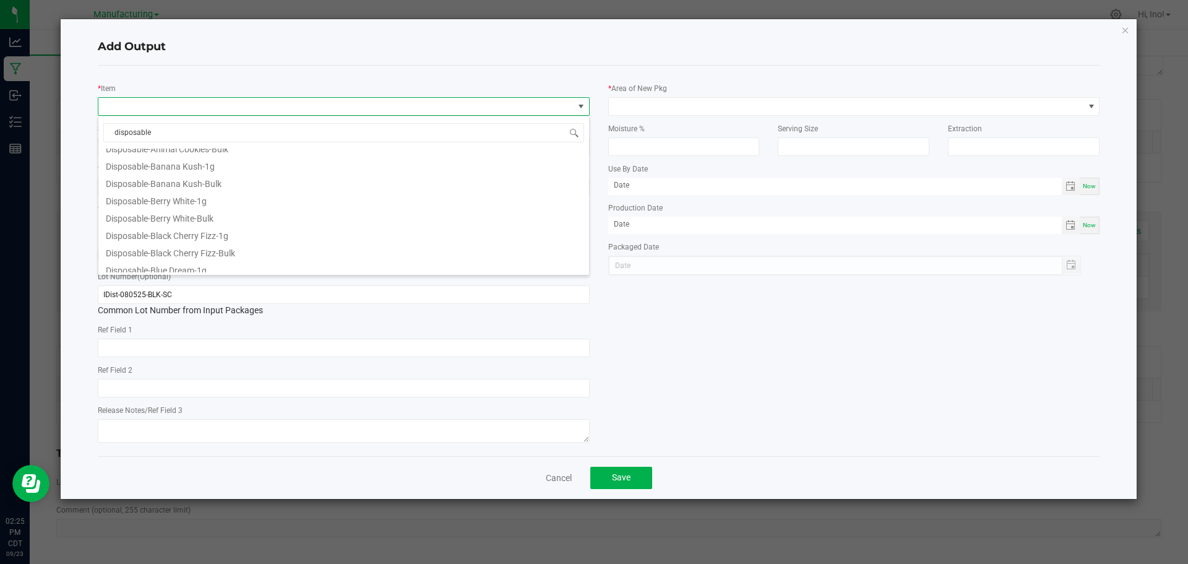
scroll to position [0, 0]
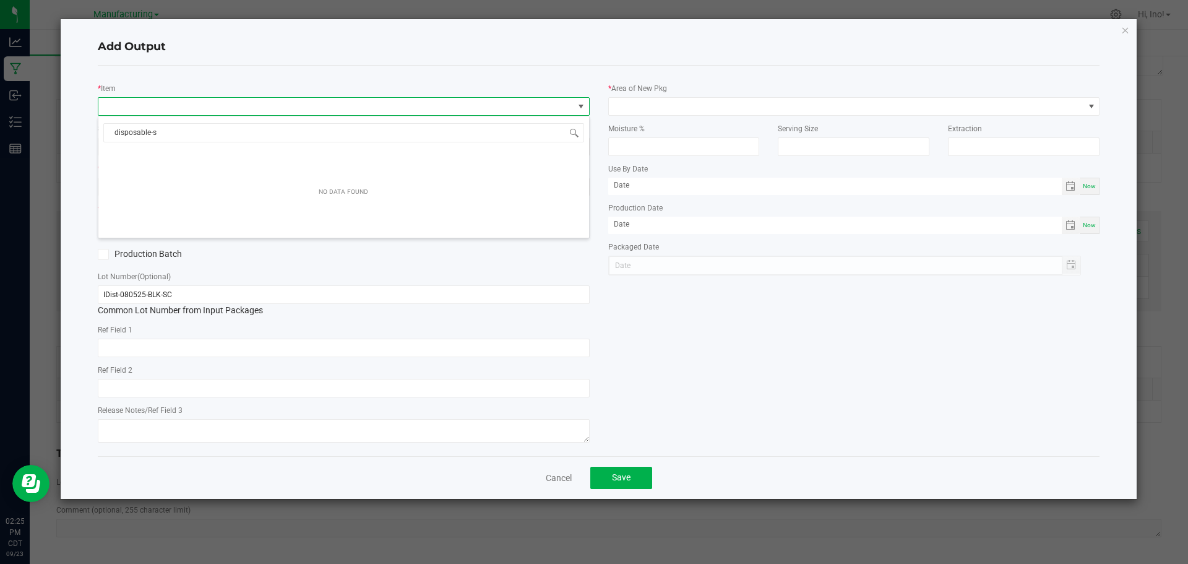
type input "disposable-st"
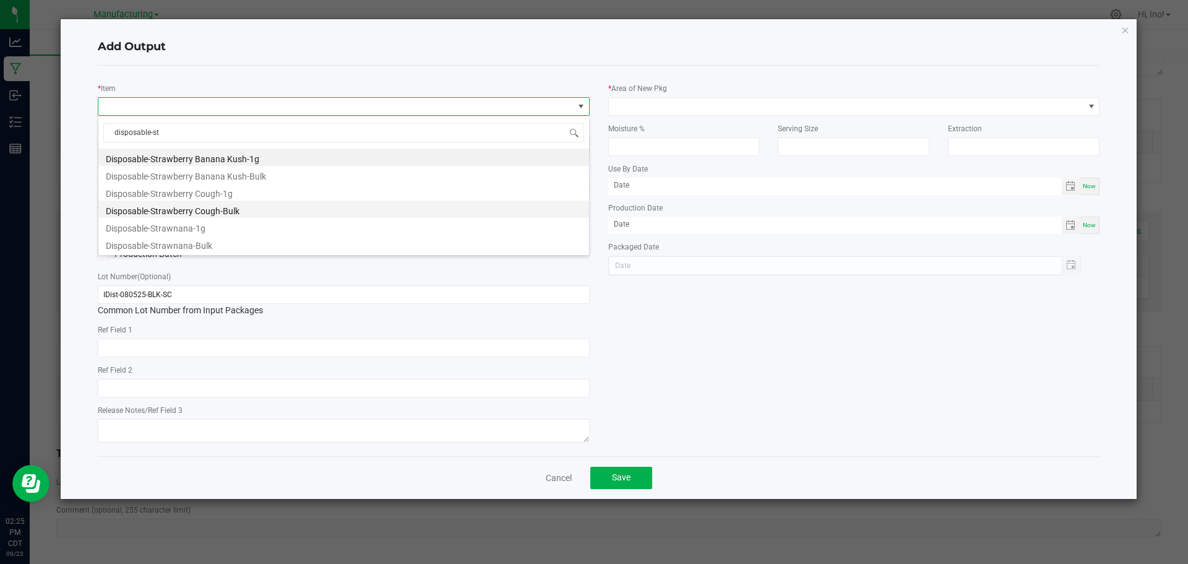
click at [264, 210] on li "Disposable-Strawberry Cough-Bulk" at bounding box center [343, 209] width 491 height 17
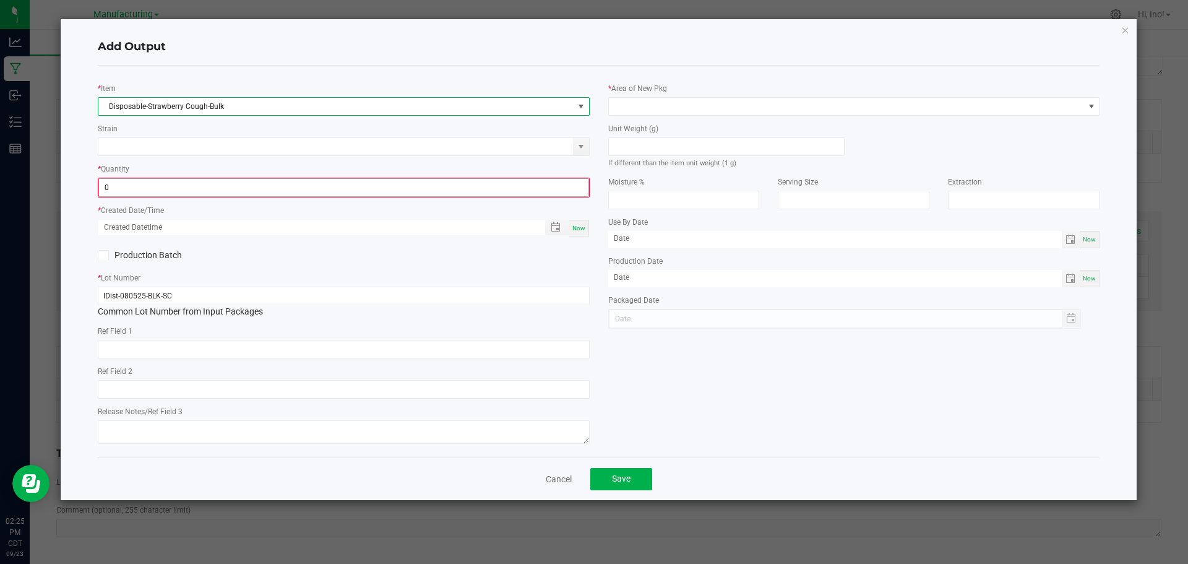
click at [272, 190] on input "0" at bounding box center [344, 187] width 490 height 17
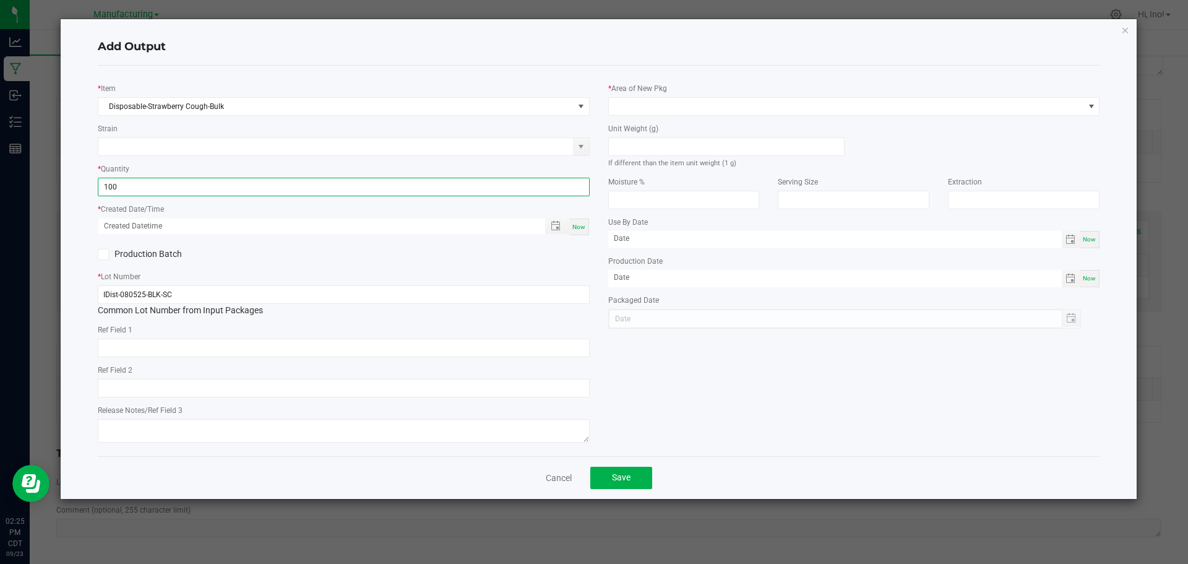
type input "100 ea"
click at [581, 229] on span "Now" at bounding box center [579, 226] width 13 height 7
type input "[DATE] 2:25 PM"
type input "[DATE]"
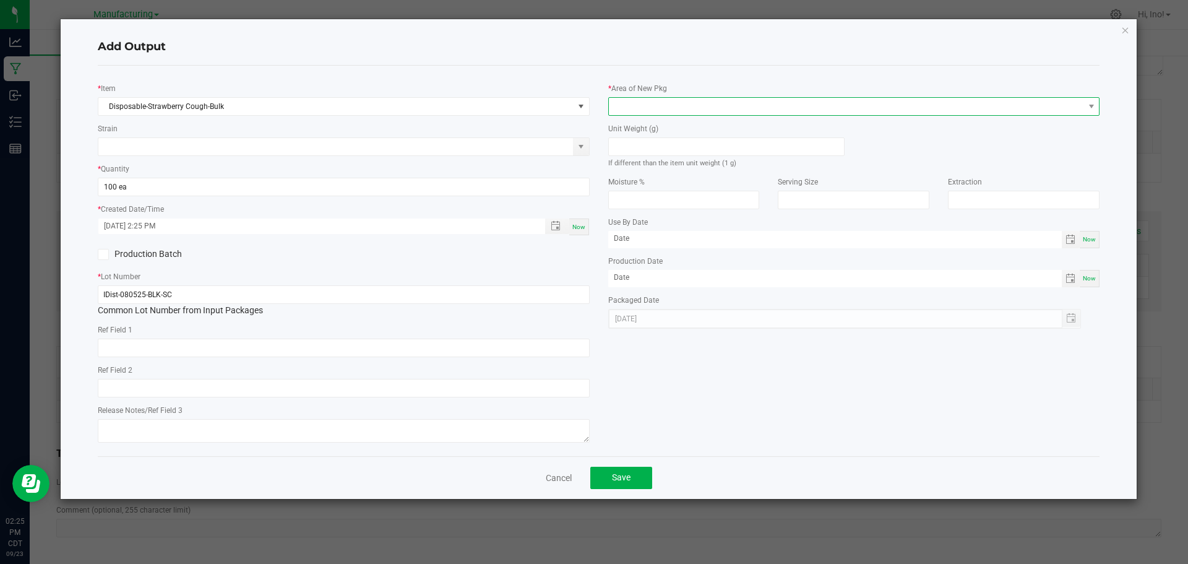
click at [720, 110] on span at bounding box center [846, 106] width 475 height 17
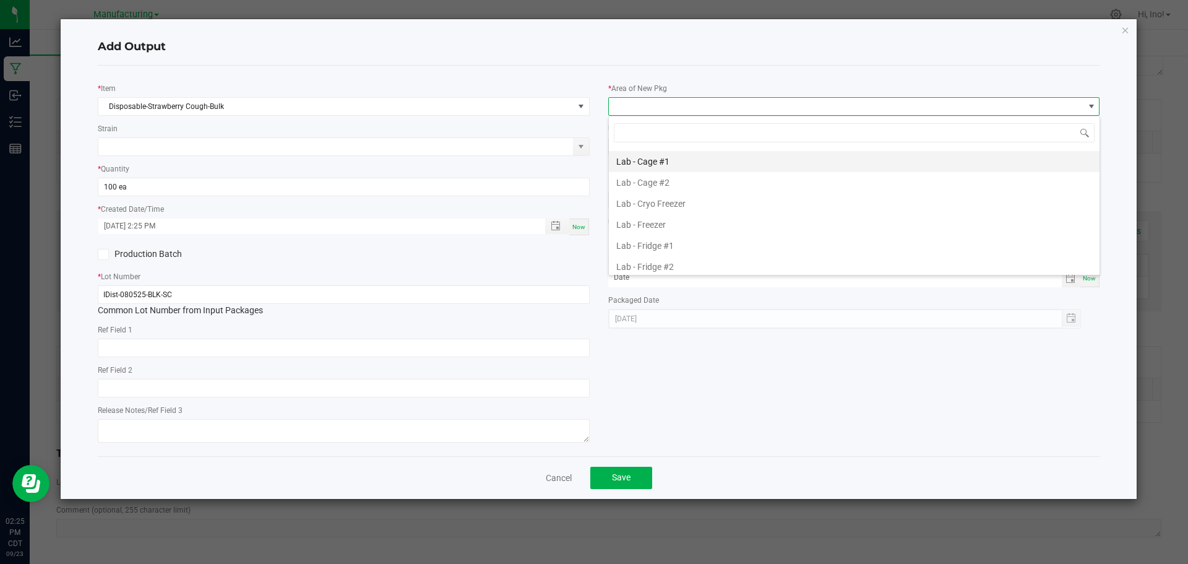
click at [698, 165] on li "Lab - Cage #1" at bounding box center [854, 161] width 491 height 21
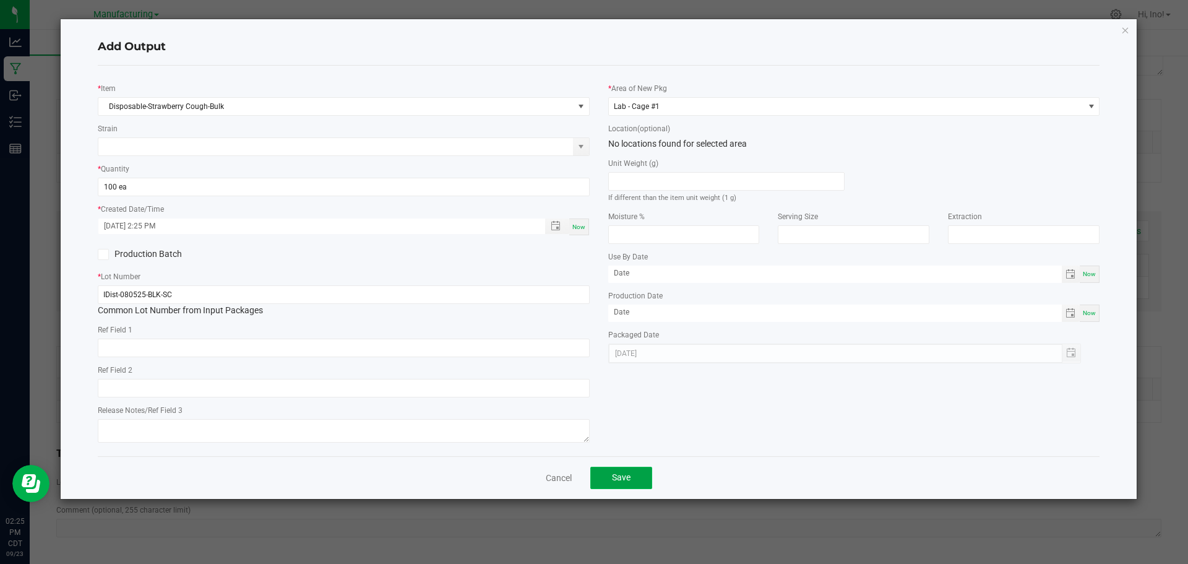
click at [629, 472] on button "Save" at bounding box center [621, 478] width 62 height 22
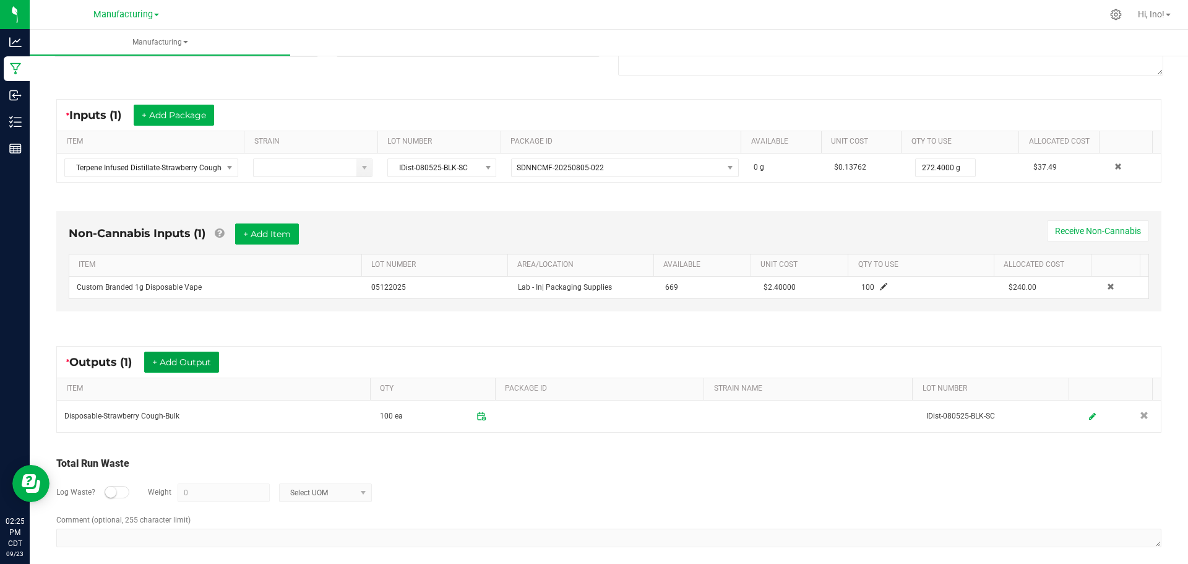
scroll to position [209, 0]
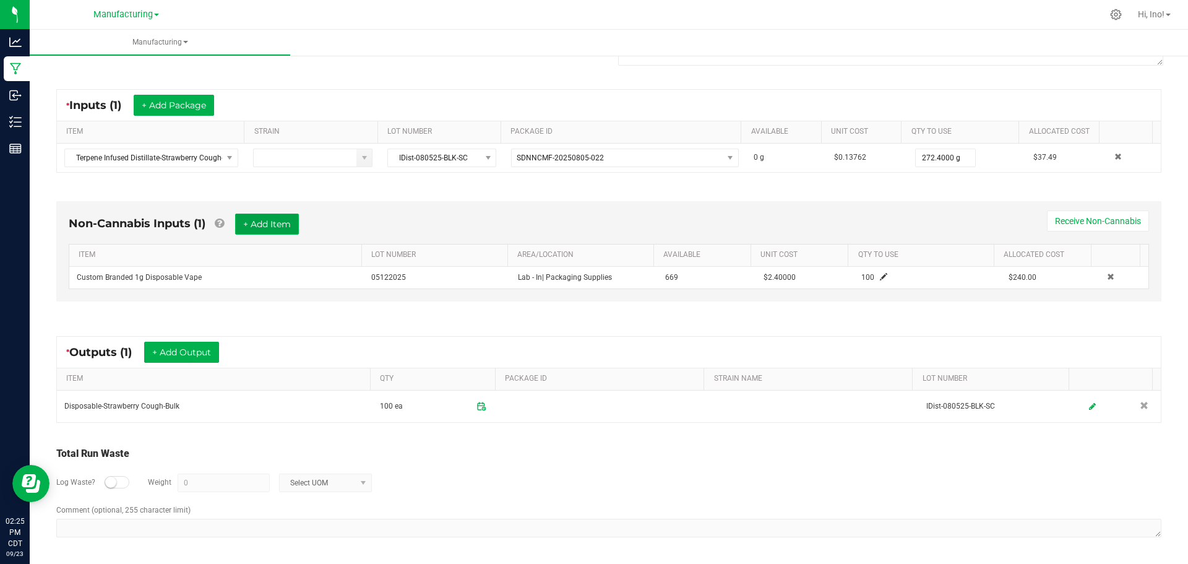
click at [270, 230] on button "+ Add Item" at bounding box center [267, 224] width 64 height 21
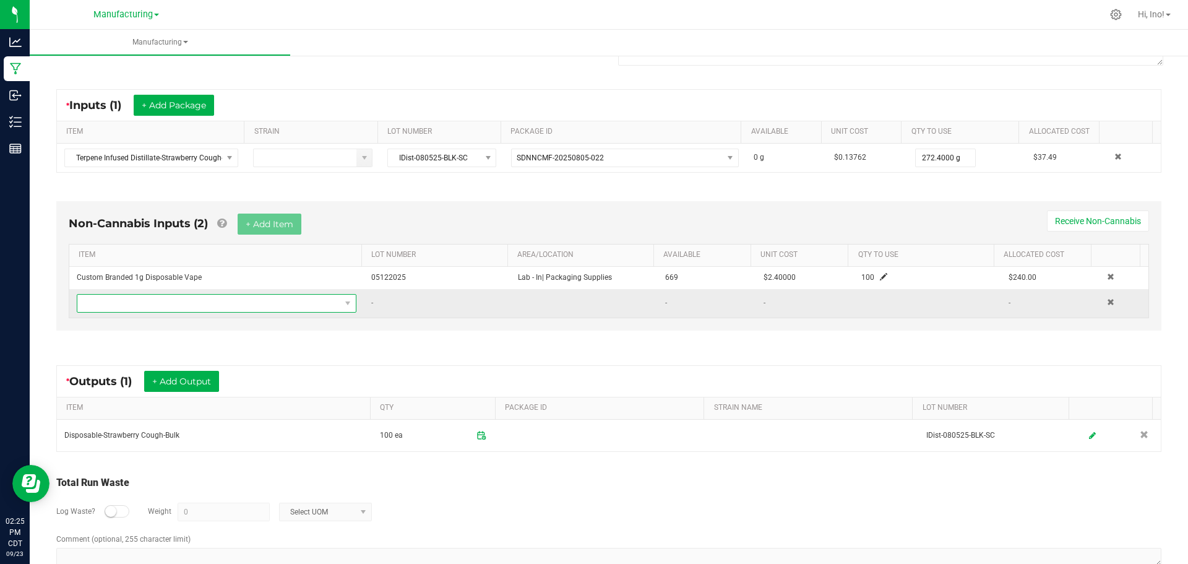
click at [248, 303] on span "NO DATA FOUND" at bounding box center [208, 303] width 263 height 17
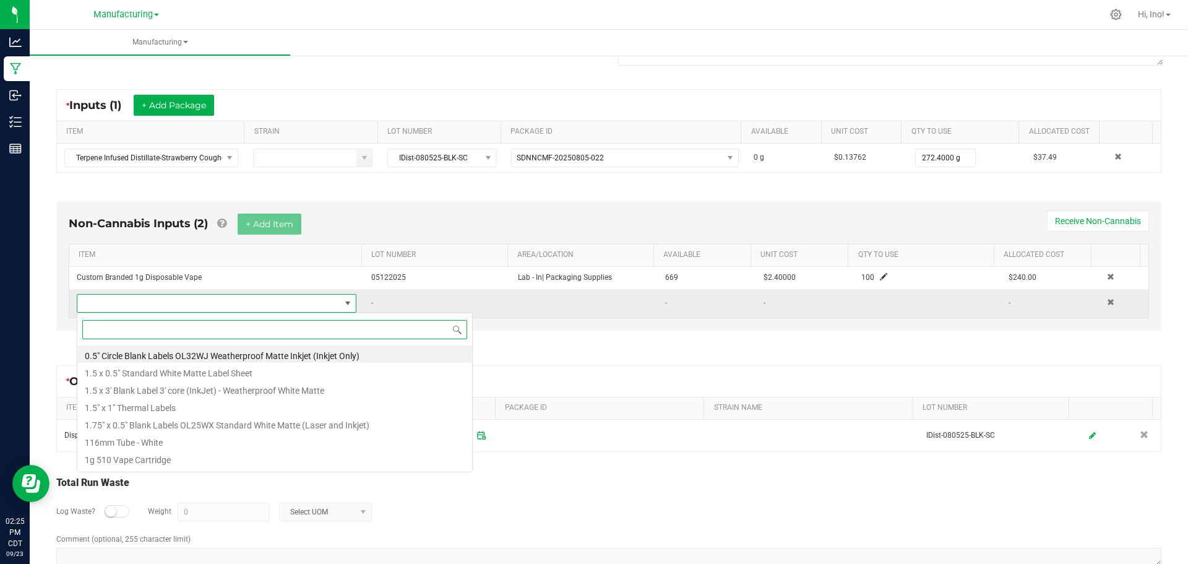
scroll to position [19, 275]
click at [583, 342] on div "Non-Cannabis Inputs (2) + Add Item Receive Non-Cannabis ITEM LOT NUMBER AREA/LO…" at bounding box center [609, 269] width 1128 height 170
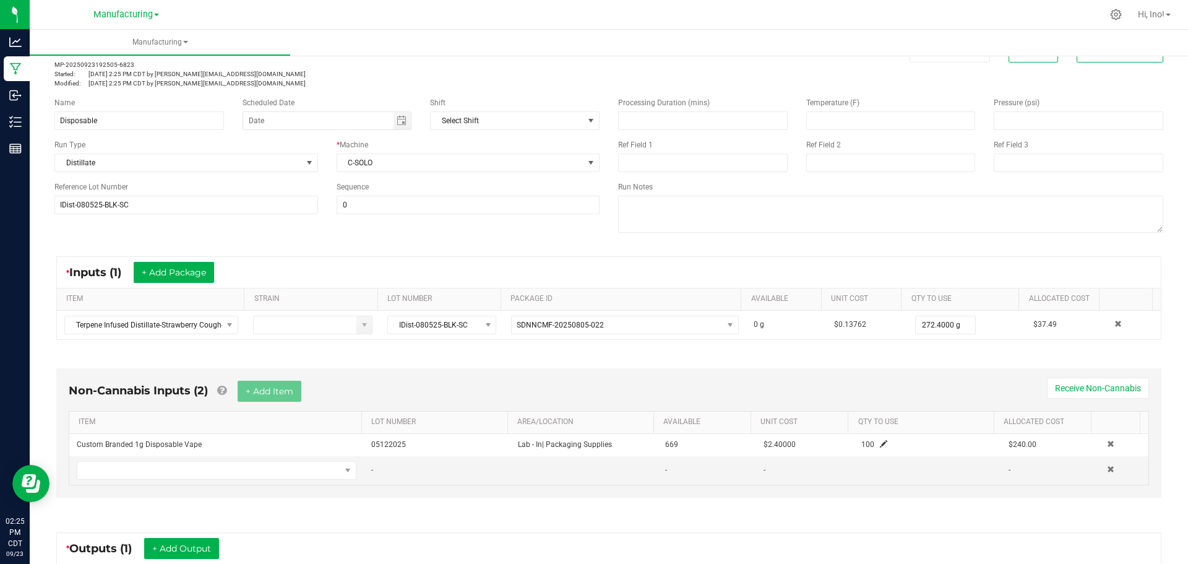
scroll to position [0, 0]
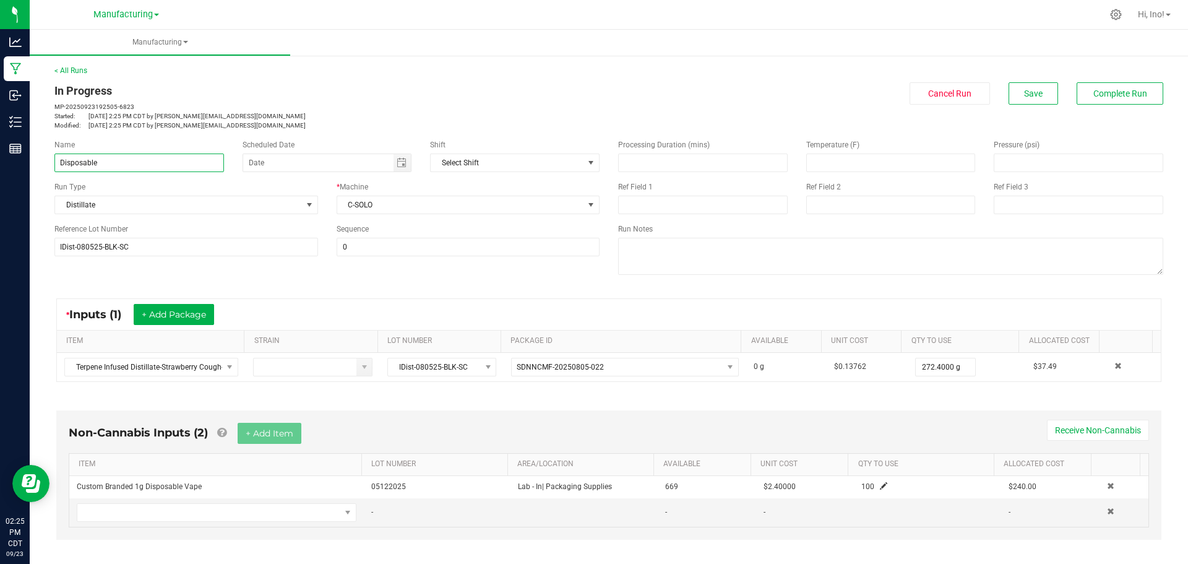
click at [106, 167] on input "Disposable" at bounding box center [139, 163] width 170 height 19
click at [1031, 96] on span "Save" at bounding box center [1033, 94] width 19 height 10
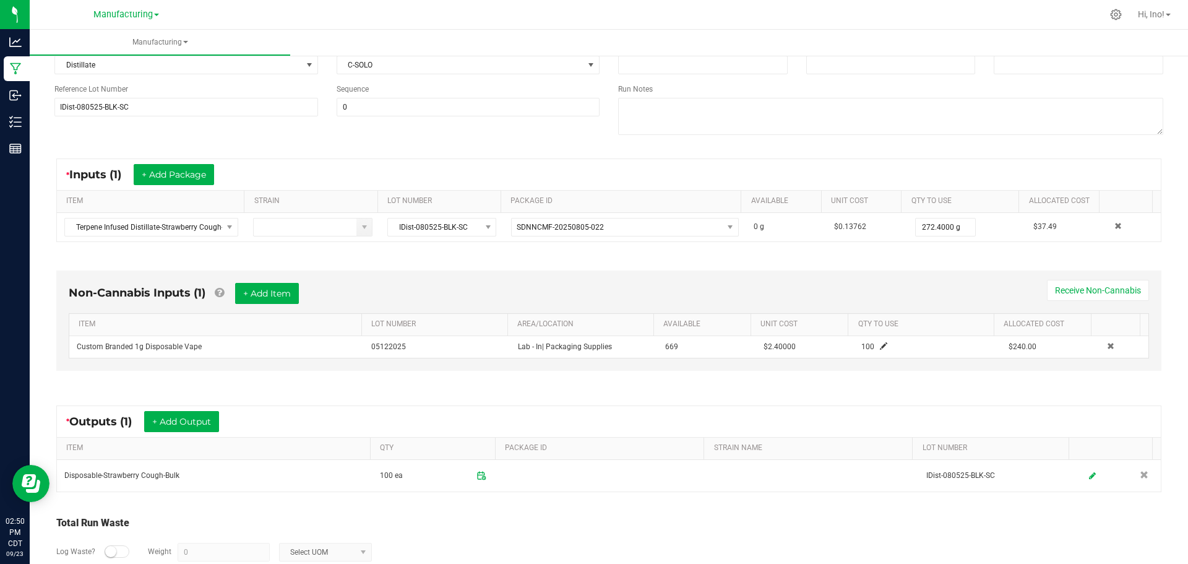
scroll to position [209, 0]
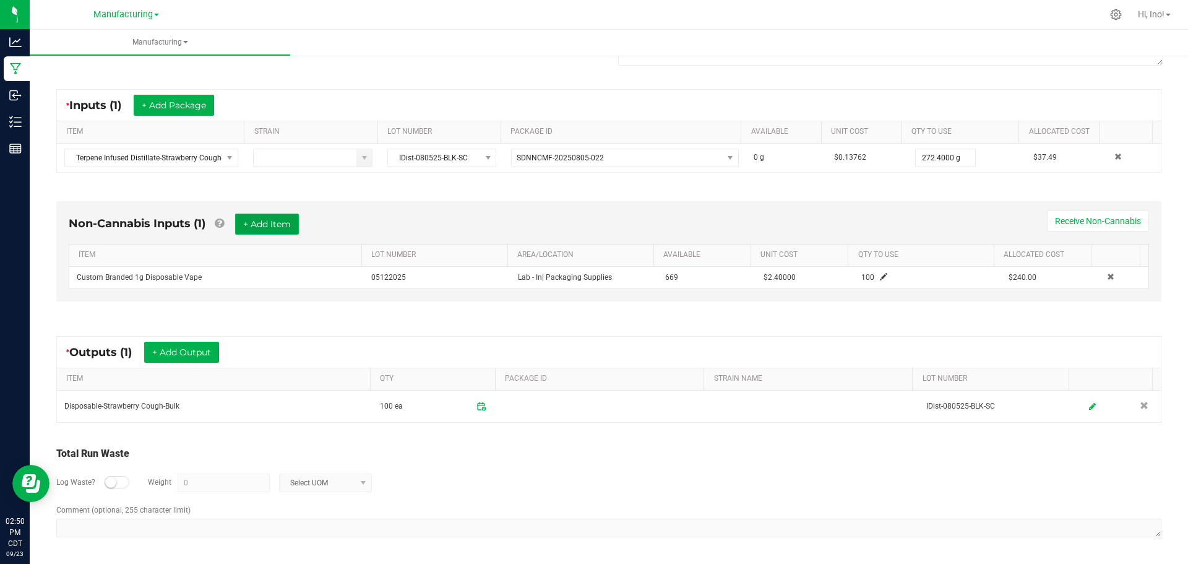
click at [264, 214] on button "+ Add Item" at bounding box center [267, 224] width 64 height 21
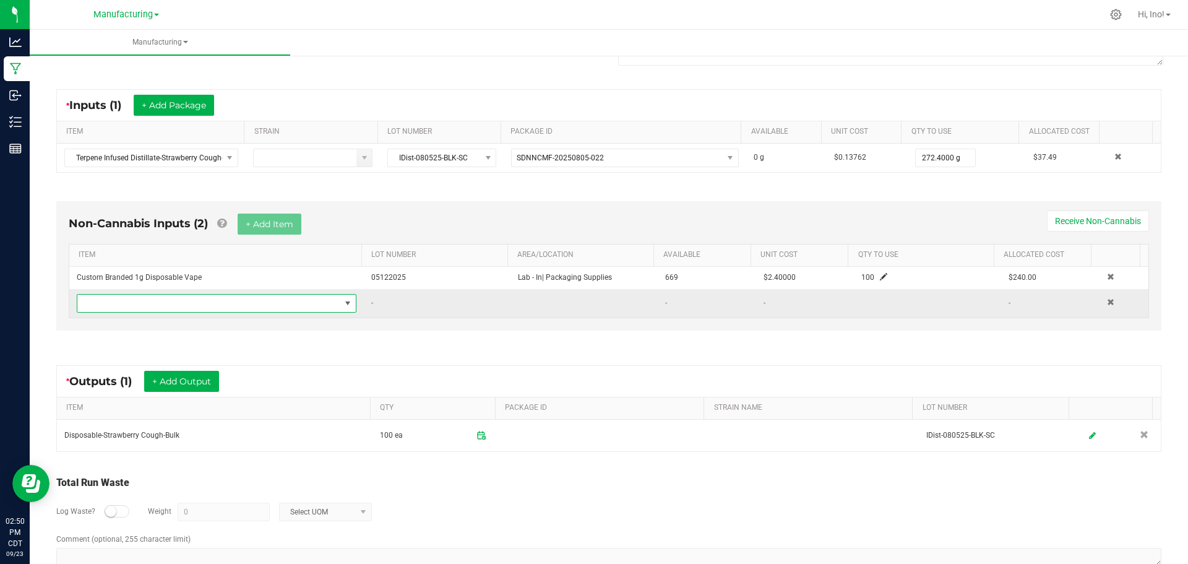
click at [176, 298] on span "NO DATA FOUND" at bounding box center [208, 303] width 263 height 17
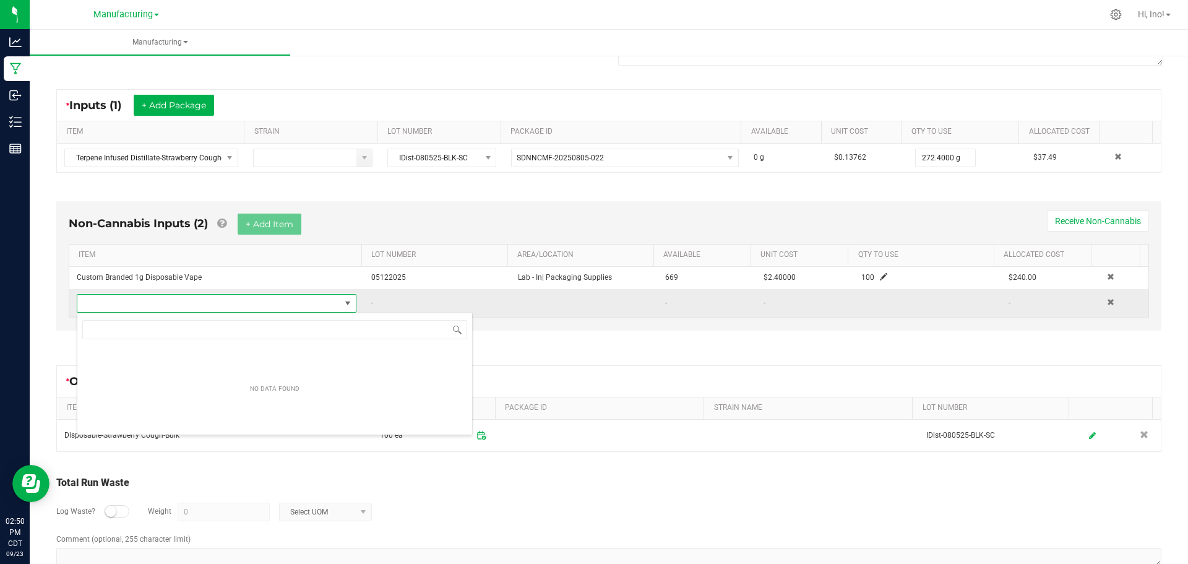
scroll to position [19, 275]
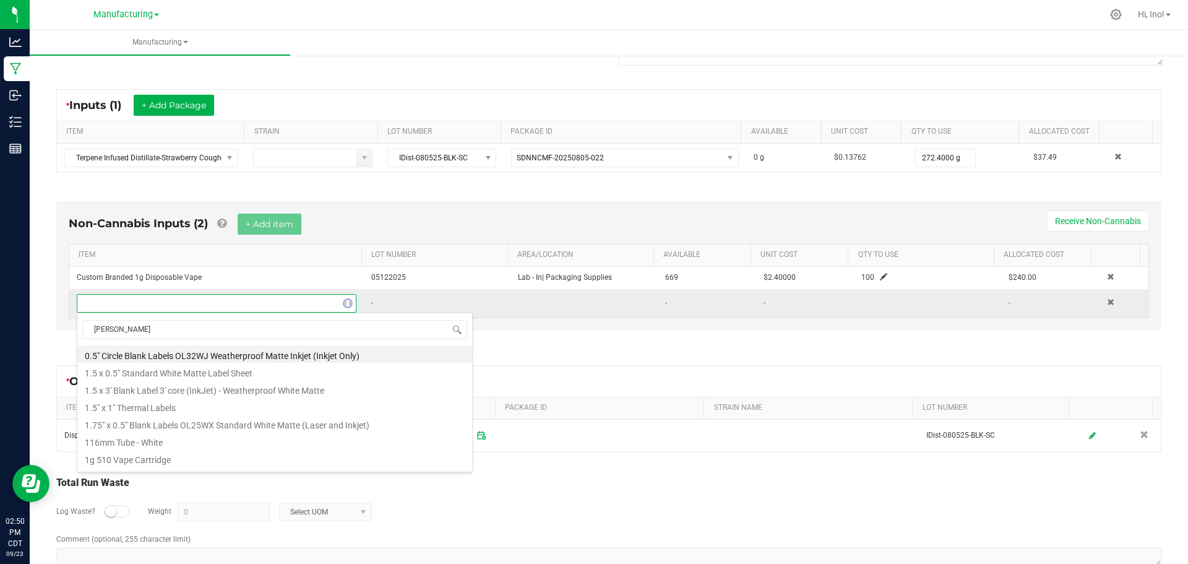
type input "ceramic"
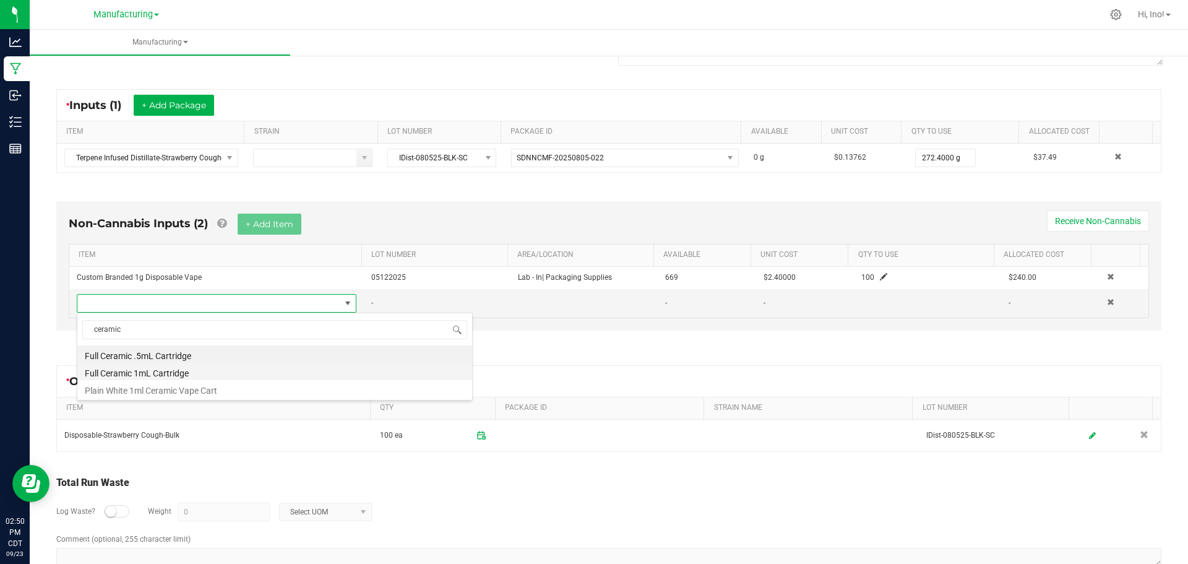
click at [202, 371] on li "Full Ceramic 1mL Cartridge" at bounding box center [274, 371] width 395 height 17
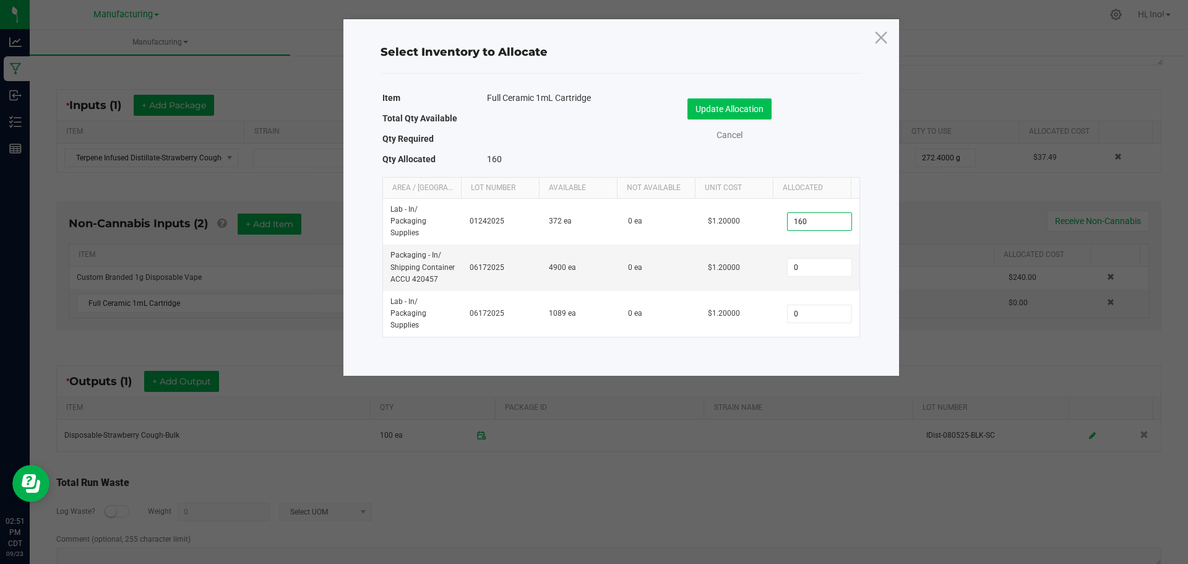
type input "160"
click at [761, 108] on button "Update Allocation" at bounding box center [730, 108] width 84 height 21
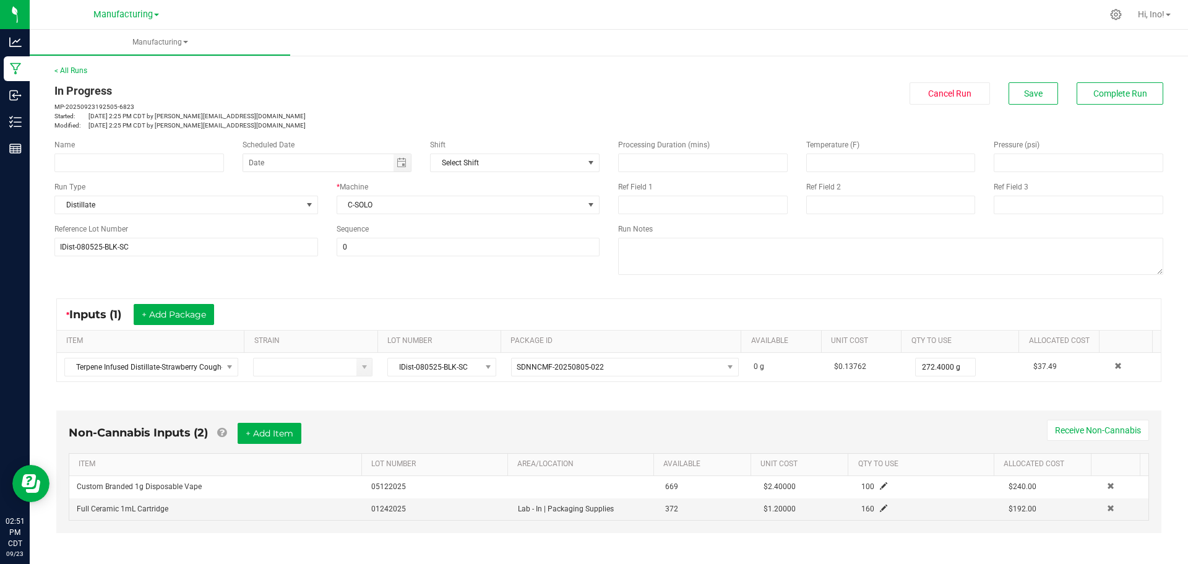
scroll to position [231, 0]
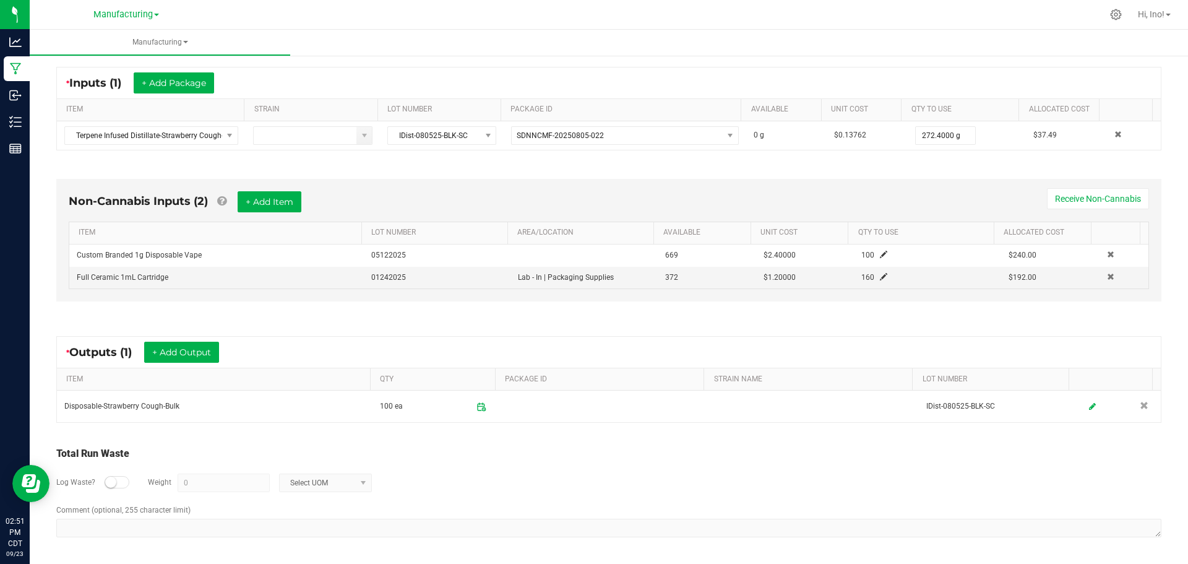
click at [114, 477] on div at bounding box center [117, 482] width 25 height 12
click at [199, 483] on input "0" at bounding box center [223, 482] width 91 height 17
click at [304, 485] on span "Select UOM" at bounding box center [318, 482] width 76 height 17
click at [332, 378] on li "Gram" at bounding box center [325, 375] width 92 height 17
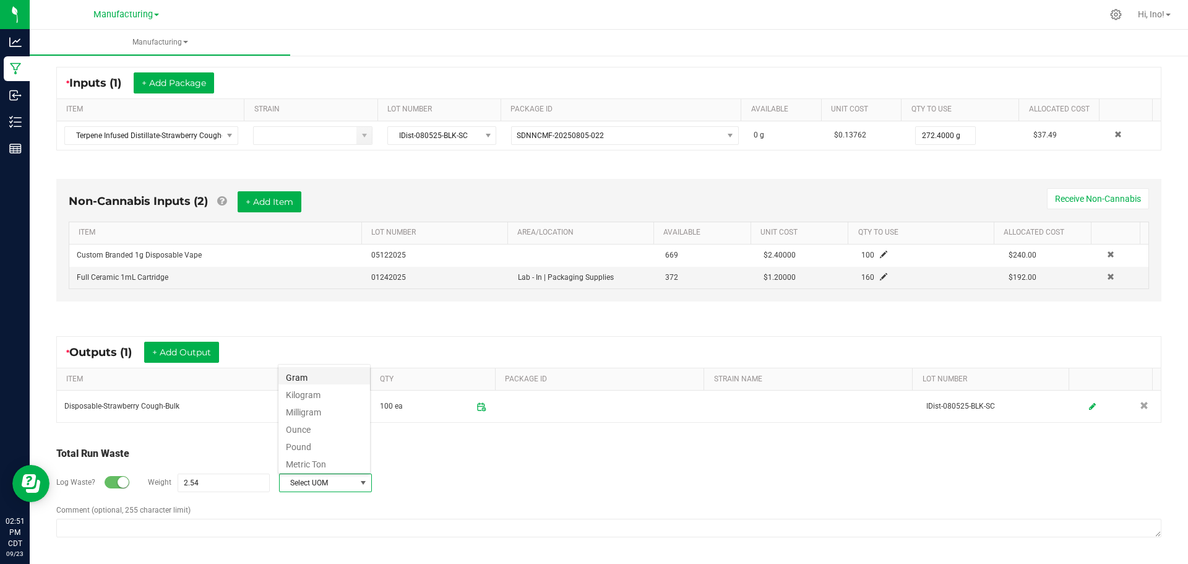
type input "2.54 g"
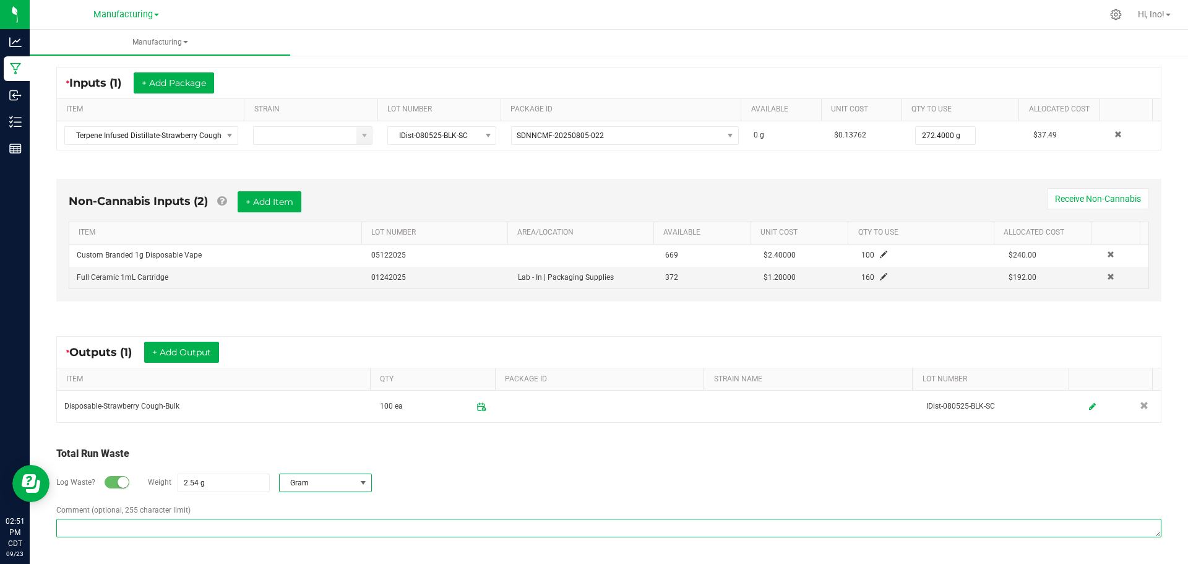
click at [228, 527] on textarea "Comment (optional, 255 character limit)" at bounding box center [608, 528] width 1105 height 19
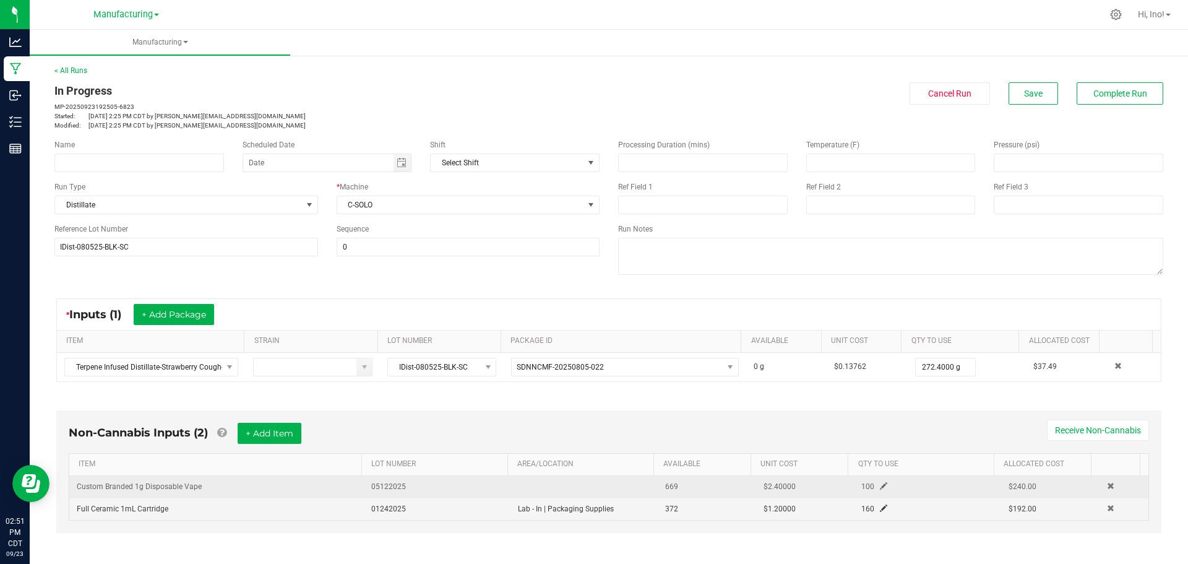
scroll to position [231, 0]
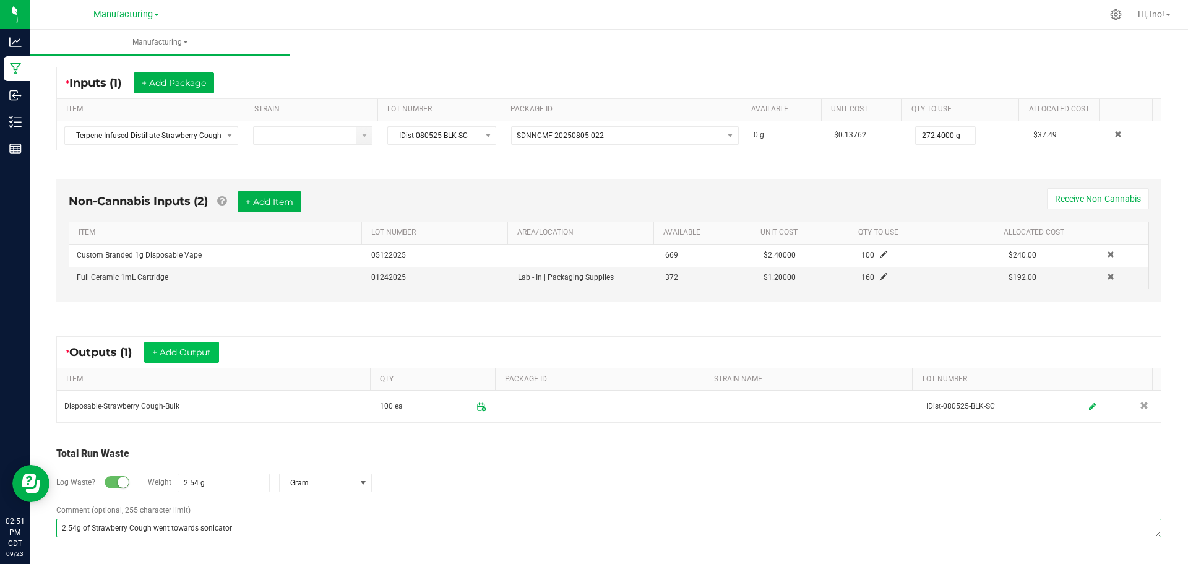
type textarea "2.54g of Strawberry Cough went towards sonicator"
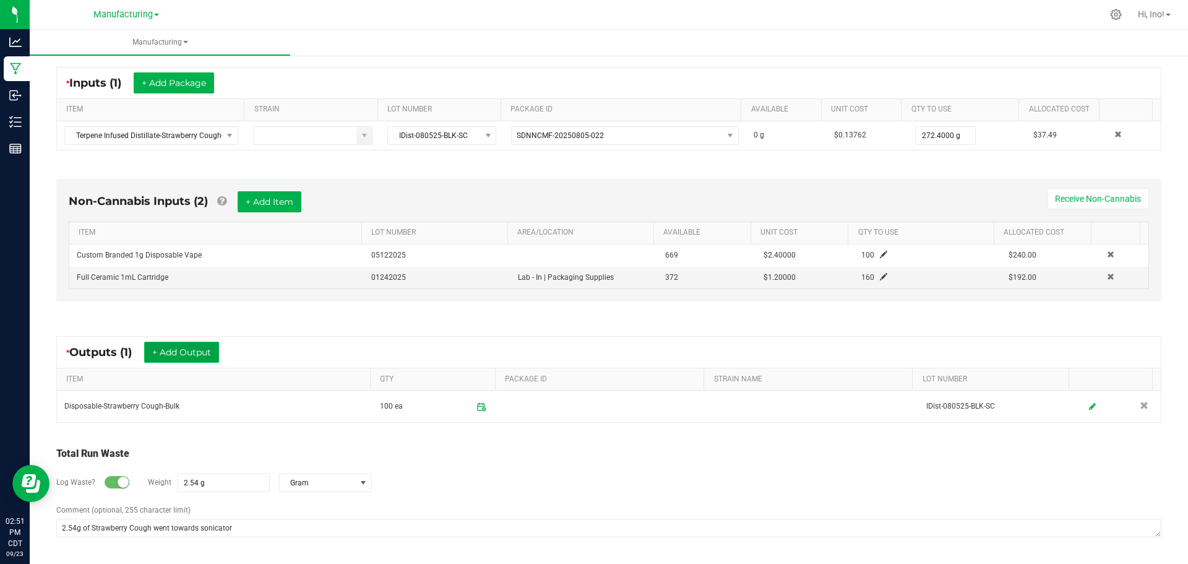
click at [204, 361] on button "+ Add Output" at bounding box center [181, 352] width 75 height 21
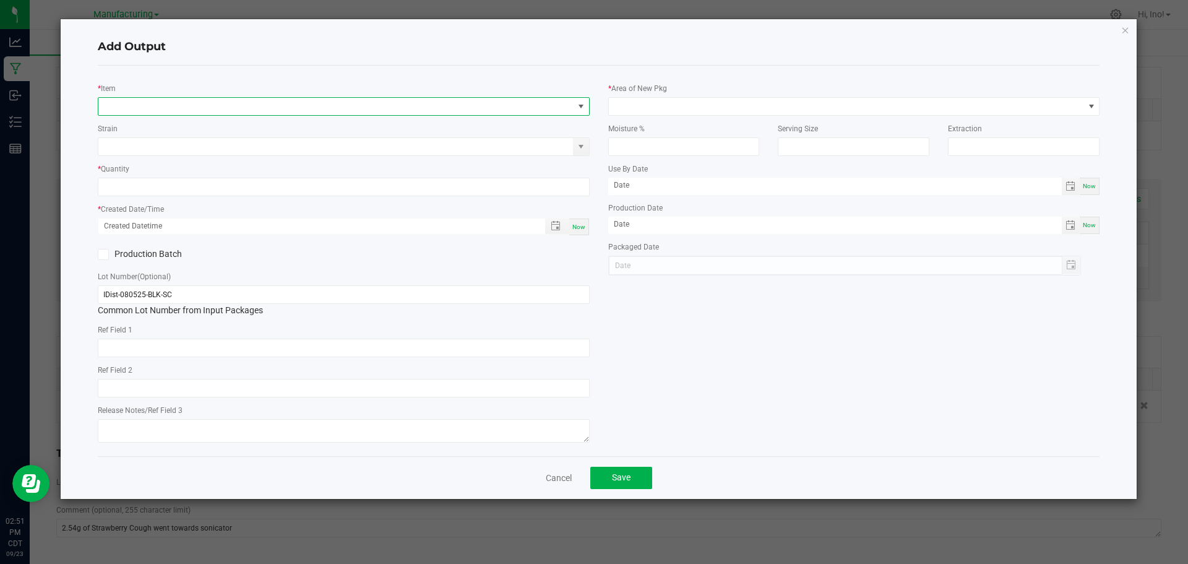
click at [261, 107] on span "NO DATA FOUND" at bounding box center [335, 106] width 475 height 17
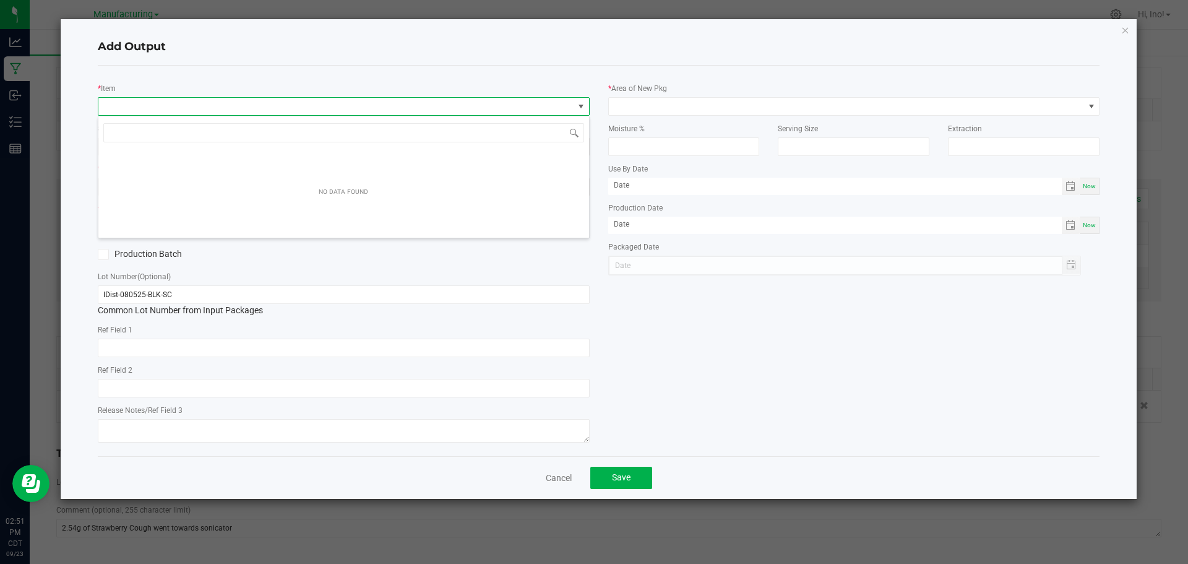
scroll to position [19, 492]
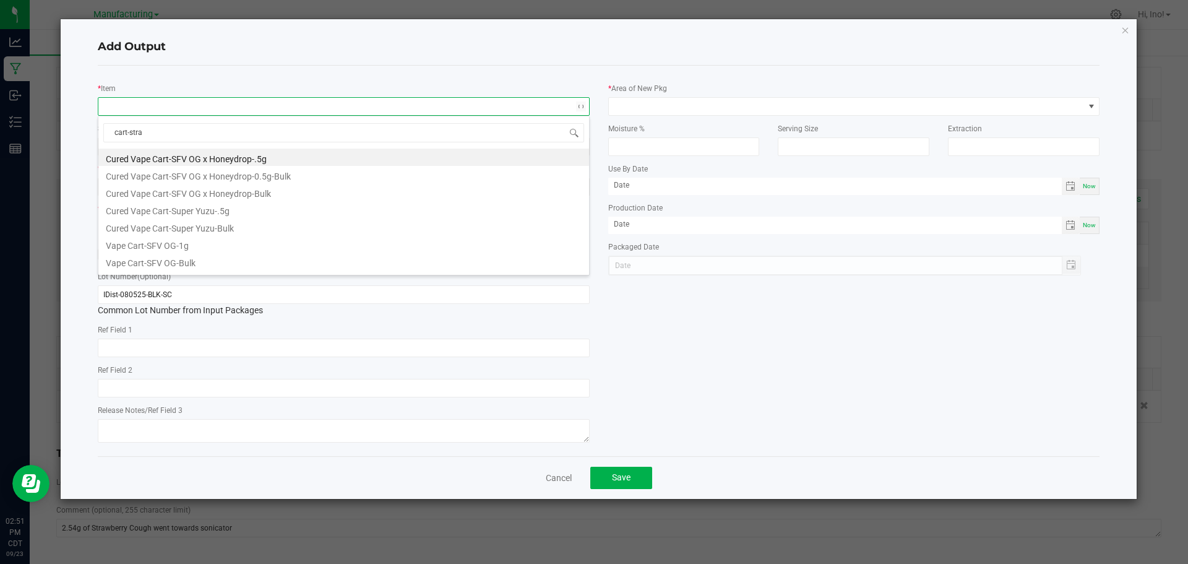
type input "cart-straw"
click at [277, 211] on li "Vape Cart-Strawberry Cough-Bulk" at bounding box center [343, 209] width 491 height 17
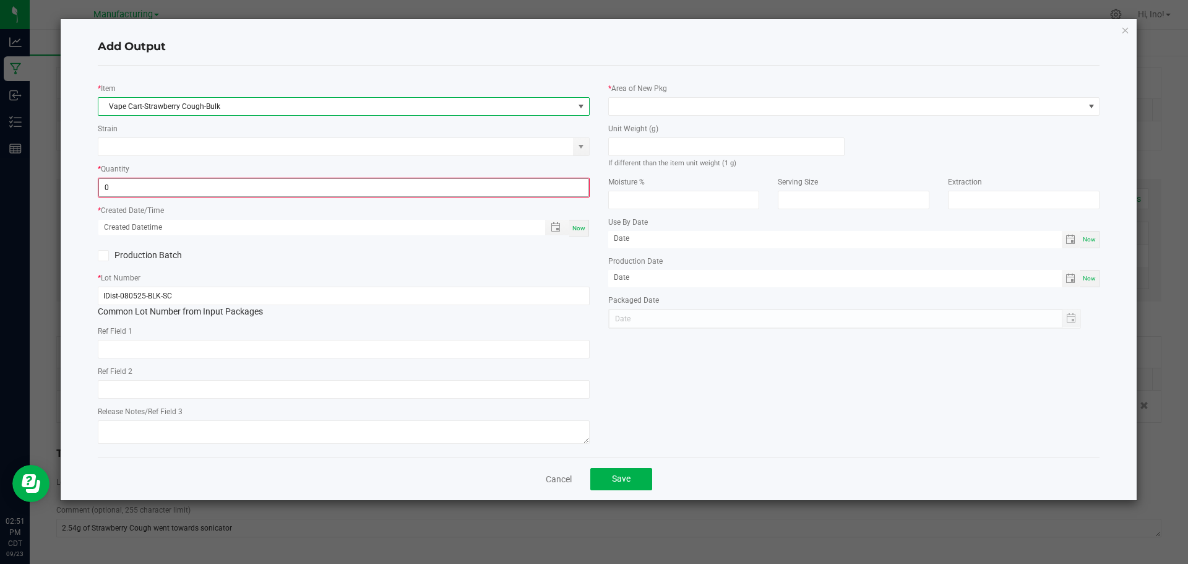
click at [285, 195] on input "0" at bounding box center [344, 187] width 490 height 17
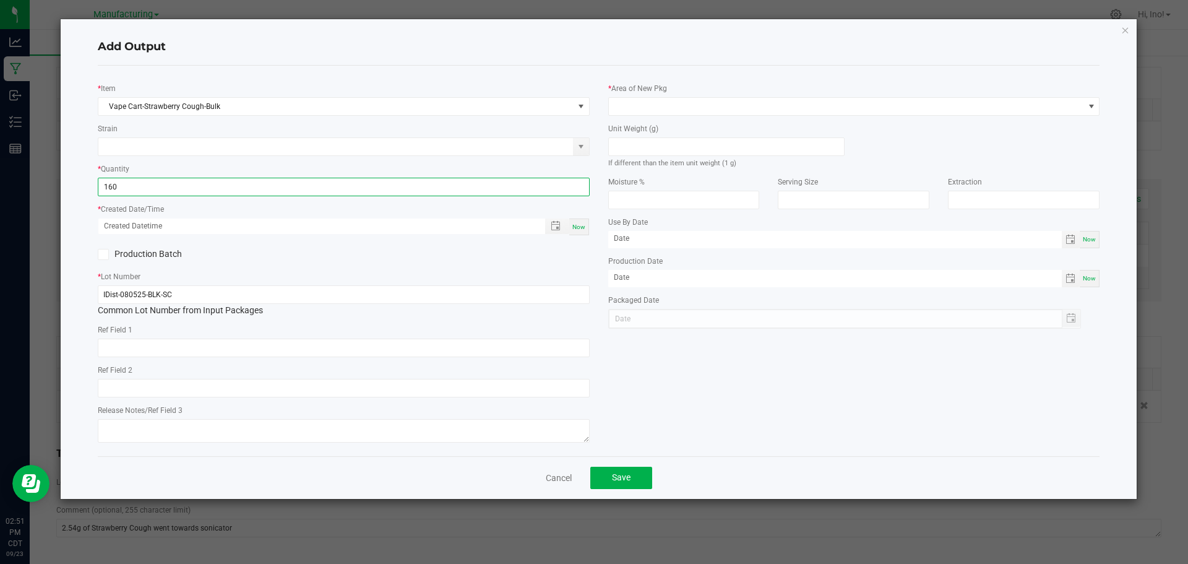
type input "160 ea"
click at [576, 228] on span "Now" at bounding box center [579, 226] width 13 height 7
type input "[DATE] 2:51 PM"
type input "[DATE]"
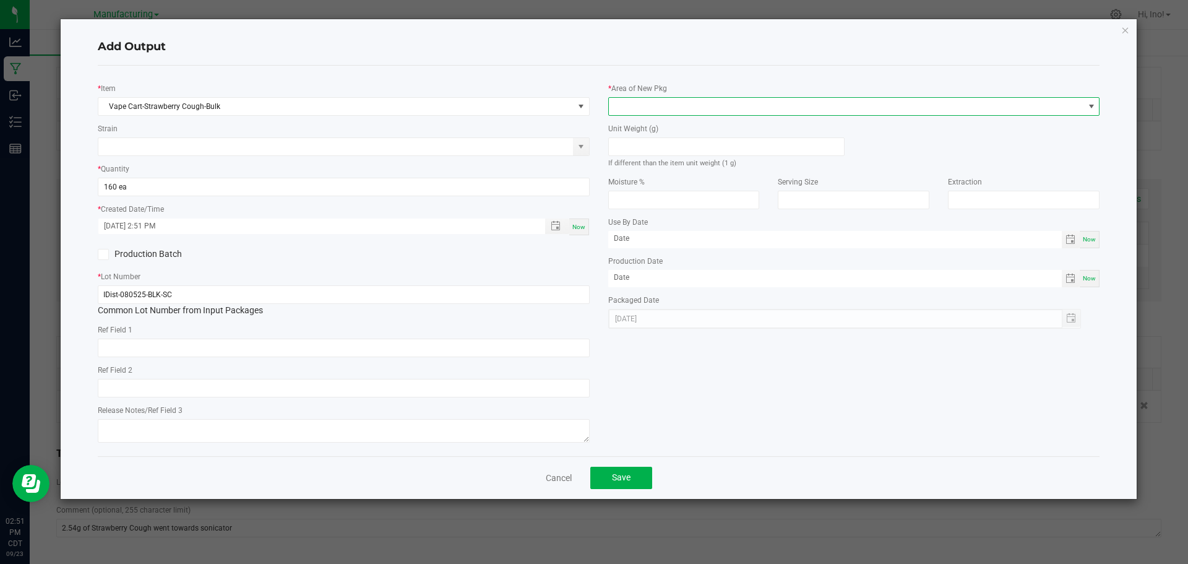
click at [670, 105] on span at bounding box center [846, 106] width 475 height 17
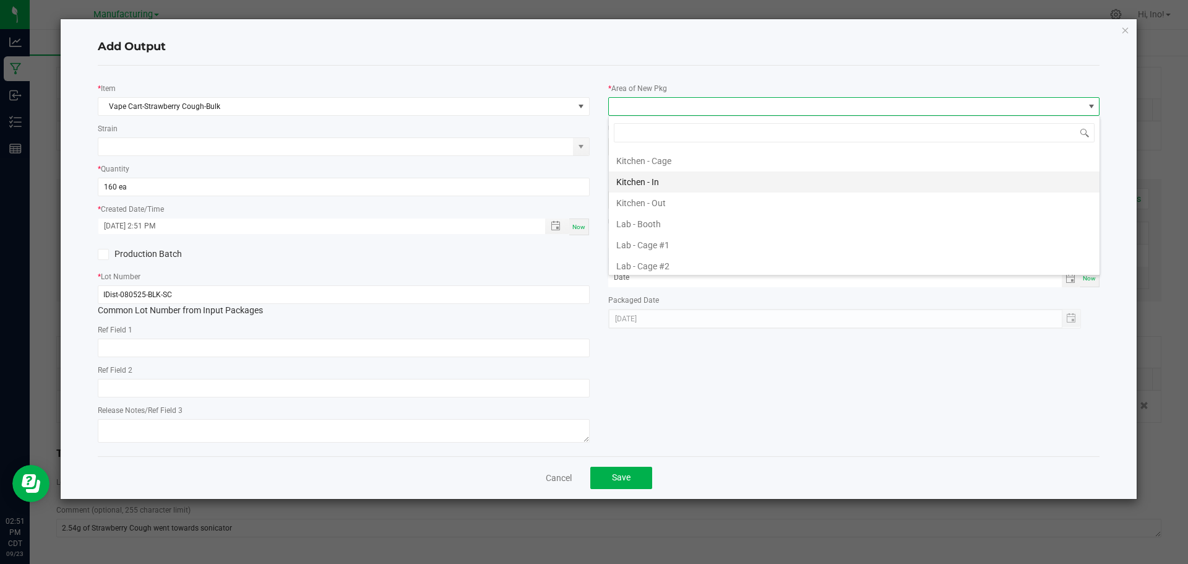
scroll to position [62, 0]
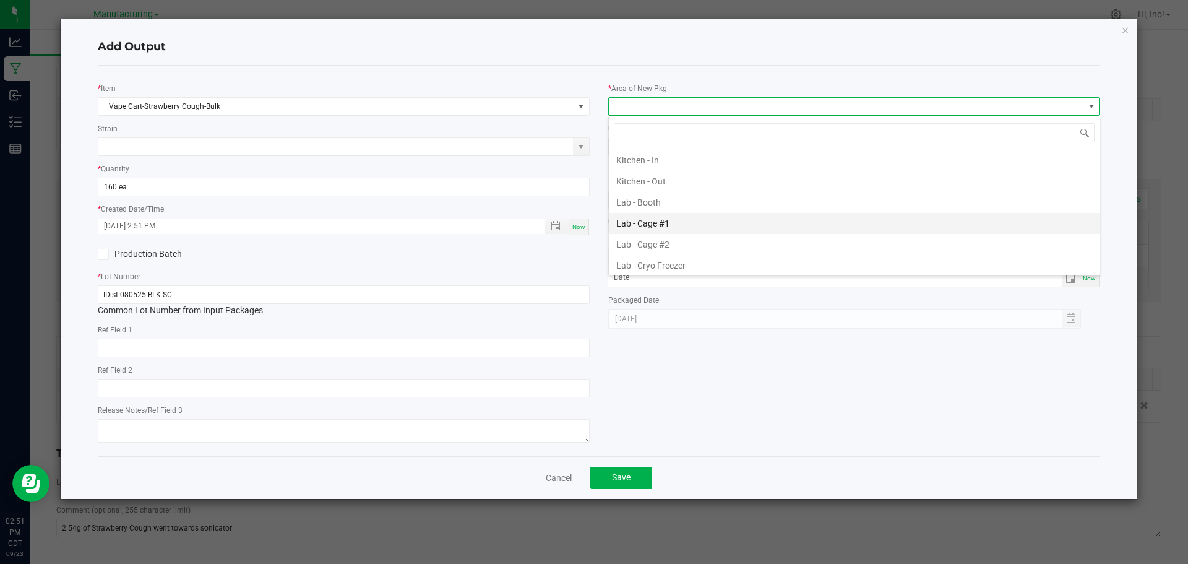
click at [714, 225] on li "Lab - Cage #1" at bounding box center [854, 223] width 491 height 21
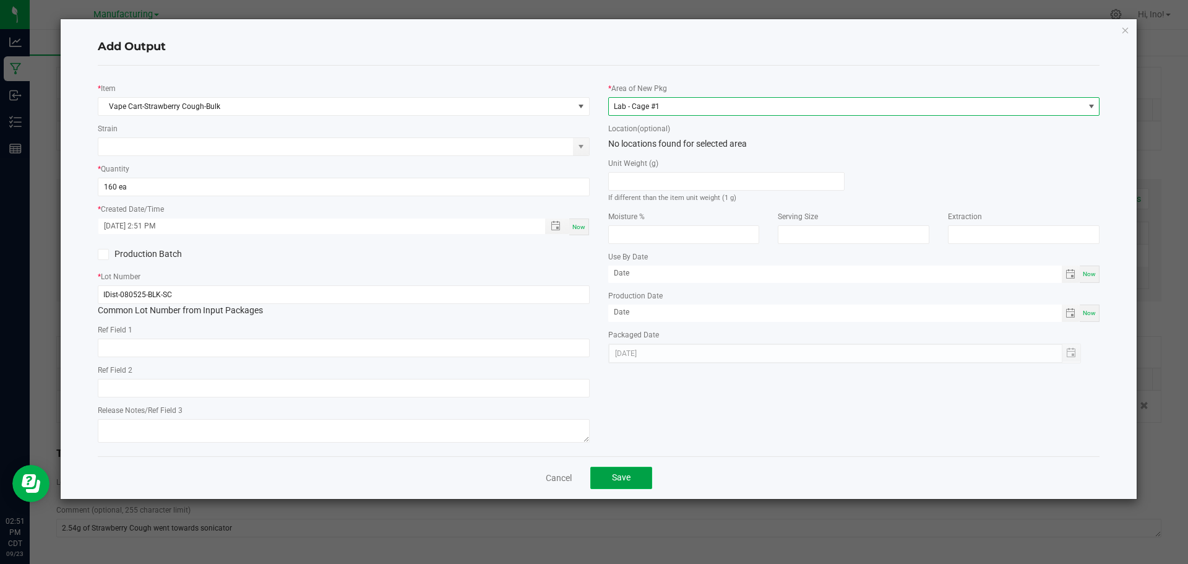
click at [634, 480] on button "Save" at bounding box center [621, 478] width 62 height 22
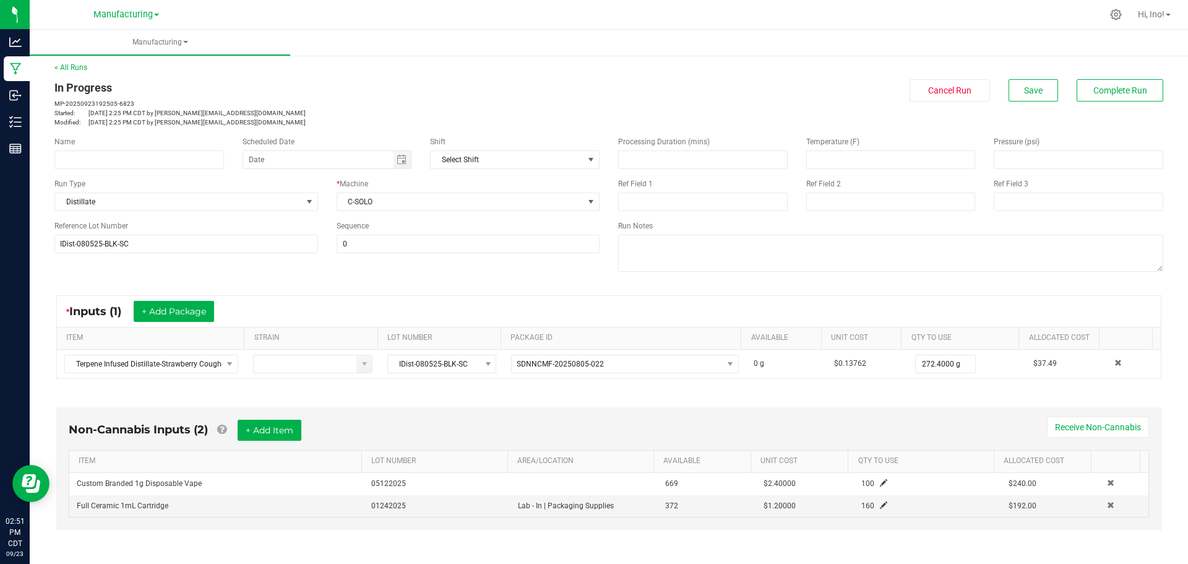
scroll to position [0, 0]
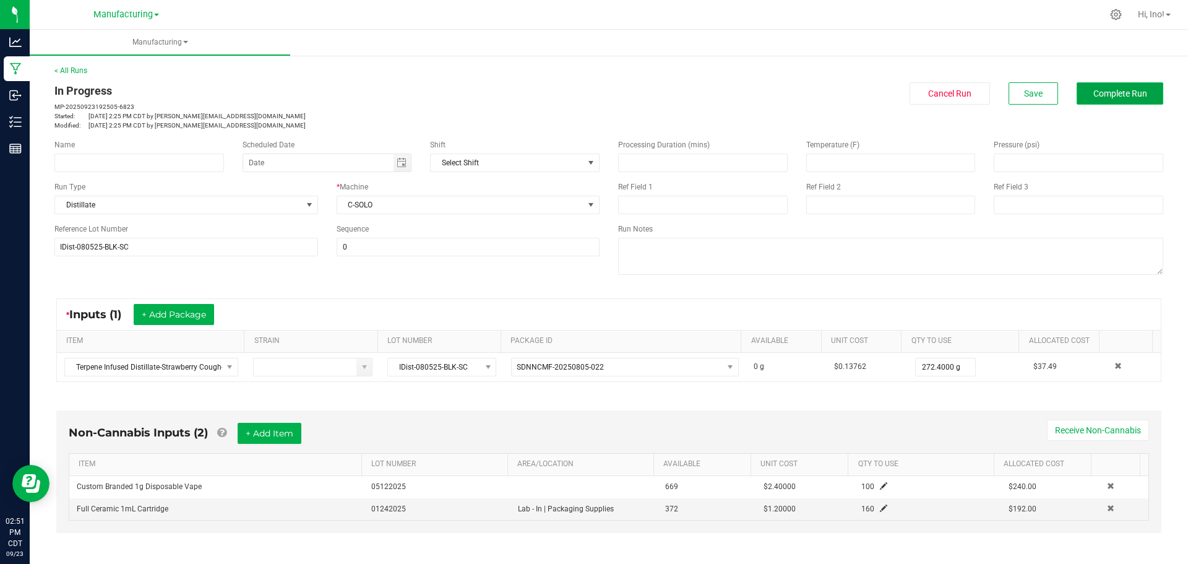
click at [1102, 102] on button "Complete Run" at bounding box center [1120, 93] width 87 height 22
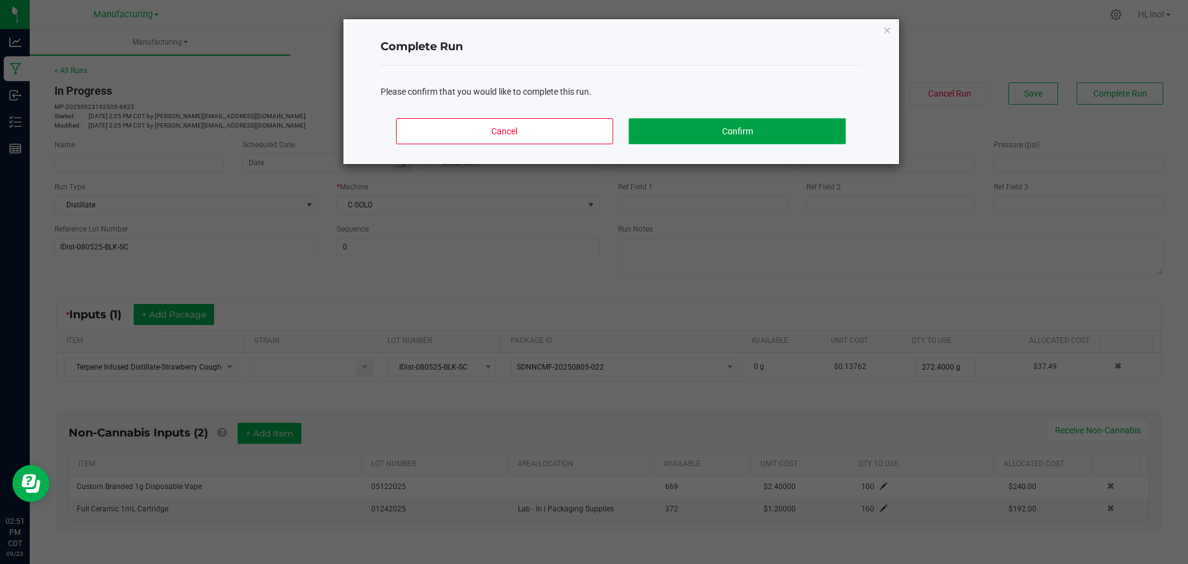
click at [795, 128] on button "Confirm" at bounding box center [737, 131] width 217 height 26
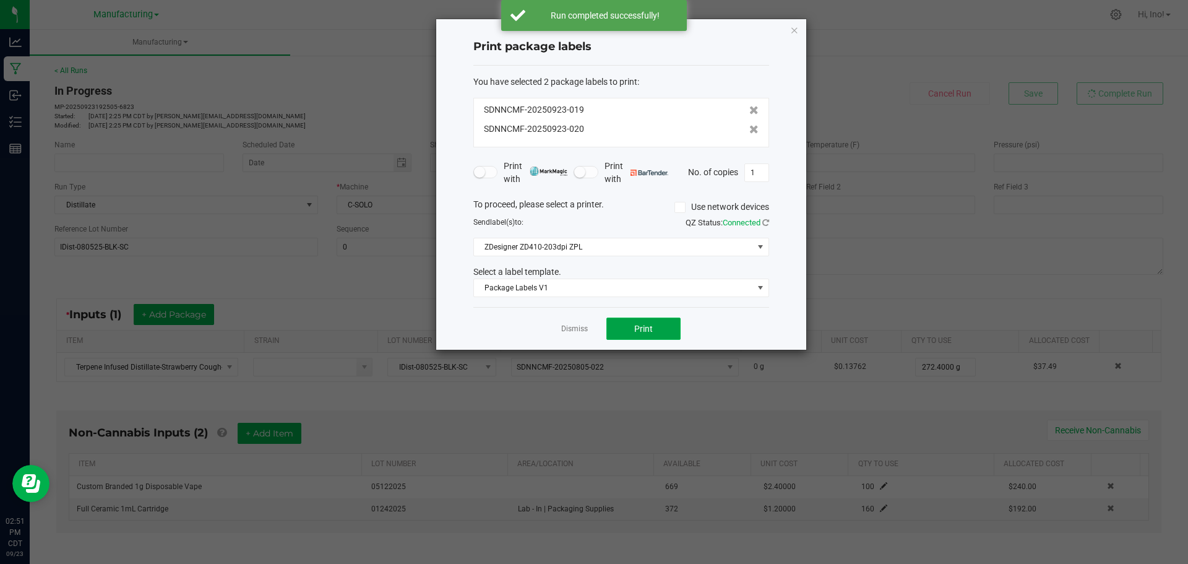
click at [654, 329] on button "Print" at bounding box center [644, 329] width 74 height 22
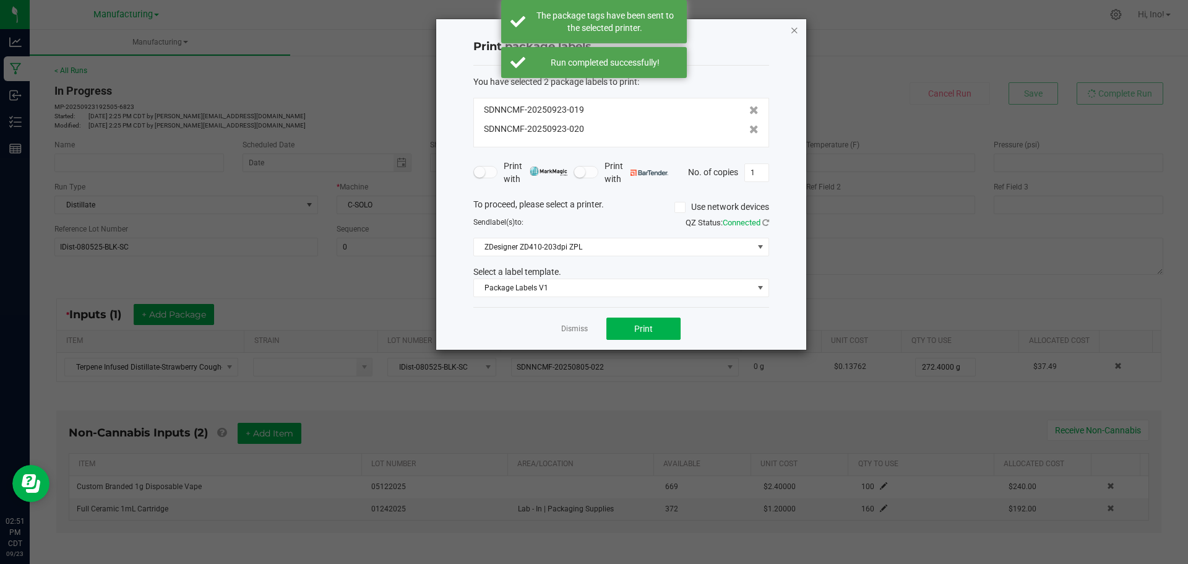
click at [790, 27] on icon "button" at bounding box center [794, 29] width 9 height 15
